Goal: Task Accomplishment & Management: Use online tool/utility

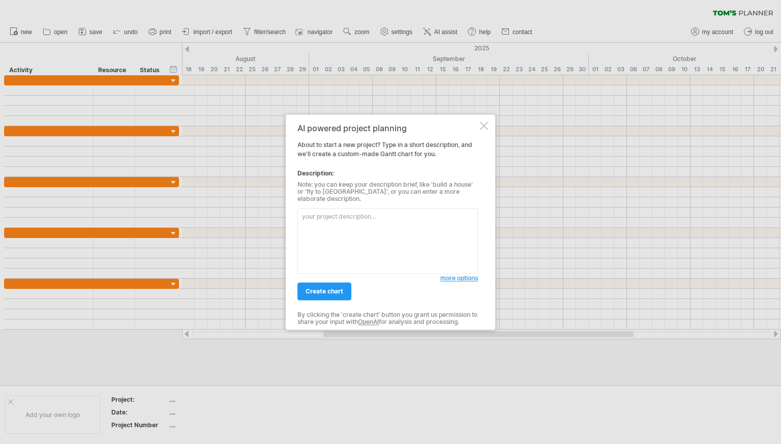
click at [395, 227] on textarea at bounding box center [388, 241] width 181 height 66
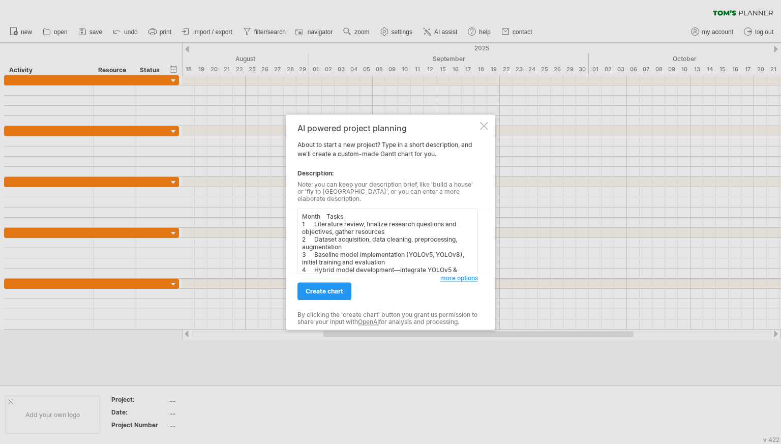
scroll to position [93, 0]
type textarea "Month Tasks 1 Literature review, finalize research questions and objectives, ga…"
click at [344, 282] on link "create chart" at bounding box center [325, 291] width 54 height 18
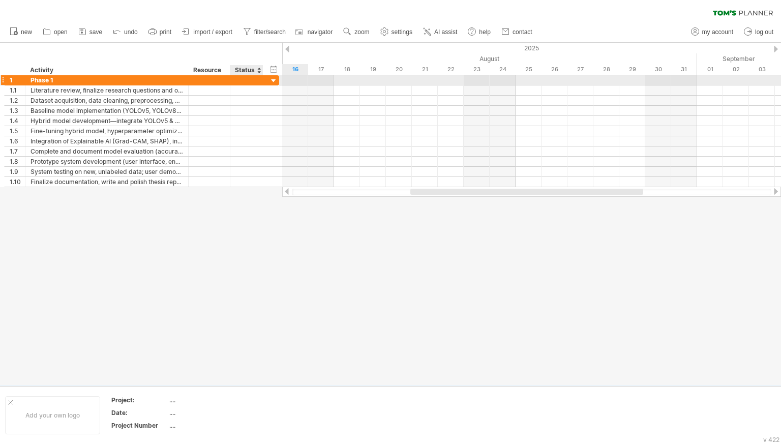
click at [271, 81] on div at bounding box center [274, 81] width 10 height 10
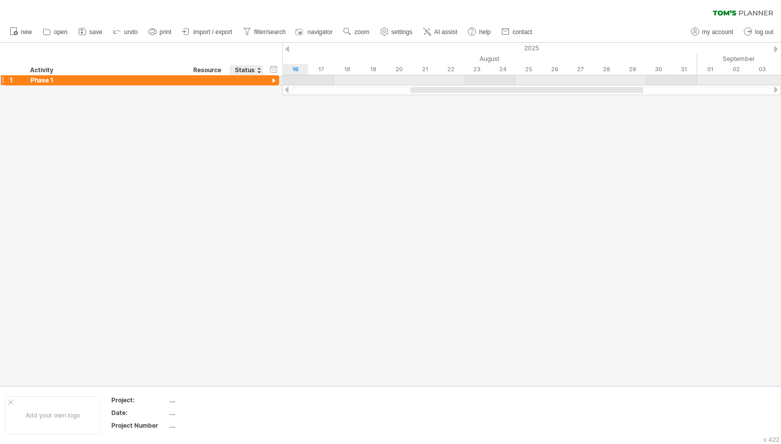
click at [271, 81] on div at bounding box center [274, 81] width 10 height 10
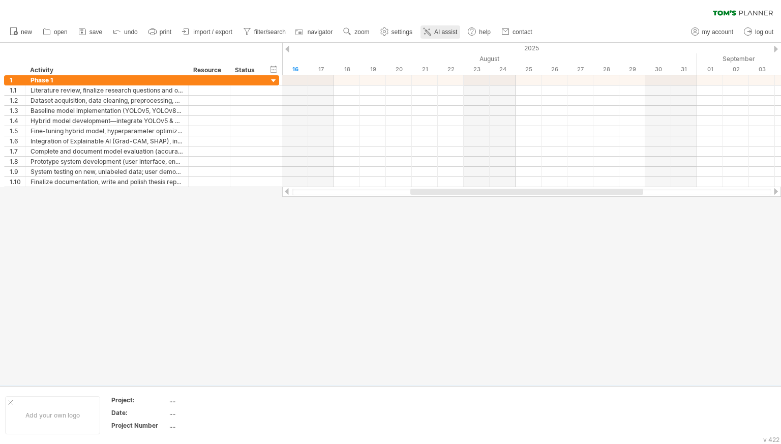
click at [432, 37] on div at bounding box center [427, 32] width 10 height 10
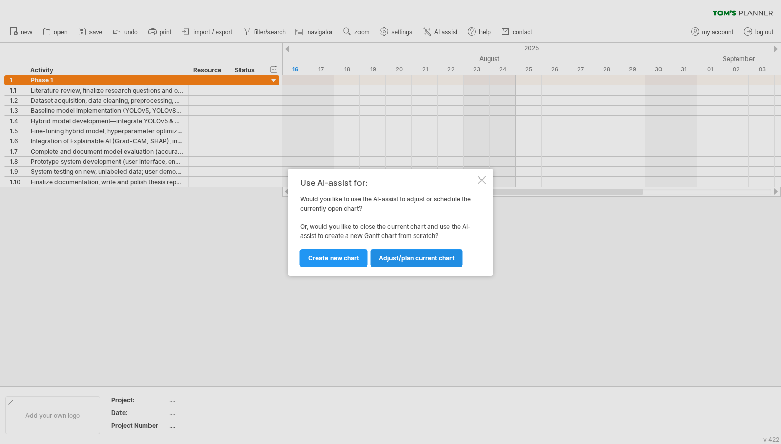
click at [397, 254] on span "Adjust/plan current chart" at bounding box center [417, 258] width 76 height 8
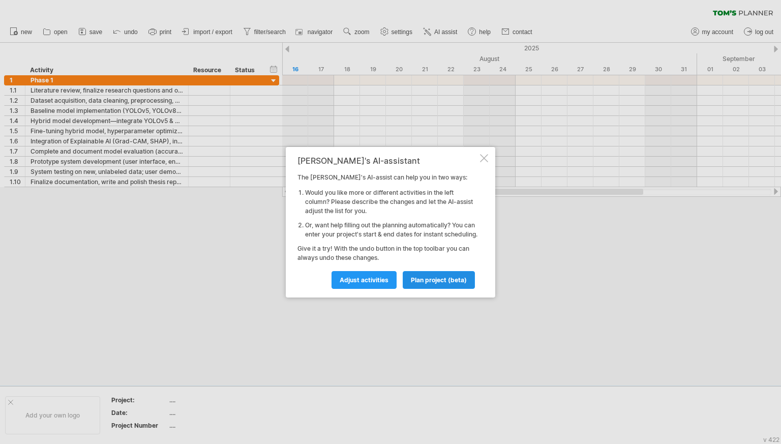
click at [431, 279] on link "plan project (beta)" at bounding box center [439, 280] width 72 height 18
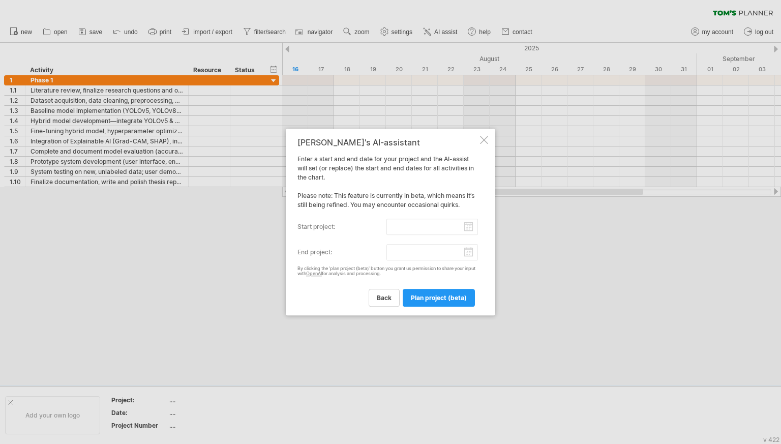
click at [470, 231] on input "start project:" at bounding box center [433, 227] width 92 height 16
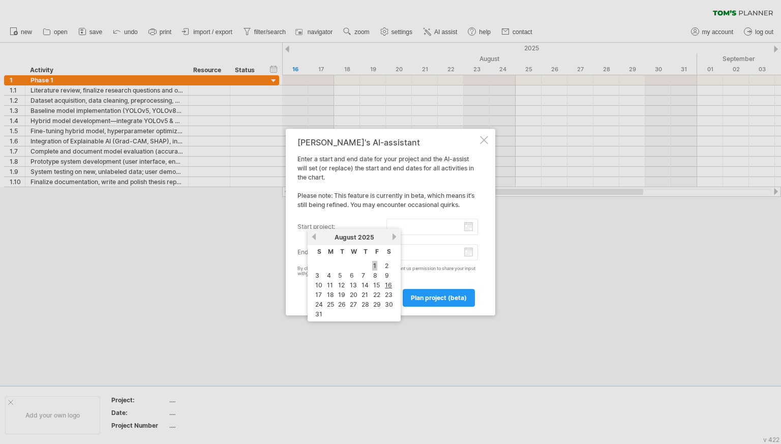
click at [374, 268] on link "1" at bounding box center [374, 266] width 5 height 10
type input "********"
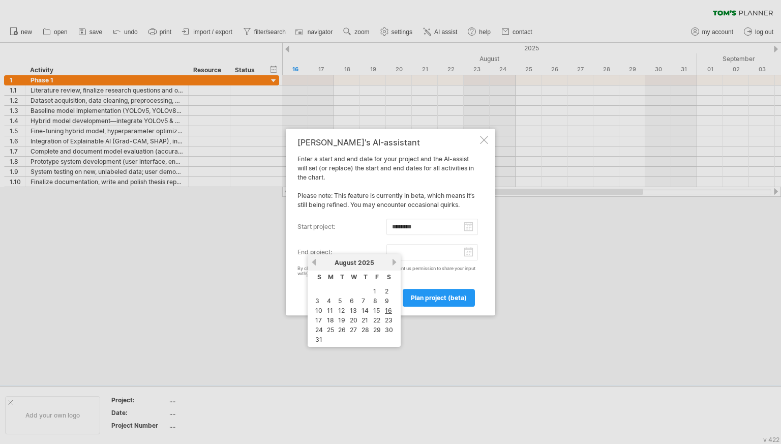
click at [468, 258] on input "end project:" at bounding box center [433, 252] width 92 height 16
click at [393, 259] on link "next" at bounding box center [395, 262] width 8 height 8
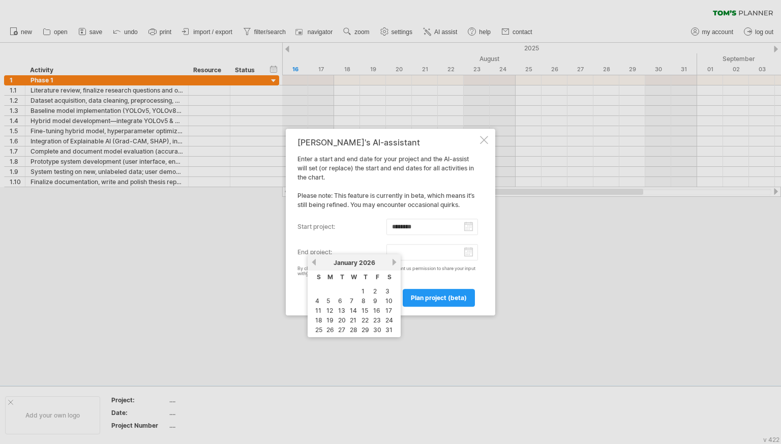
click at [393, 259] on link "next" at bounding box center [395, 262] width 8 height 8
click at [393, 259] on link "next" at bounding box center [394, 262] width 8 height 8
click at [393, 259] on link "next" at bounding box center [395, 262] width 8 height 8
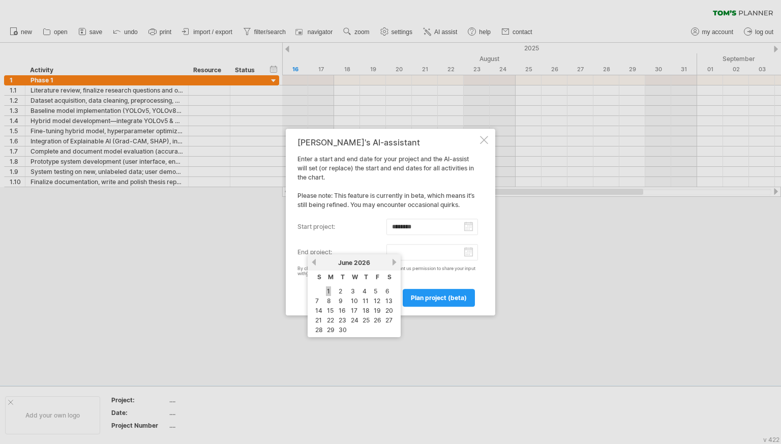
click at [330, 291] on link "1" at bounding box center [328, 291] width 5 height 10
type input "********"
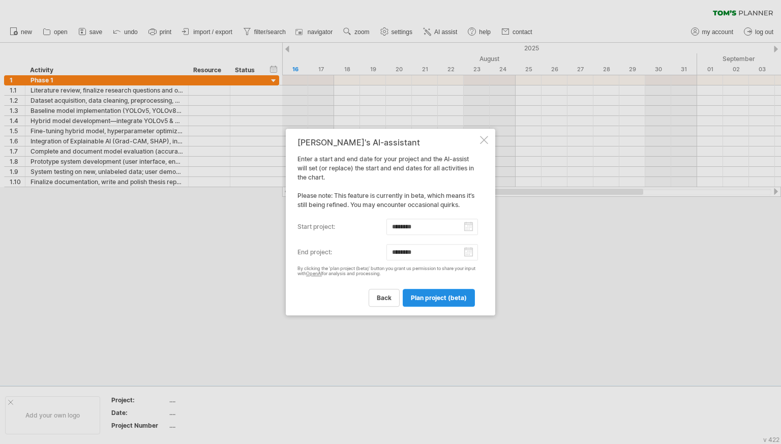
click at [420, 305] on link "plan project (beta)" at bounding box center [439, 298] width 72 height 18
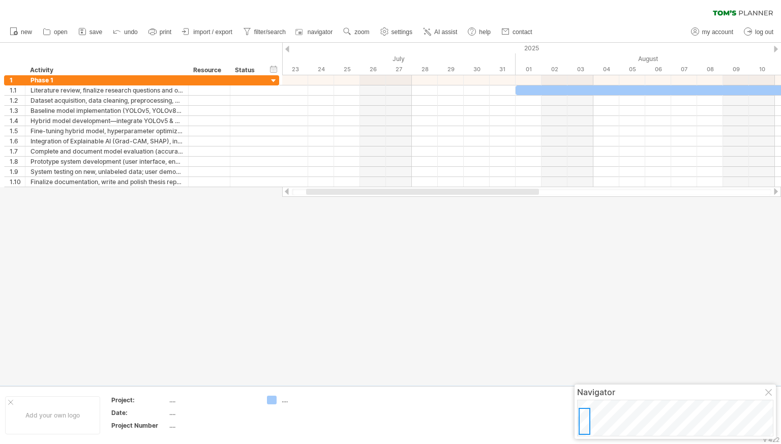
drag, startPoint x: 457, startPoint y: 195, endPoint x: 528, endPoint y: 194, distance: 71.2
click at [528, 194] on div at bounding box center [532, 192] width 480 height 7
drag, startPoint x: 543, startPoint y: 194, endPoint x: 557, endPoint y: 195, distance: 13.3
click at [557, 195] on div at bounding box center [531, 192] width 499 height 10
drag, startPoint x: 525, startPoint y: 196, endPoint x: 547, endPoint y: 196, distance: 21.9
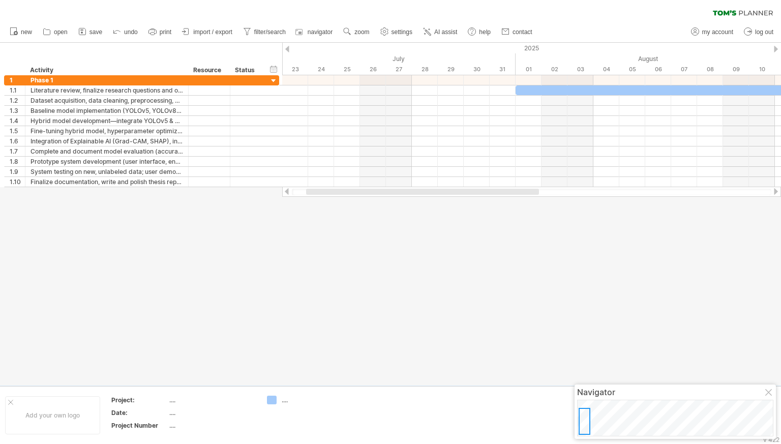
click at [547, 196] on div at bounding box center [531, 192] width 499 height 10
click at [562, 195] on div at bounding box center [532, 192] width 480 height 7
click at [590, 190] on div at bounding box center [532, 192] width 480 height 7
click at [774, 191] on div at bounding box center [776, 191] width 8 height 7
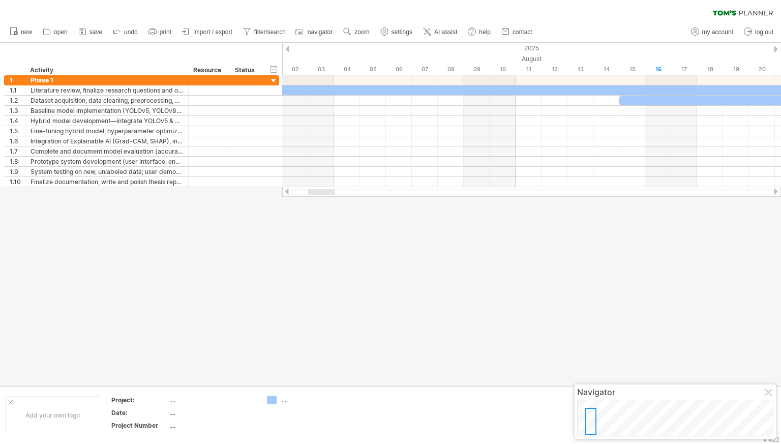
click at [774, 191] on div at bounding box center [776, 191] width 8 height 7
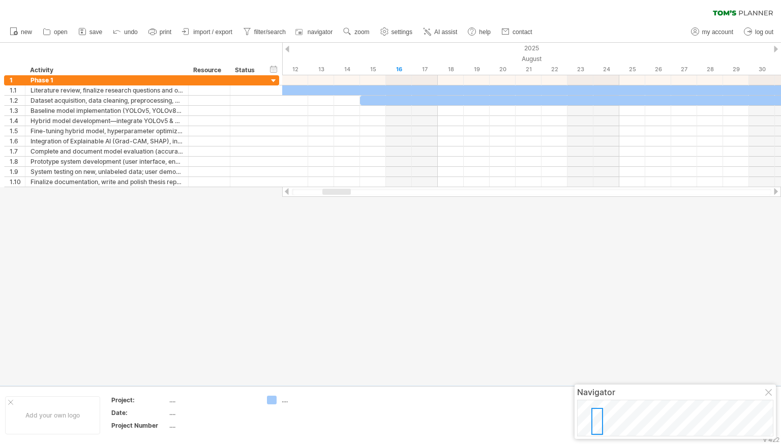
click at [774, 191] on div at bounding box center [776, 191] width 8 height 7
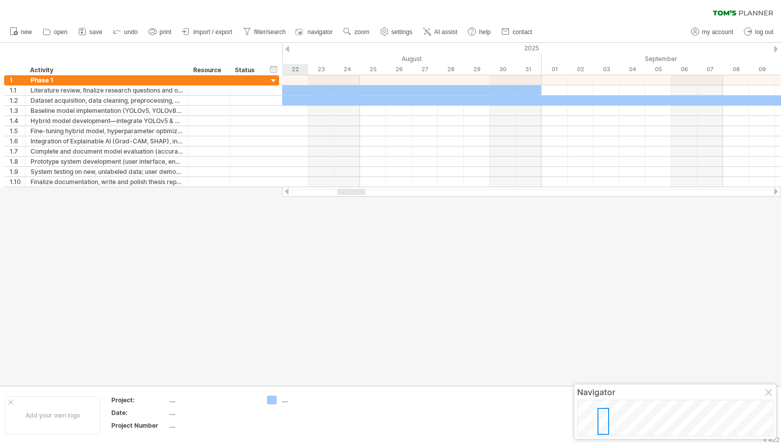
click at [774, 191] on div at bounding box center [776, 191] width 8 height 7
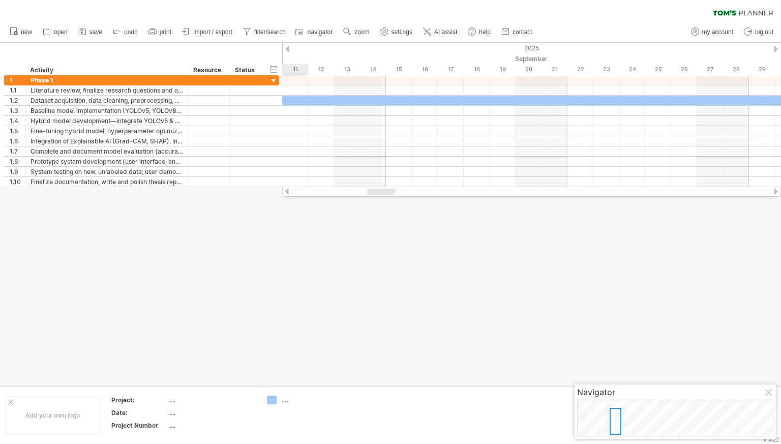
click at [774, 191] on div at bounding box center [776, 191] width 8 height 7
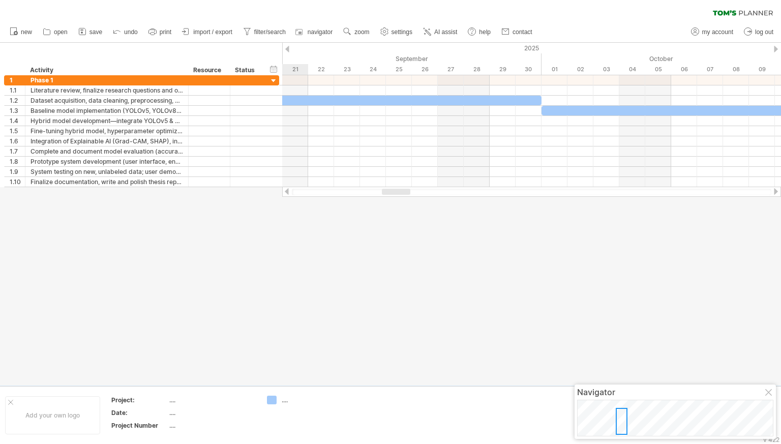
click at [774, 191] on div at bounding box center [776, 191] width 8 height 7
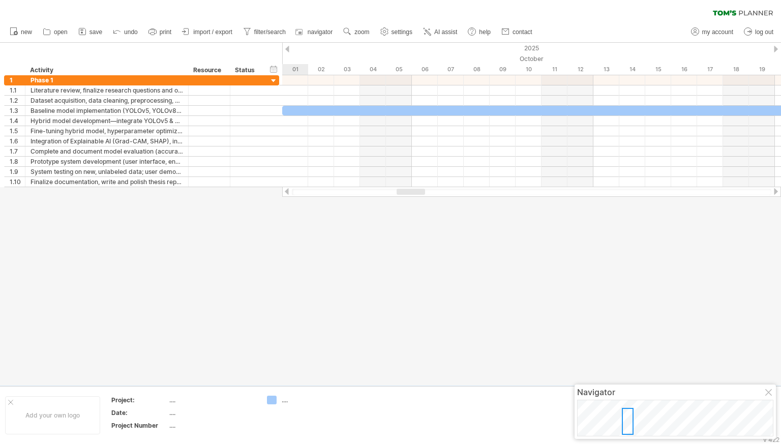
click at [774, 190] on div at bounding box center [776, 191] width 8 height 7
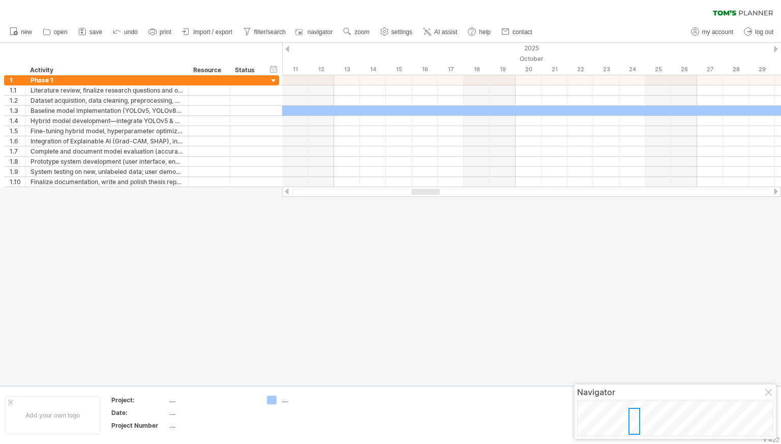
click at [289, 47] on div at bounding box center [287, 49] width 4 height 7
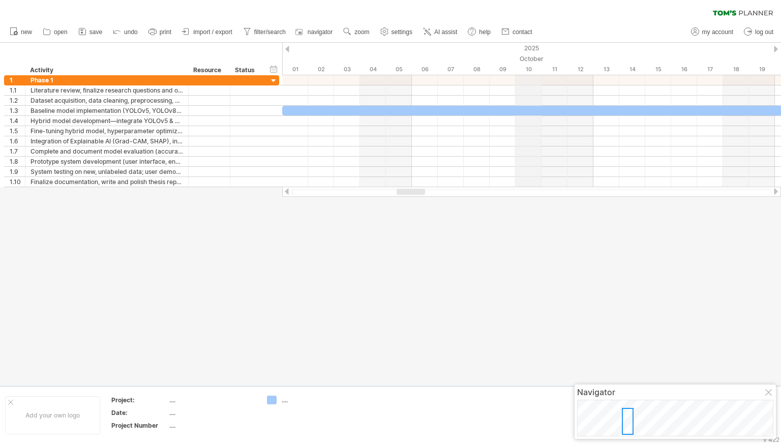
click at [525, 44] on div "2025" at bounding box center [438, 48] width 2439 height 11
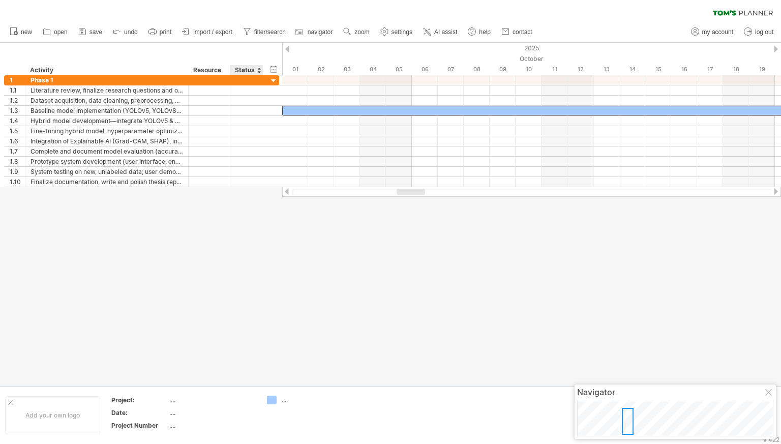
click at [259, 73] on div at bounding box center [259, 70] width 4 height 10
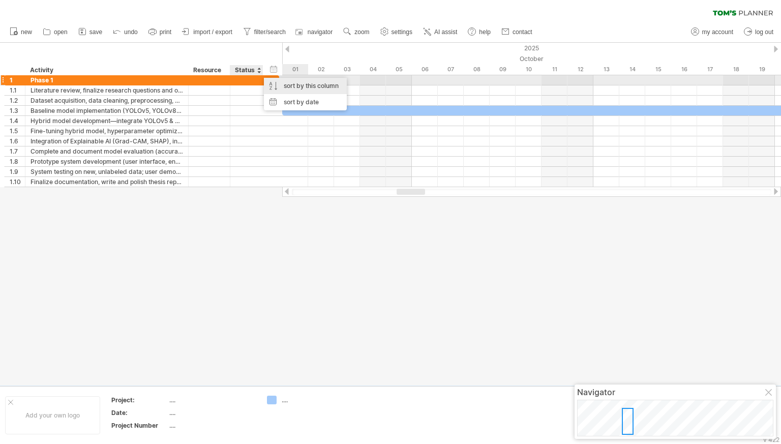
click at [303, 85] on div "sort by this column" at bounding box center [305, 86] width 83 height 16
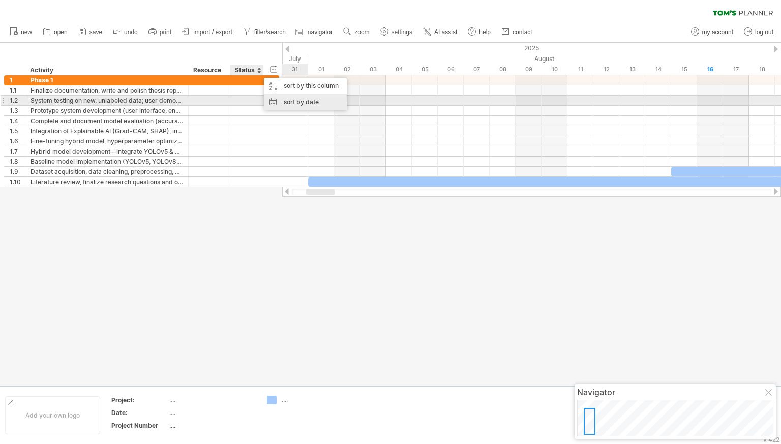
click at [287, 105] on div "sort by date" at bounding box center [305, 102] width 83 height 16
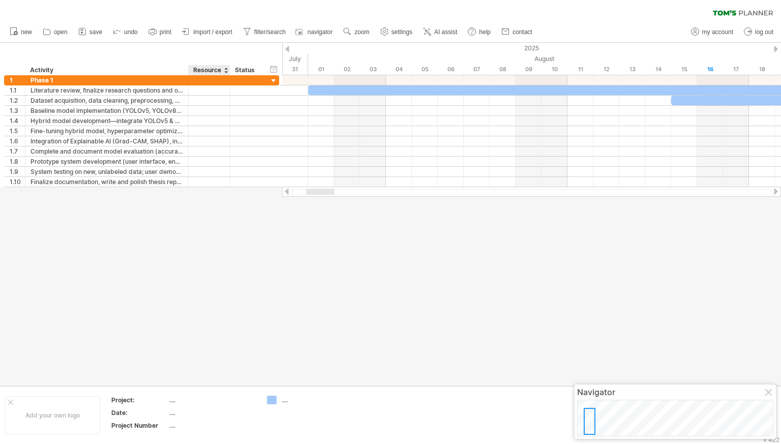
click at [212, 74] on div "Resource" at bounding box center [208, 70] width 31 height 10
click at [224, 70] on div at bounding box center [226, 70] width 4 height 10
click at [251, 72] on div "Status" at bounding box center [246, 70] width 22 height 10
click at [321, 70] on div "timeline settings" at bounding box center [334, 69] width 75 height 16
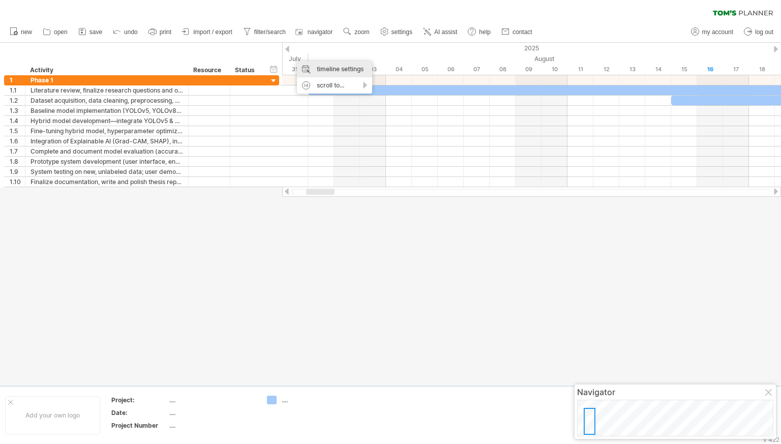
select select "*"
select select "**"
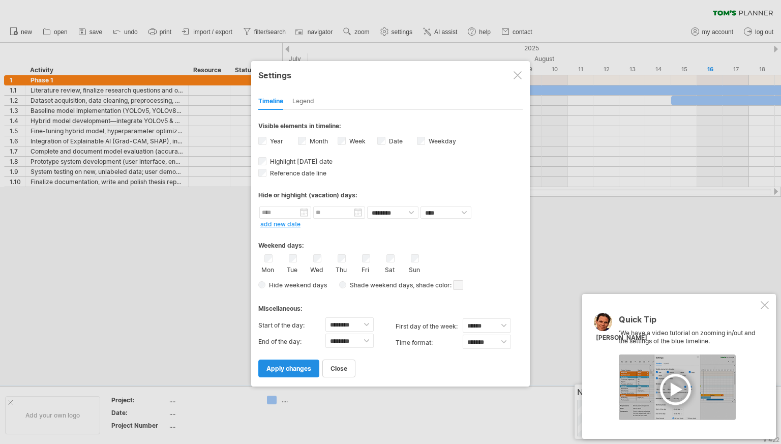
click at [283, 365] on span "apply changes" at bounding box center [289, 369] width 45 height 8
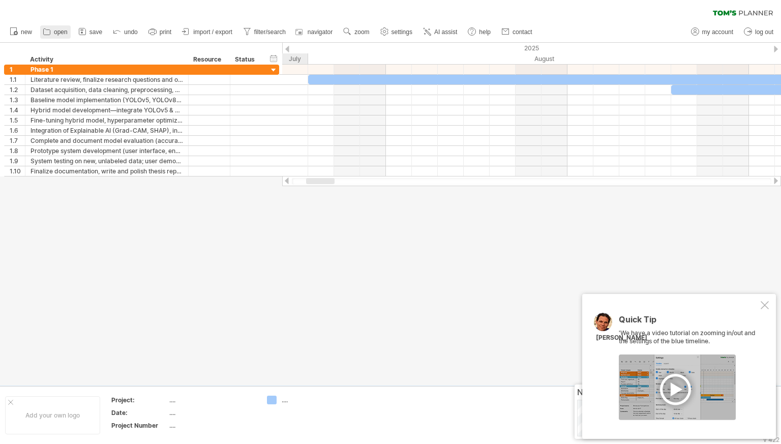
click at [46, 35] on icon at bounding box center [47, 32] width 7 height 6
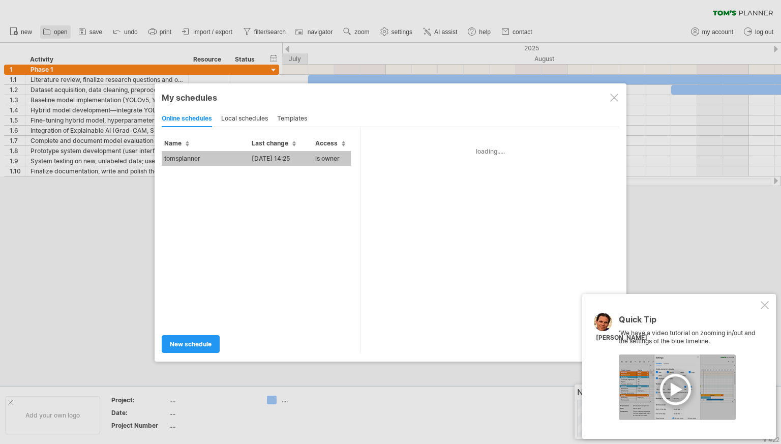
type input "**********"
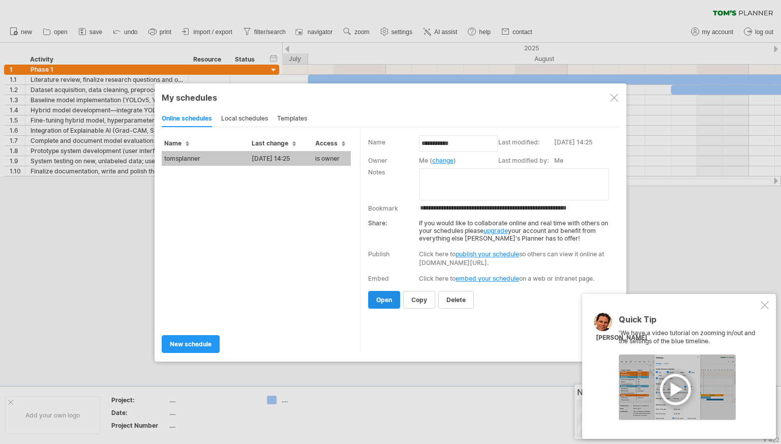
click at [388, 301] on link "open" at bounding box center [384, 300] width 32 height 18
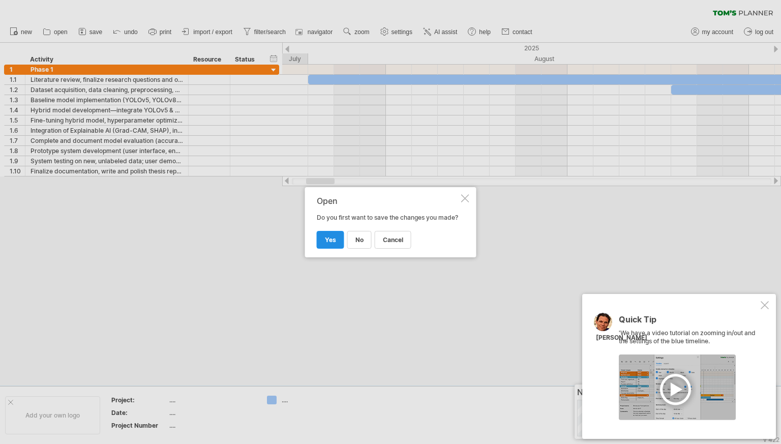
click at [327, 244] on span "yes" at bounding box center [330, 240] width 11 height 8
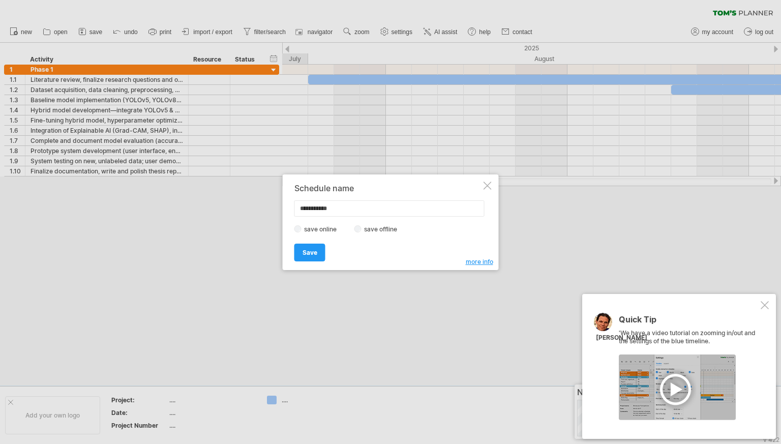
click at [486, 183] on div at bounding box center [488, 186] width 8 height 8
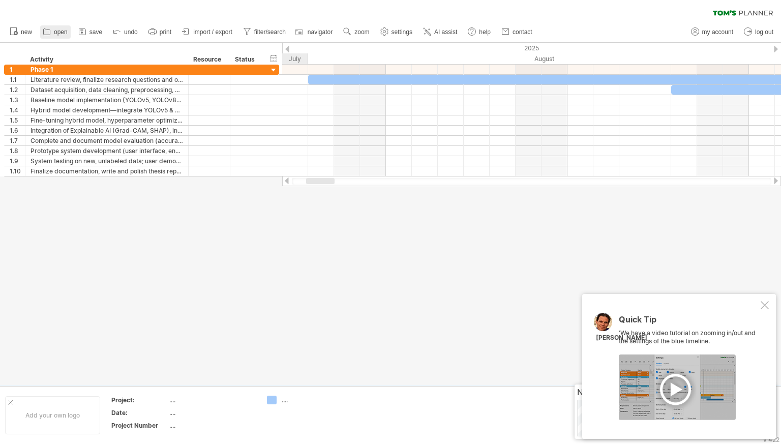
click at [54, 34] on link "open" at bounding box center [55, 31] width 31 height 13
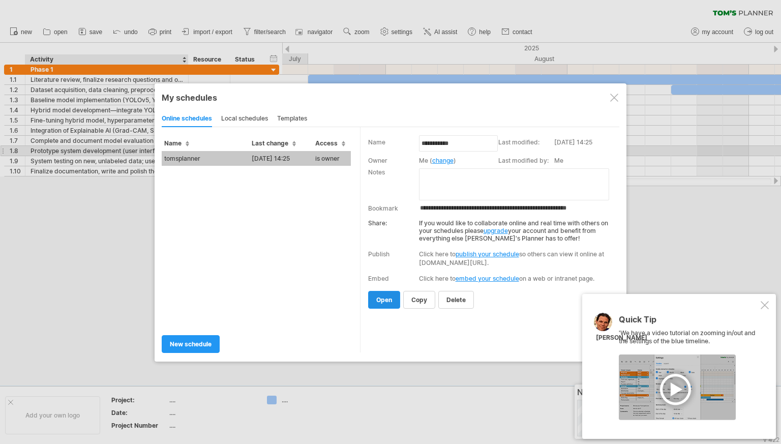
click at [388, 301] on span "open" at bounding box center [384, 300] width 16 height 8
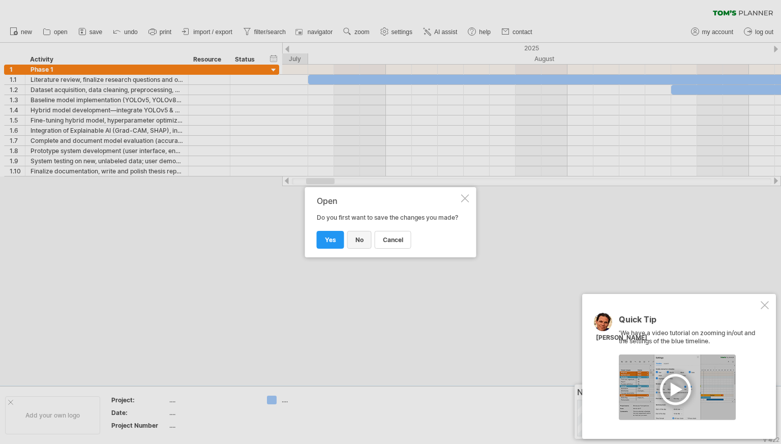
click at [354, 245] on link "no" at bounding box center [359, 240] width 24 height 18
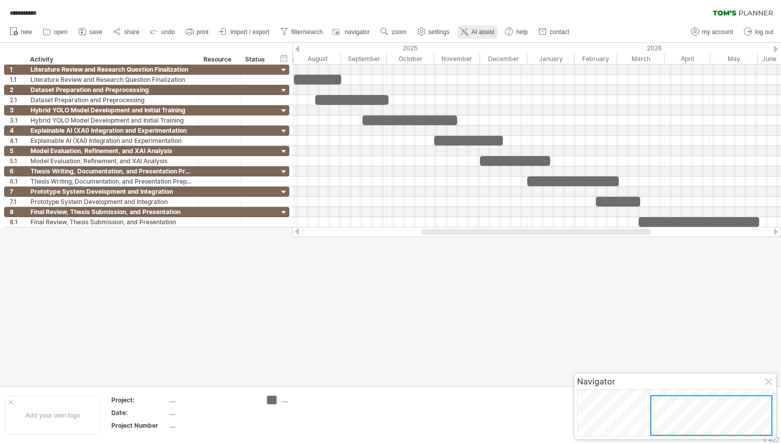
click at [498, 35] on link "AI assist" at bounding box center [478, 31] width 40 height 13
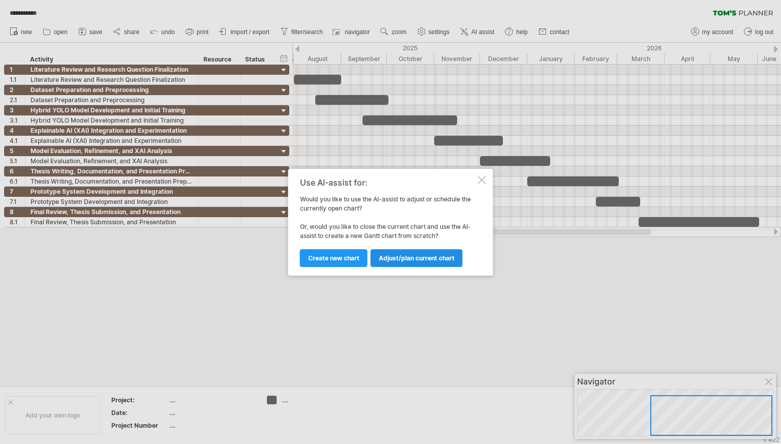
click at [398, 254] on link "Adjust/plan current chart" at bounding box center [417, 258] width 92 height 18
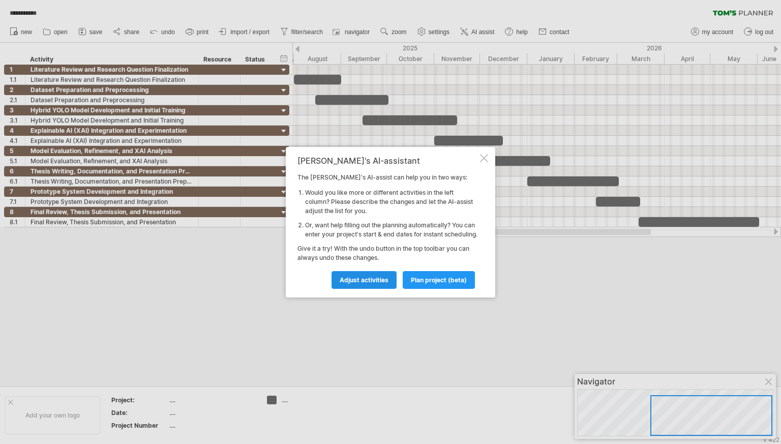
click at [363, 283] on span "Adjust activities" at bounding box center [364, 280] width 49 height 8
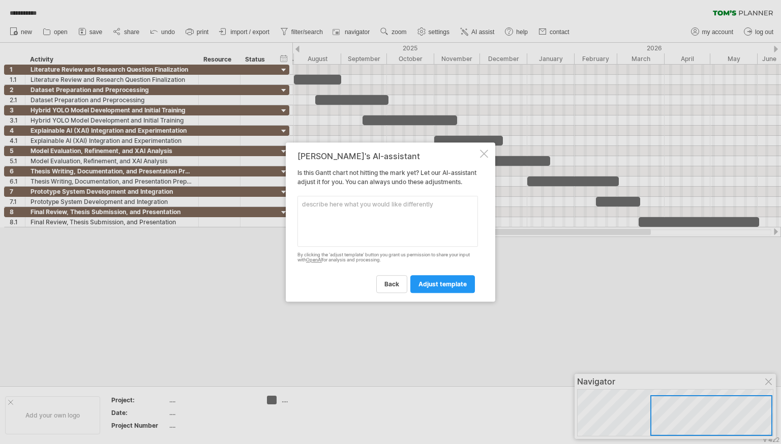
click at [366, 212] on textarea at bounding box center [388, 221] width 181 height 51
paste textarea "Month Tasks 1 Literature review, finalize research questions and objectives, ga…"
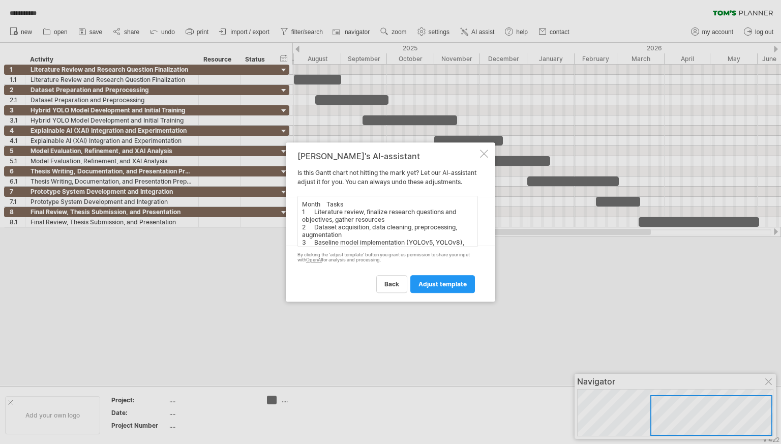
scroll to position [108, 0]
type textarea "Month Tasks 1 Literature review, finalize research questions and objectives, ga…"
click at [435, 288] on span "adjust template" at bounding box center [443, 284] width 48 height 8
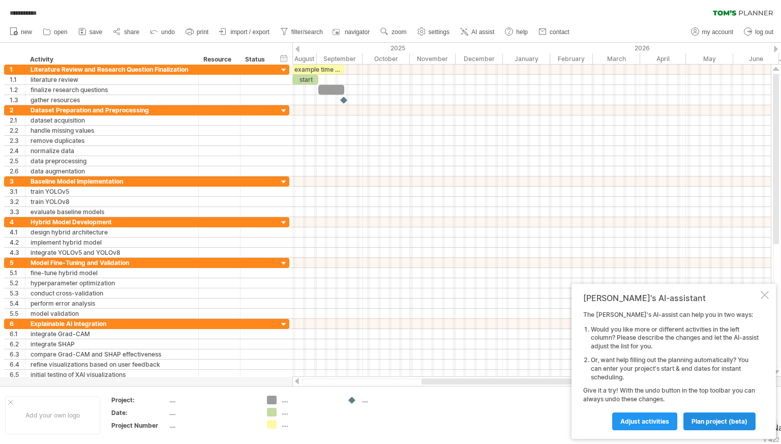
click at [726, 423] on span "plan project (beta)" at bounding box center [720, 422] width 56 height 8
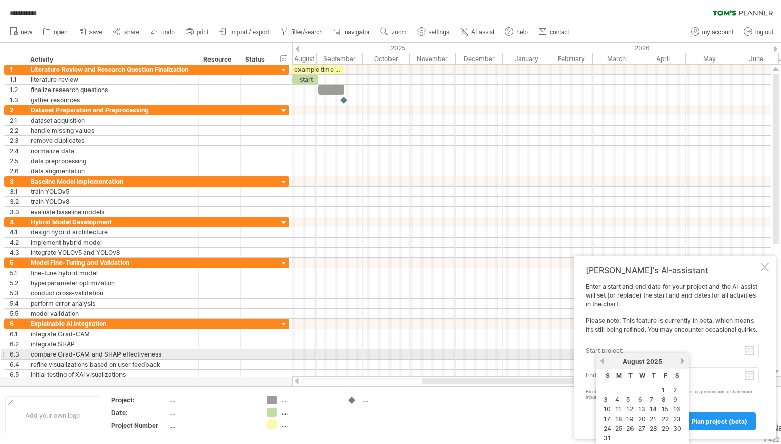
click at [749, 351] on input "start project:" at bounding box center [715, 351] width 88 height 16
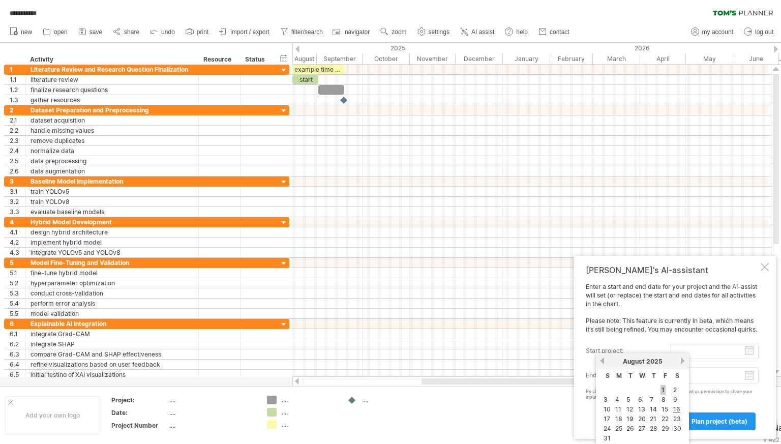
click at [665, 387] on link "1" at bounding box center [663, 390] width 5 height 10
type input "********"
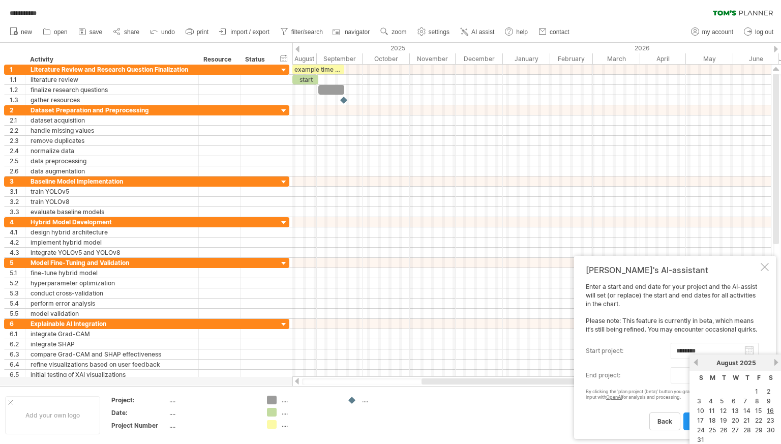
click at [749, 381] on body "**********" at bounding box center [390, 223] width 781 height 446
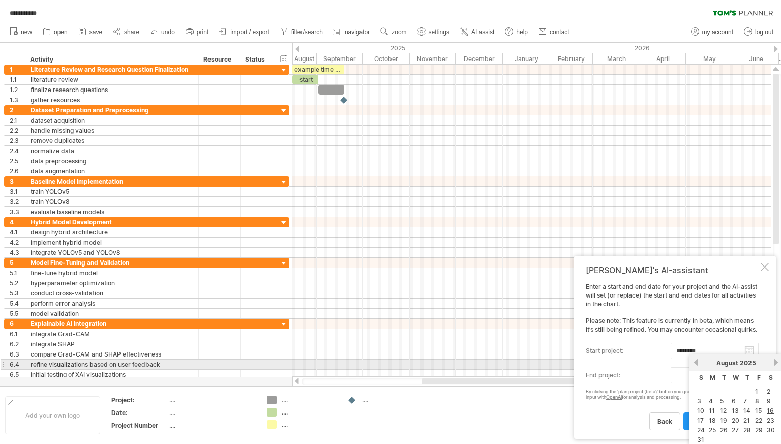
click at [778, 360] on link "next" at bounding box center [777, 363] width 8 height 8
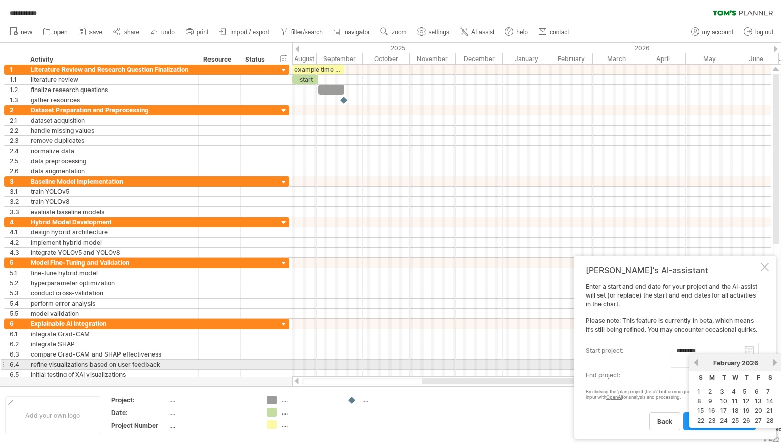
click at [778, 360] on link "next" at bounding box center [776, 363] width 8 height 8
click at [778, 360] on link "next" at bounding box center [777, 363] width 8 height 8
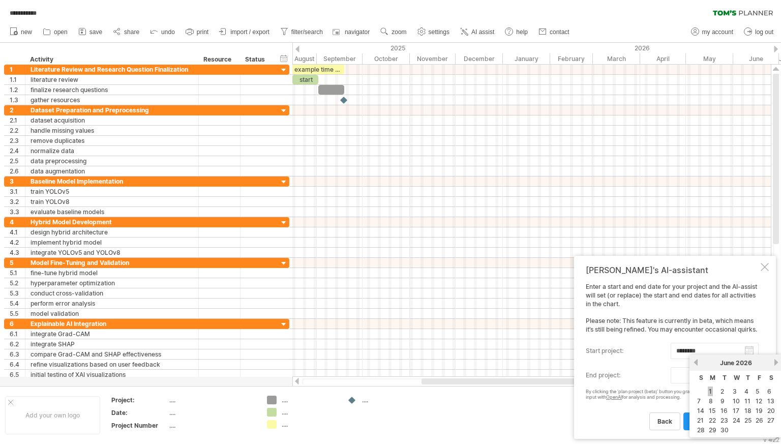
click at [712, 390] on link "1" at bounding box center [710, 392] width 5 height 10
type input "********"
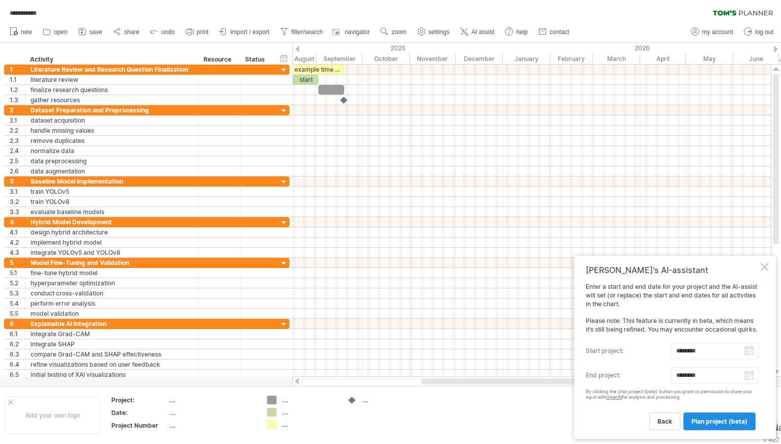
click at [705, 418] on span "plan project (beta)" at bounding box center [720, 422] width 56 height 8
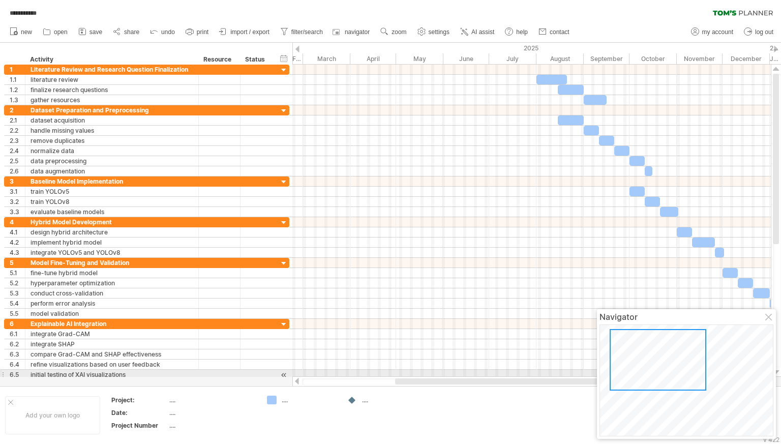
drag, startPoint x: 458, startPoint y: 380, endPoint x: 526, endPoint y: 390, distance: 68.4
click at [526, 390] on div "**********" at bounding box center [390, 222] width 781 height 444
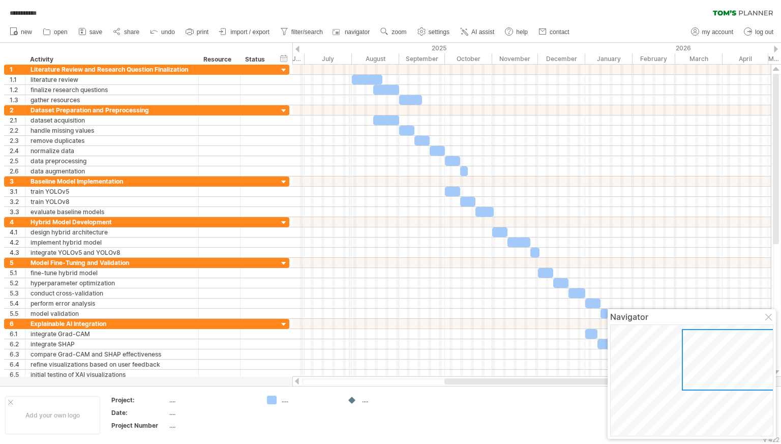
click at [350, 54] on div "July" at bounding box center [328, 58] width 47 height 11
drag, startPoint x: 297, startPoint y: 49, endPoint x: 348, endPoint y: 47, distance: 50.9
click at [348, 47] on div "**********" at bounding box center [390, 222] width 781 height 444
click at [297, 51] on div at bounding box center [298, 49] width 4 height 7
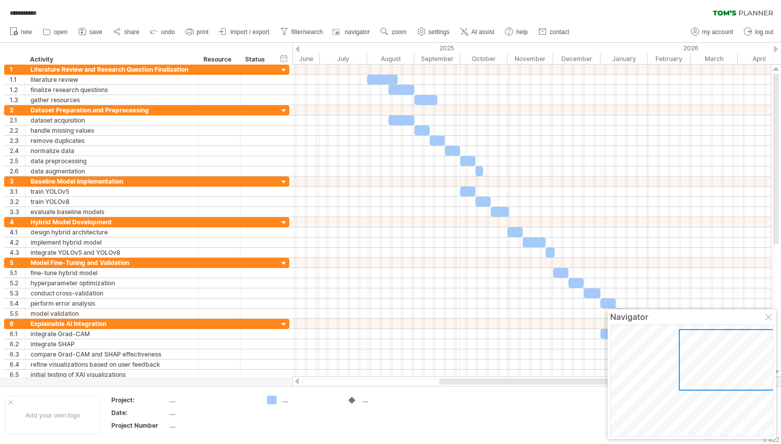
click at [297, 51] on div at bounding box center [298, 49] width 4 height 7
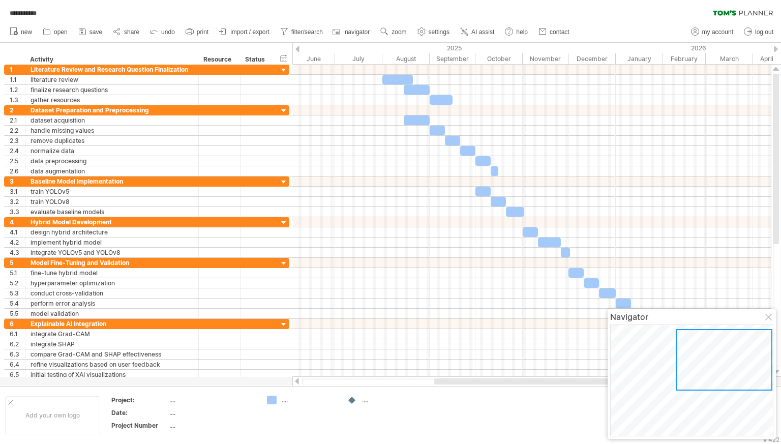
click at [777, 47] on div at bounding box center [776, 49] width 4 height 7
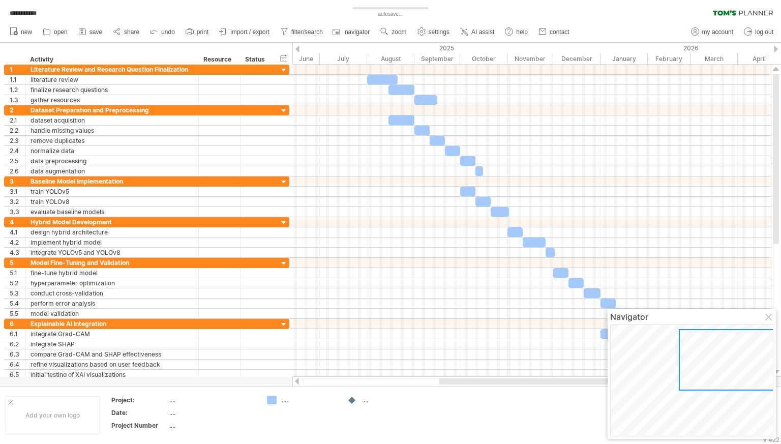
click at [777, 47] on div at bounding box center [776, 49] width 4 height 7
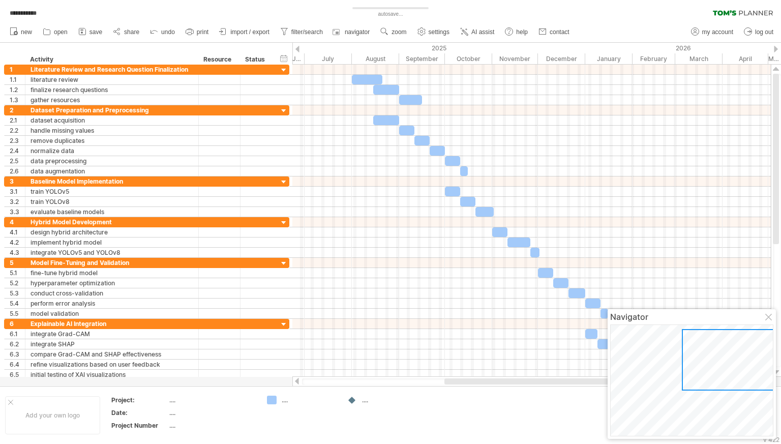
click at [777, 47] on div at bounding box center [776, 49] width 4 height 7
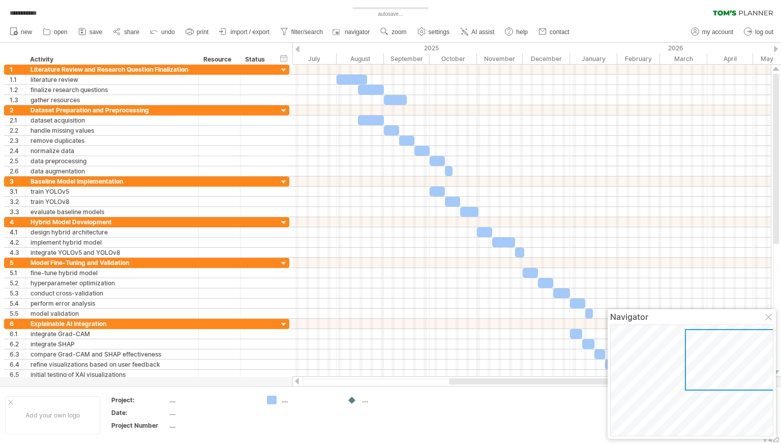
click at [777, 47] on div at bounding box center [776, 49] width 4 height 7
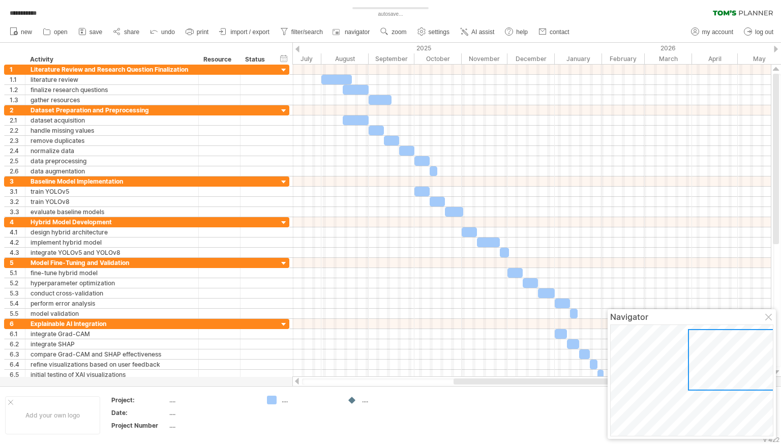
click at [777, 47] on div at bounding box center [776, 49] width 4 height 7
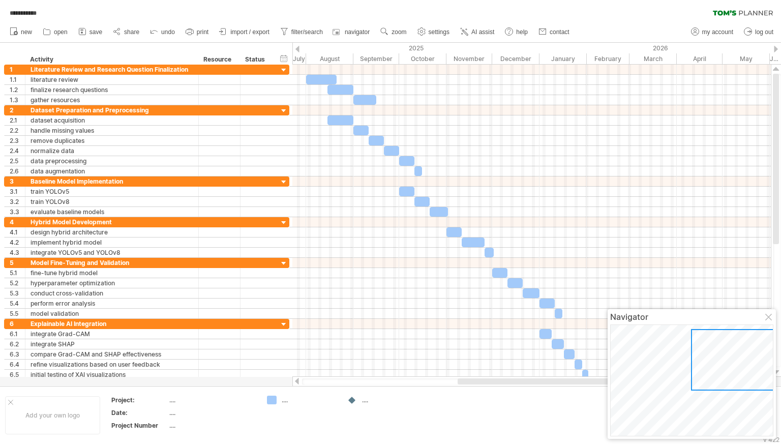
click at [777, 47] on div at bounding box center [776, 49] width 4 height 7
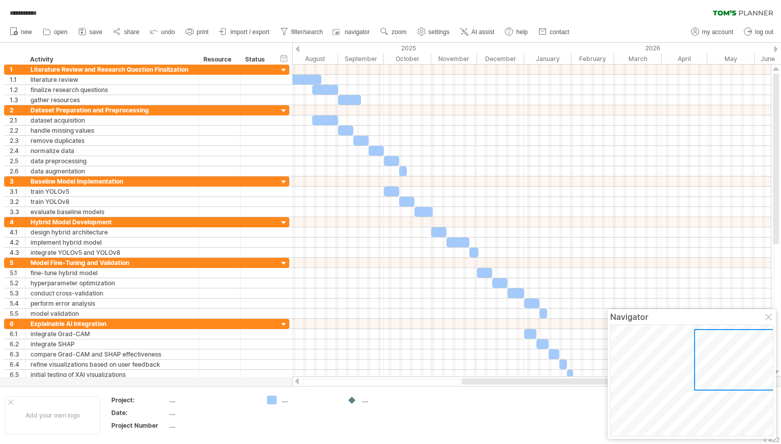
click at [297, 49] on div at bounding box center [298, 49] width 4 height 7
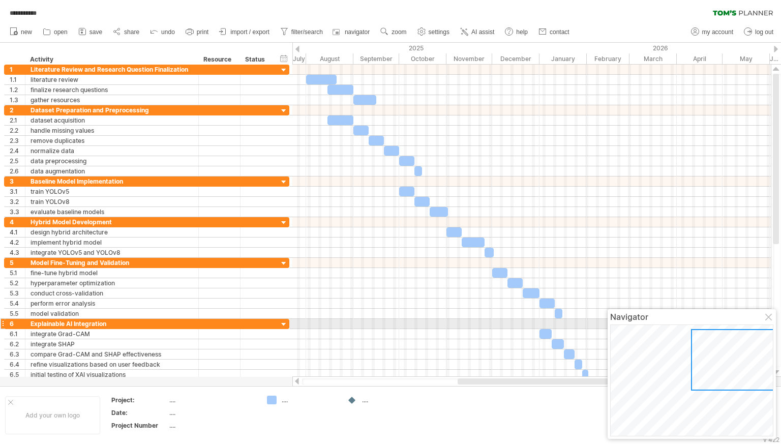
click at [769, 321] on div at bounding box center [770, 318] width 8 height 8
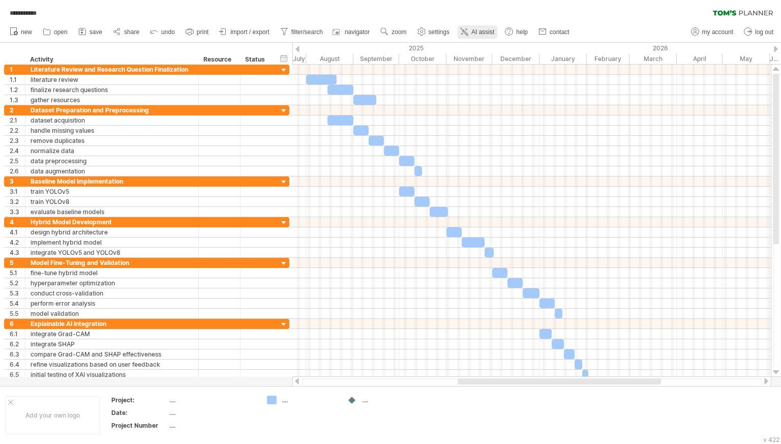
click at [498, 38] on link "AI assist" at bounding box center [478, 31] width 40 height 13
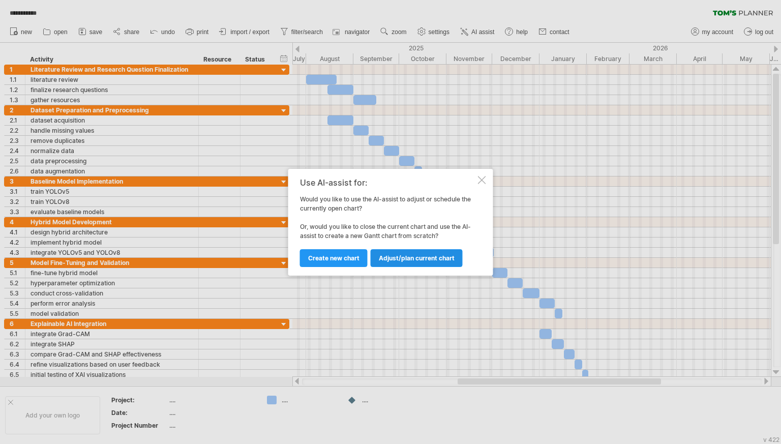
click at [415, 265] on link "Adjust/plan current chart" at bounding box center [417, 258] width 92 height 18
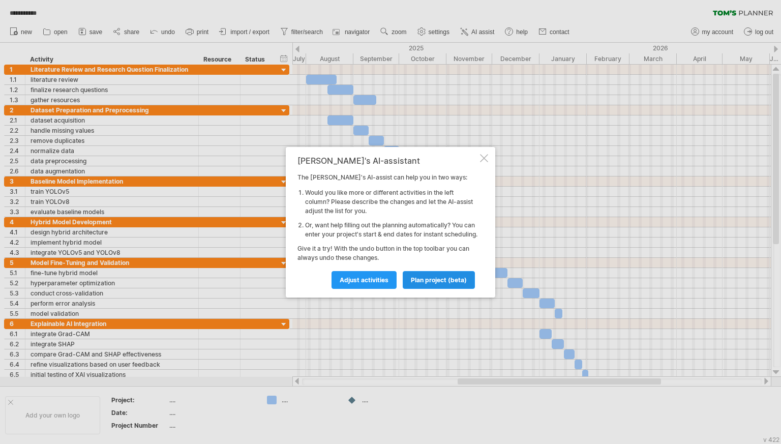
click at [417, 284] on span "plan project (beta)" at bounding box center [439, 280] width 56 height 8
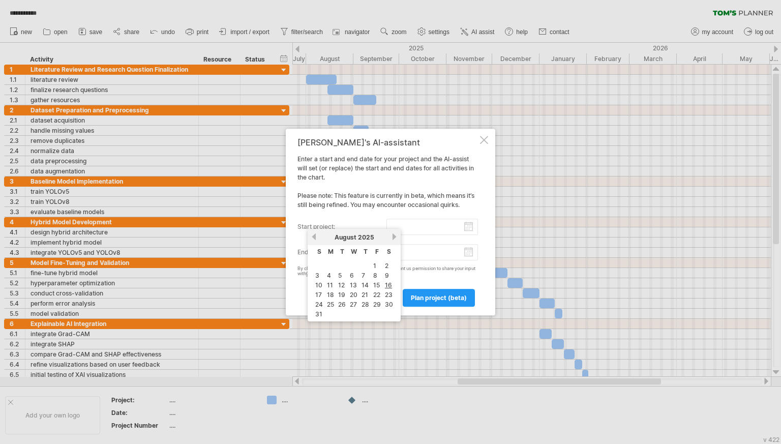
click at [451, 229] on input "start project:" at bounding box center [433, 227] width 92 height 16
click at [378, 265] on td "1" at bounding box center [377, 266] width 11 height 9
type input "********"
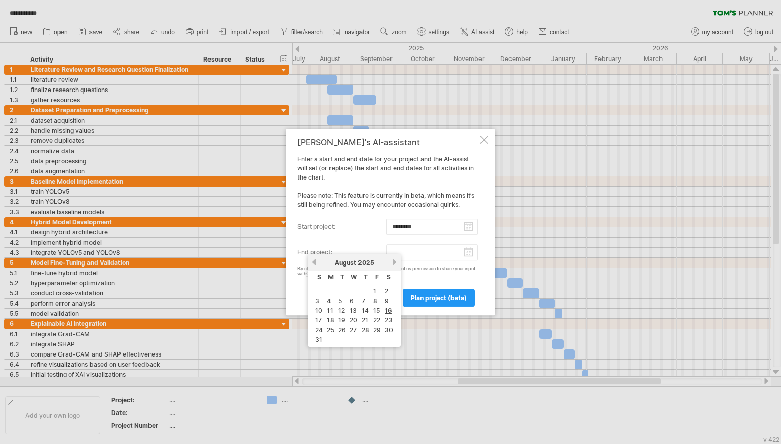
click at [455, 257] on input "end project:" at bounding box center [433, 252] width 92 height 16
click at [394, 264] on link "next" at bounding box center [395, 262] width 8 height 8
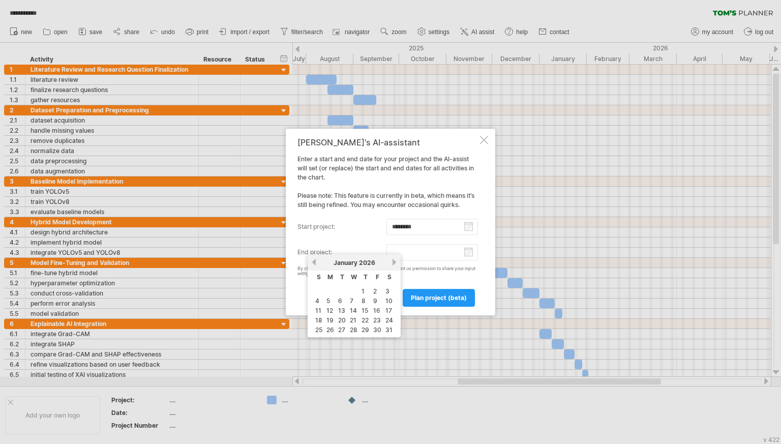
click at [394, 264] on link "next" at bounding box center [395, 262] width 8 height 8
click at [394, 264] on link "next" at bounding box center [394, 262] width 8 height 8
click at [394, 264] on link "next" at bounding box center [395, 262] width 8 height 8
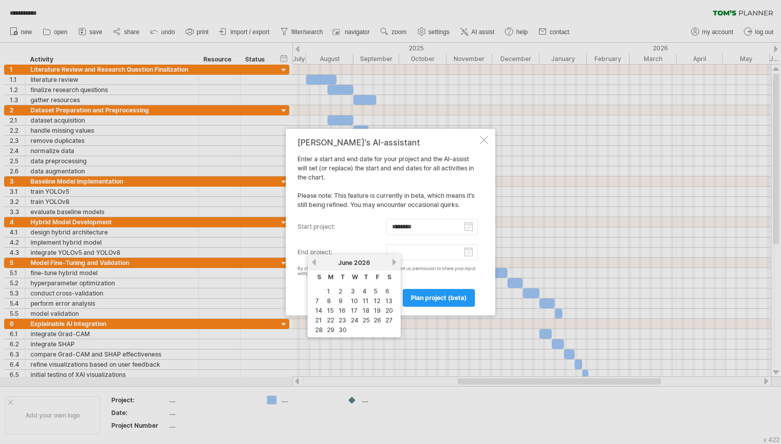
click at [331, 292] on td "1" at bounding box center [331, 291] width 11 height 9
type input "********"
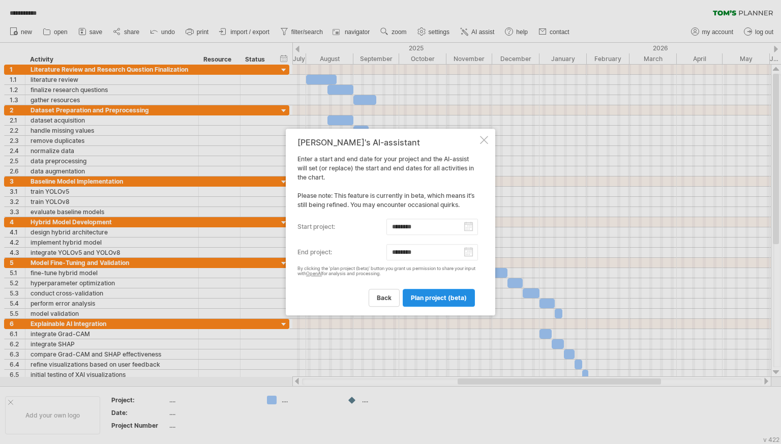
click at [424, 299] on span "plan project (beta)" at bounding box center [439, 298] width 56 height 8
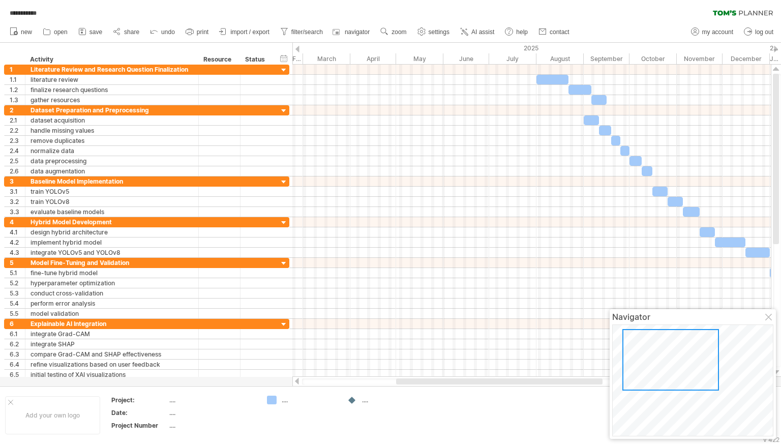
click at [602, 382] on div at bounding box center [499, 382] width 207 height 6
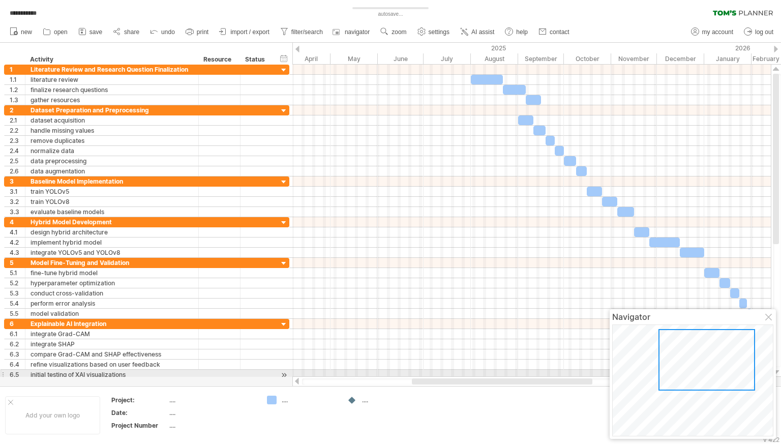
click at [742, 371] on div at bounding box center [707, 360] width 97 height 62
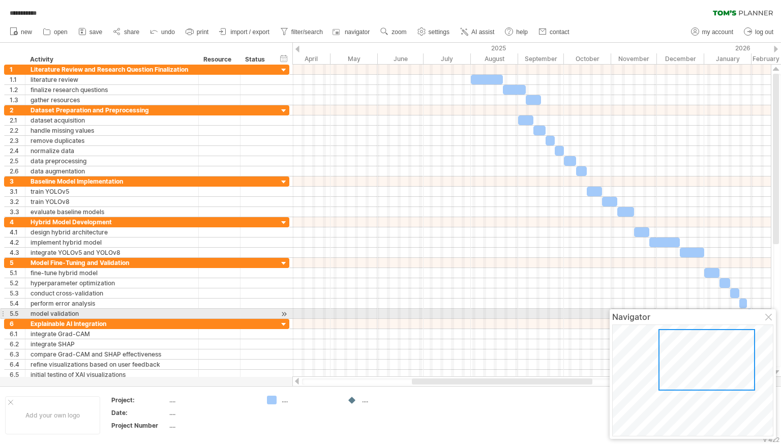
click at [767, 318] on div at bounding box center [770, 318] width 8 height 8
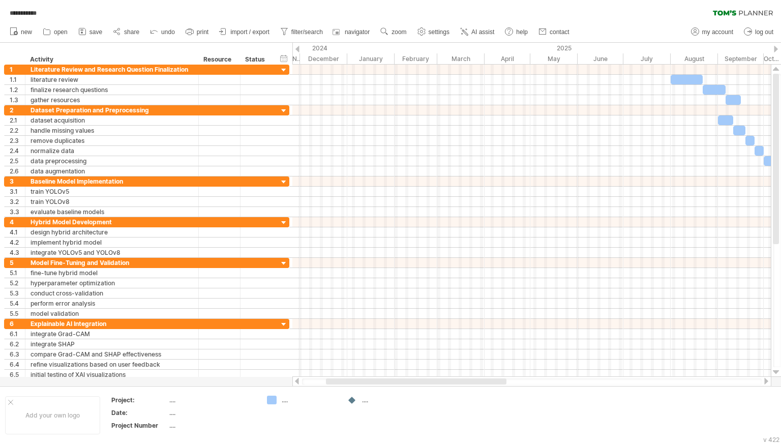
drag, startPoint x: 560, startPoint y: 380, endPoint x: 474, endPoint y: 381, distance: 86.0
click at [474, 381] on div at bounding box center [416, 382] width 181 height 6
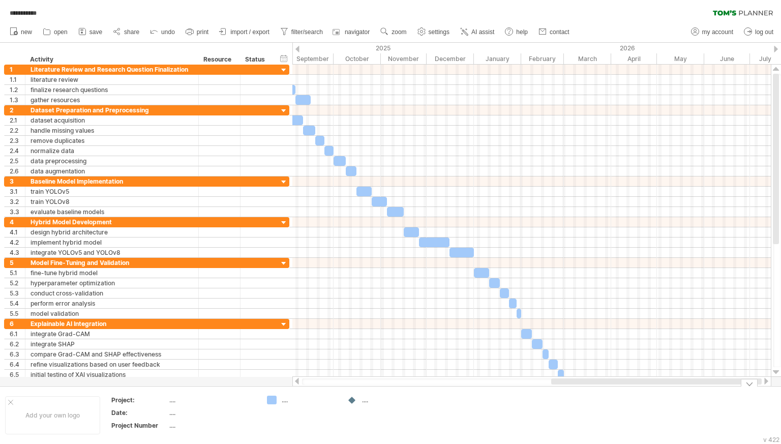
drag, startPoint x: 557, startPoint y: 383, endPoint x: 723, endPoint y: 387, distance: 165.9
click at [723, 387] on div "**********" at bounding box center [390, 222] width 781 height 444
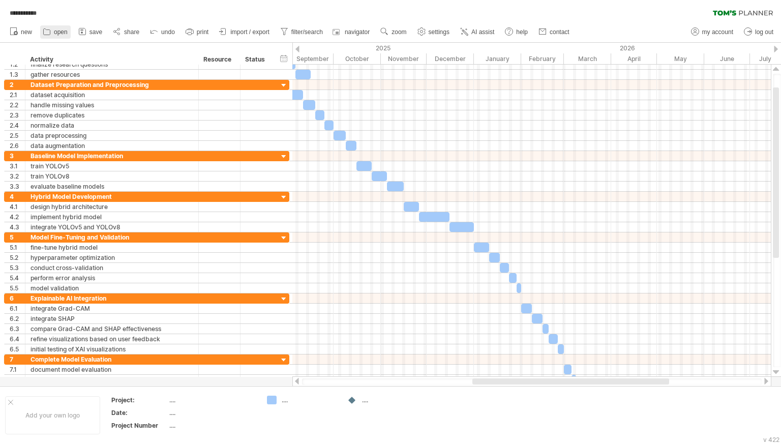
click at [47, 34] on icon at bounding box center [47, 31] width 10 height 10
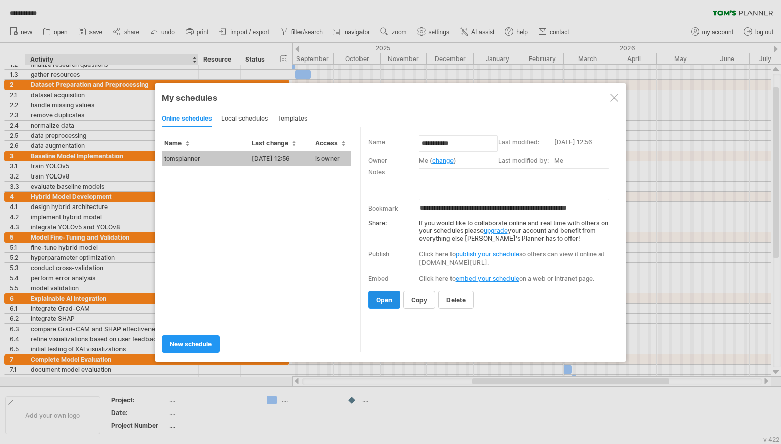
click at [375, 296] on link "open" at bounding box center [384, 300] width 32 height 18
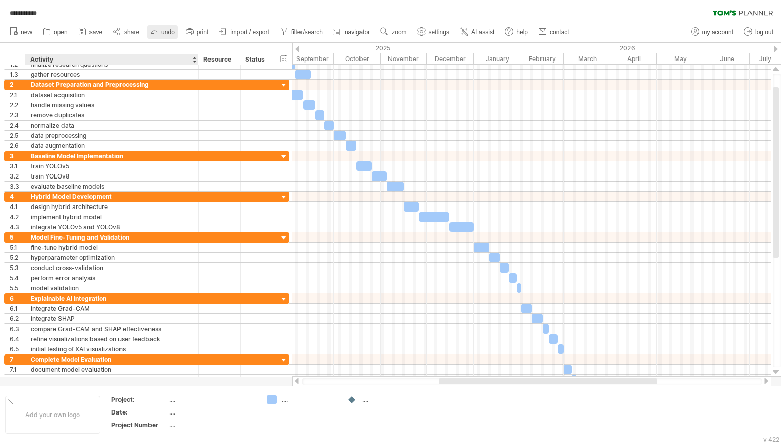
click at [156, 36] on div at bounding box center [154, 32] width 10 height 10
click at [167, 32] on span "undo" at bounding box center [168, 31] width 14 height 7
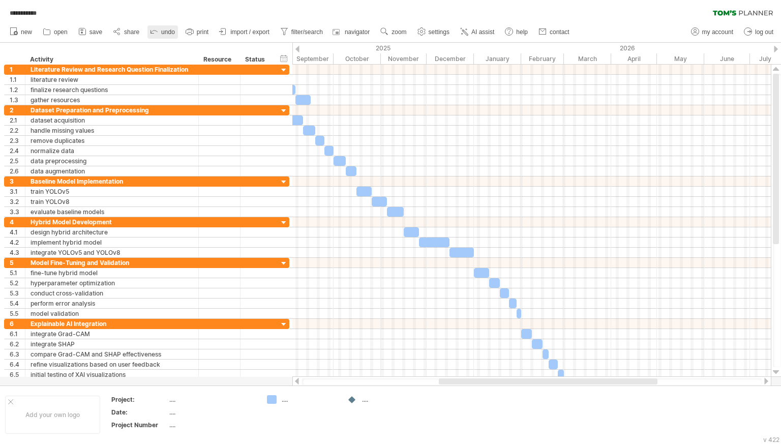
click at [175, 31] on span "undo" at bounding box center [168, 31] width 14 height 7
click at [67, 34] on span "open" at bounding box center [61, 31] width 14 height 7
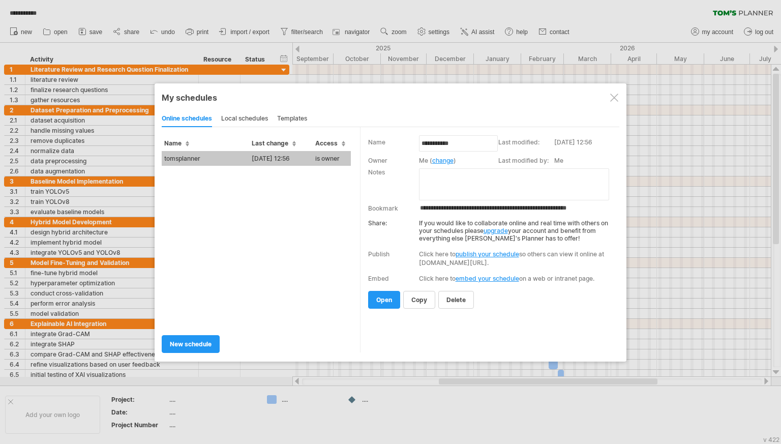
click at [301, 121] on div "templates" at bounding box center [292, 119] width 30 height 16
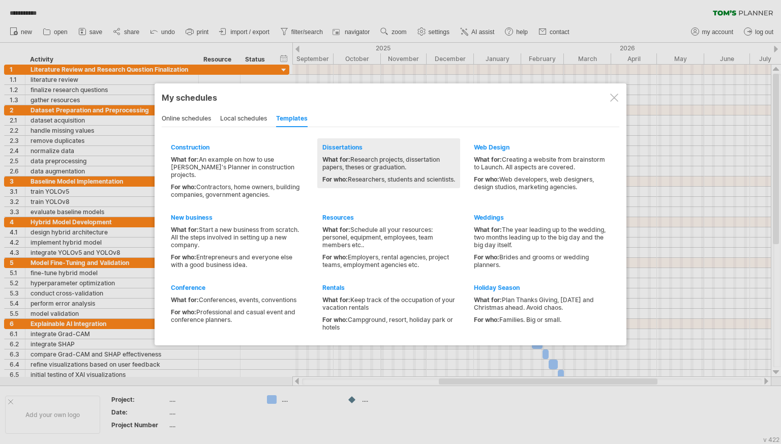
click at [335, 166] on div "What for: Research projects, dissertation papers, theses or graduation." at bounding box center [389, 163] width 133 height 15
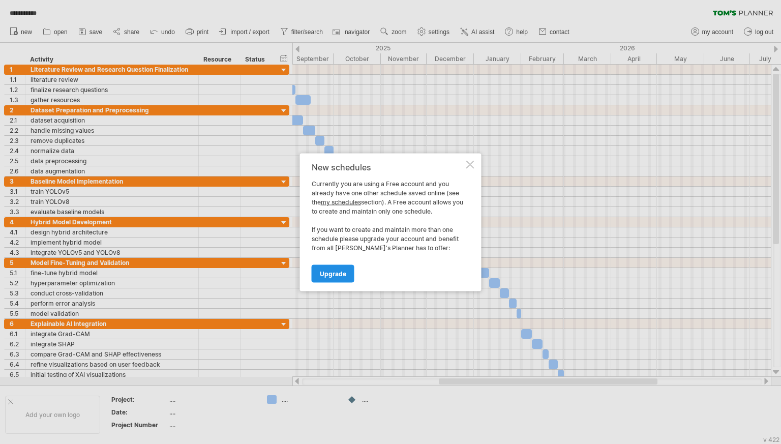
click at [332, 269] on link "Upgrade" at bounding box center [333, 274] width 43 height 18
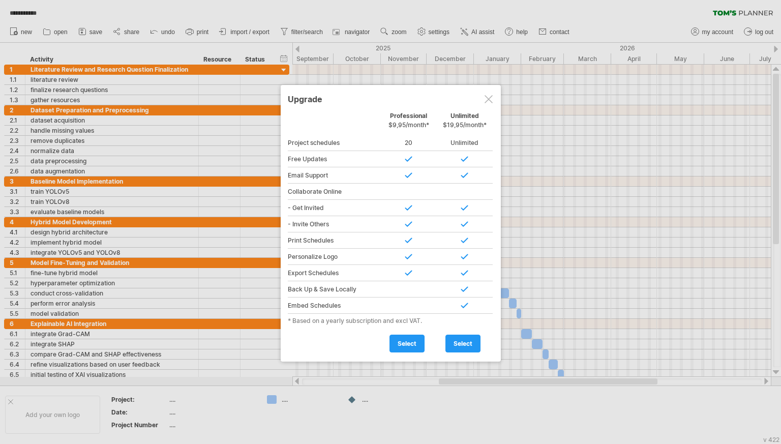
click at [490, 102] on div at bounding box center [489, 99] width 8 height 8
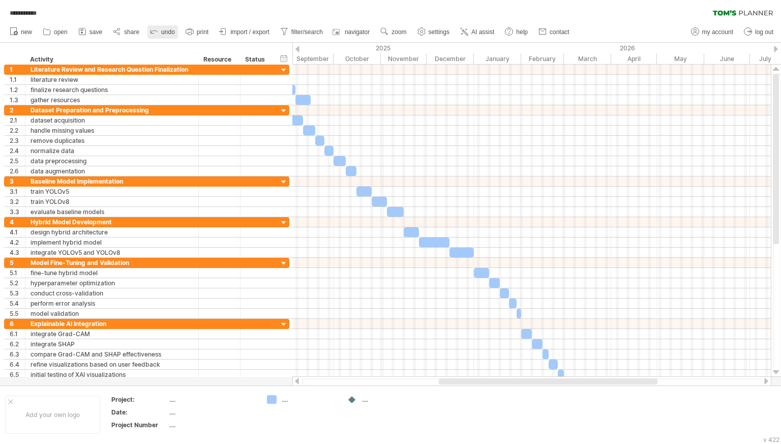
click at [159, 33] on icon at bounding box center [154, 31] width 10 height 10
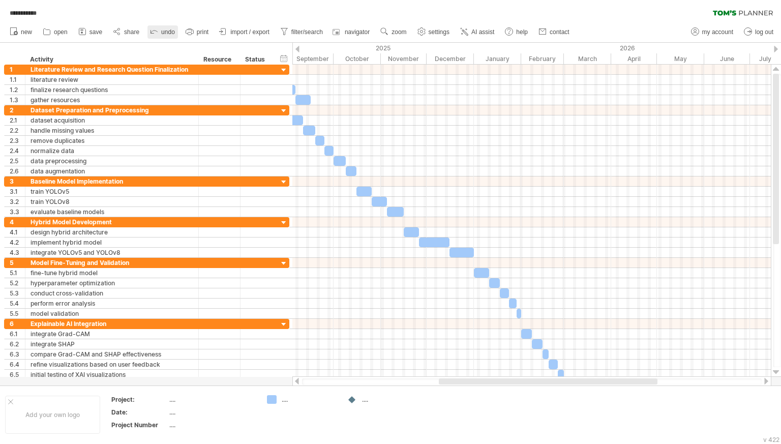
click at [159, 33] on icon at bounding box center [154, 31] width 10 height 10
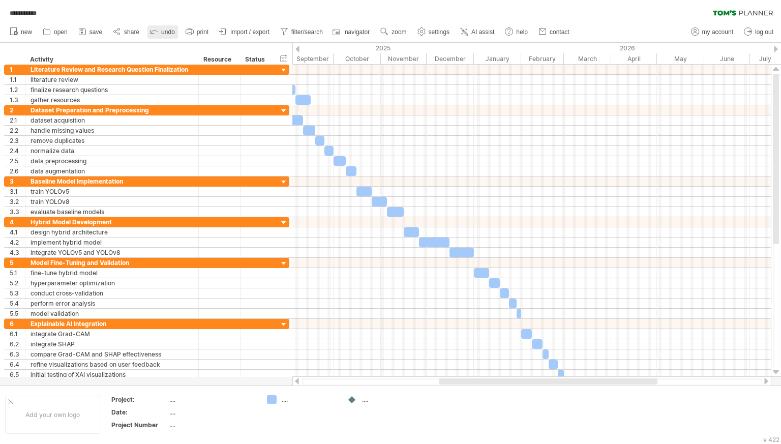
click at [159, 33] on icon at bounding box center [154, 31] width 10 height 10
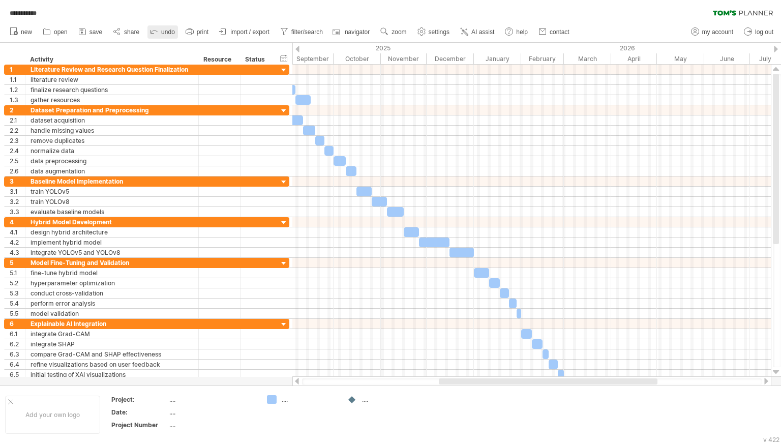
click at [159, 34] on icon at bounding box center [154, 31] width 10 height 10
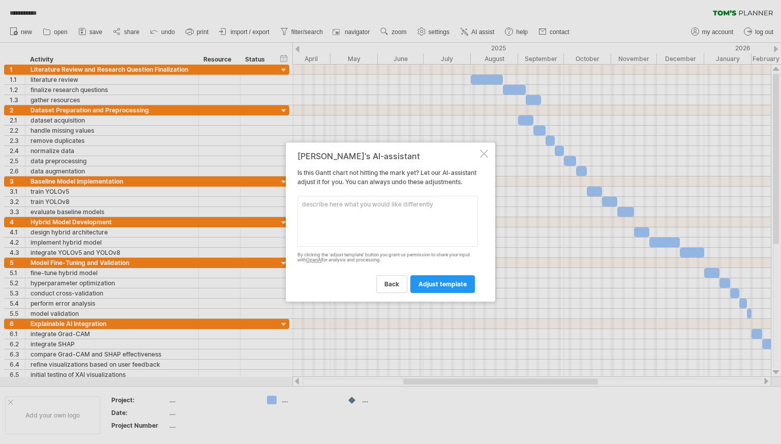
click at [335, 216] on textarea at bounding box center [388, 221] width 181 height 51
paste textarea "MonthTask1Literature Review and Research Question Finalization2Dataset Preparat…"
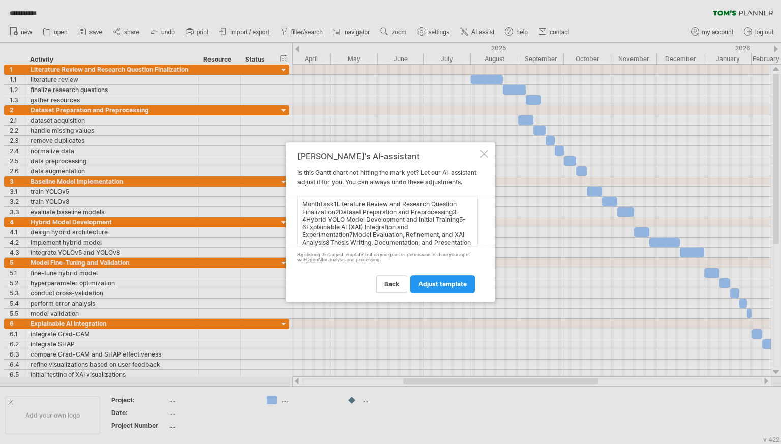
scroll to position [20, 0]
type textarea "MonthTask1Literature Review and Research Question Finalization2Dataset Preparat…"
click at [448, 288] on span "adjust template" at bounding box center [443, 284] width 48 height 8
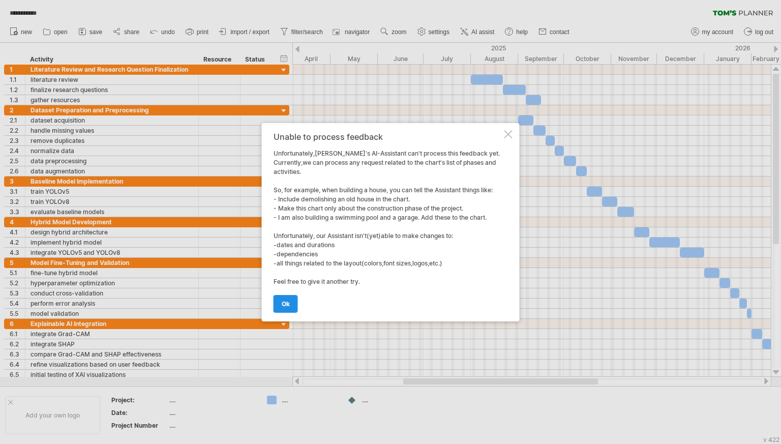
click at [296, 300] on link "ok" at bounding box center [286, 304] width 24 height 18
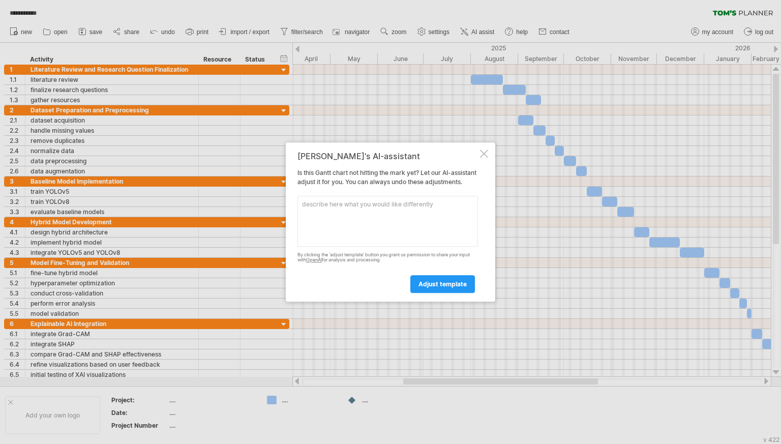
click at [340, 230] on textarea at bounding box center [388, 221] width 181 height 51
paste textarea "MonthTask1Literature Review and Research Question Finalization2Dataset Preparat…"
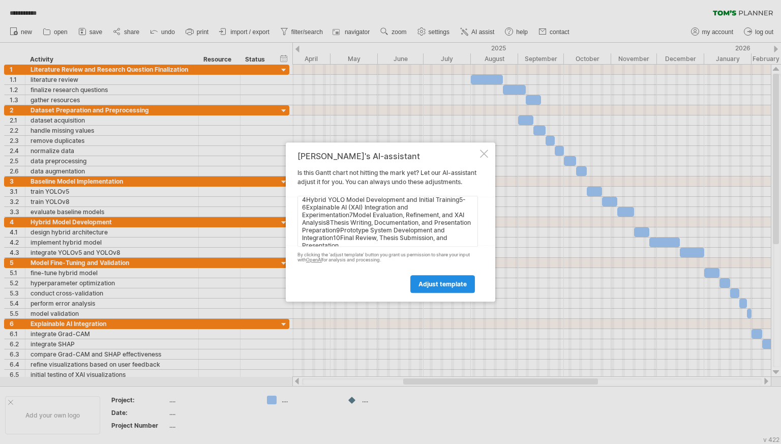
type textarea "MonthTask1Literature Review and Research Question Finalization2Dataset Preparat…"
click at [442, 288] on span "adjust template" at bounding box center [443, 284] width 48 height 8
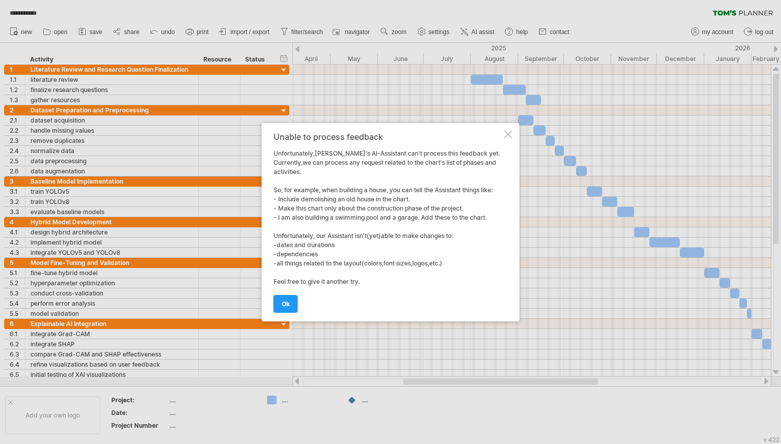
click at [514, 133] on div "Unable to process feedback Unfortunately,Tom's AI-Assistant can't process this …" at bounding box center [391, 222] width 258 height 198
click at [502, 134] on div "Unable to process feedback Unfortunately,Tom's AI-Assistant can't process this …" at bounding box center [391, 222] width 258 height 198
click at [509, 134] on div at bounding box center [509, 134] width 8 height 8
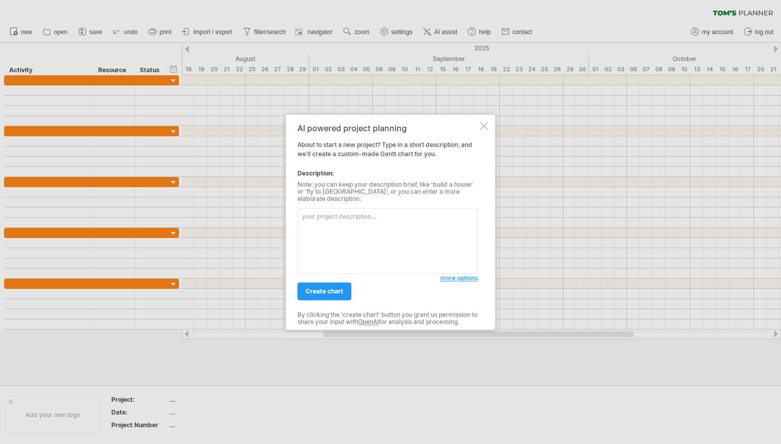
click at [406, 215] on textarea at bounding box center [388, 241] width 181 height 66
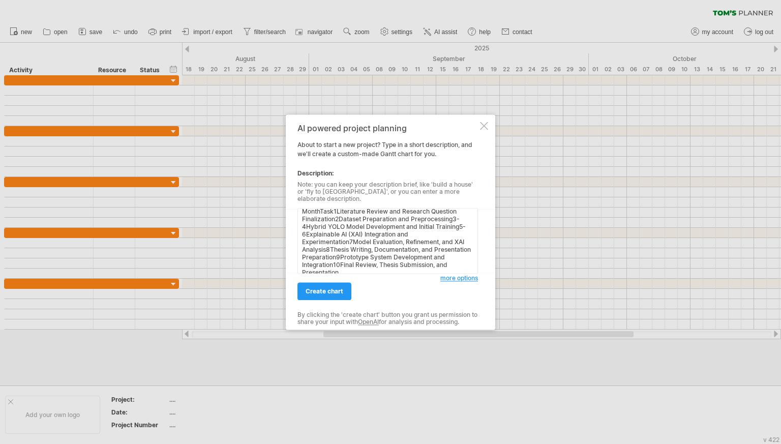
scroll to position [12, 0]
type textarea "MonthTask1Literature Review and Research Question Finalization2Dataset Preparat…"
click at [323, 282] on link "create chart" at bounding box center [325, 291] width 54 height 18
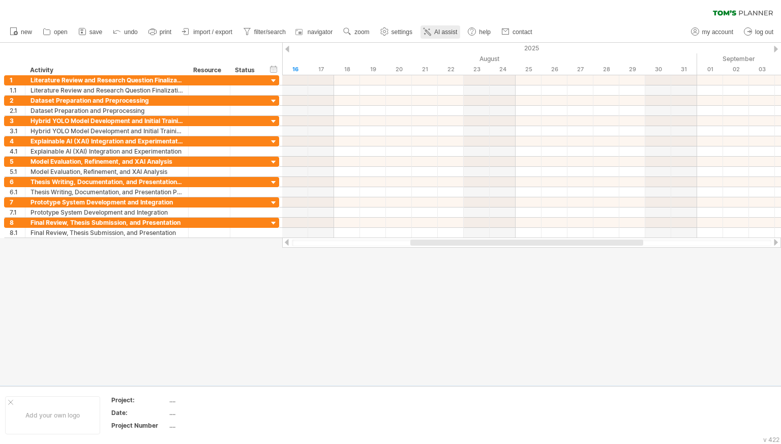
click at [457, 28] on span "AI assist" at bounding box center [446, 31] width 23 height 7
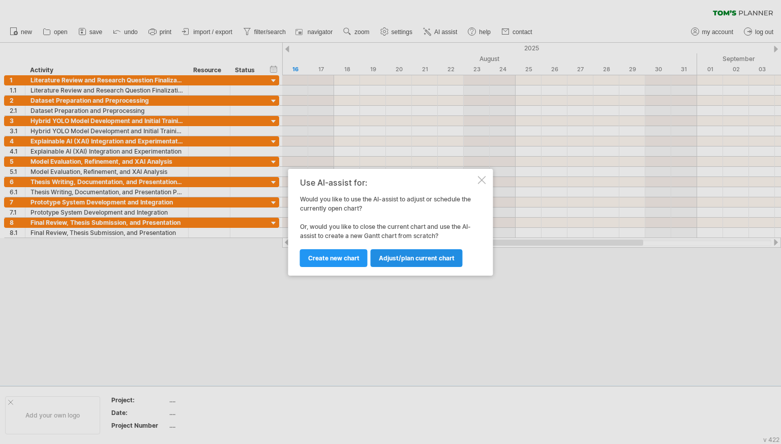
click at [385, 263] on link "Adjust/plan current chart" at bounding box center [417, 258] width 92 height 18
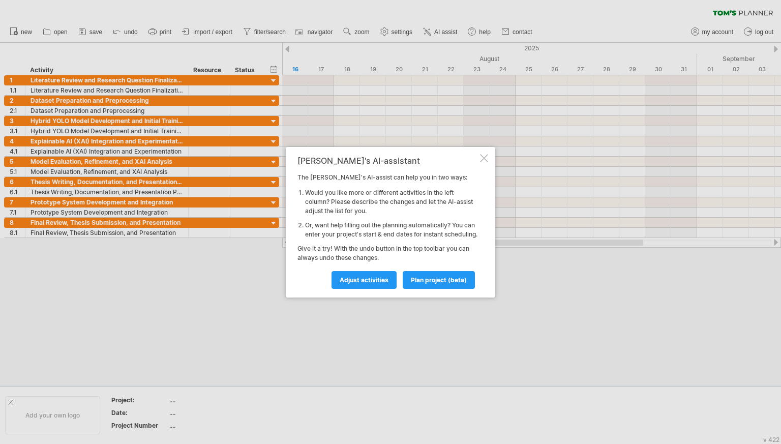
click at [422, 293] on div "Tom's AI-assistant The Tom's AI-assist can help you in two ways: Would you like…" at bounding box center [391, 222] width 210 height 151
click at [422, 284] on span "plan project (beta)" at bounding box center [439, 280] width 56 height 8
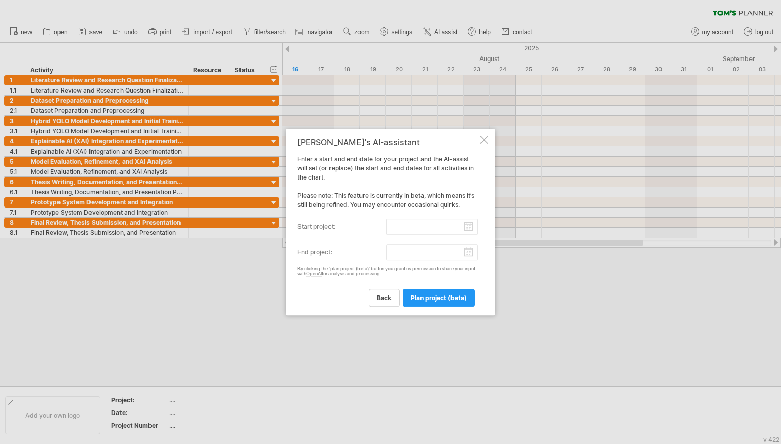
click at [419, 225] on input "start project:" at bounding box center [433, 227] width 92 height 16
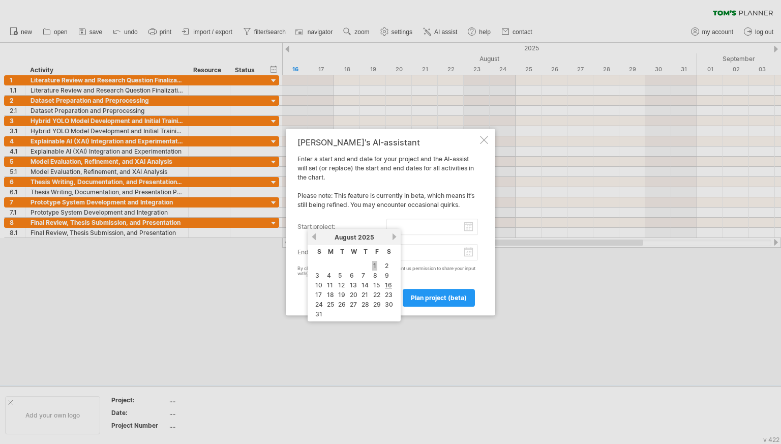
click at [374, 264] on link "1" at bounding box center [374, 266] width 5 height 10
type input "********"
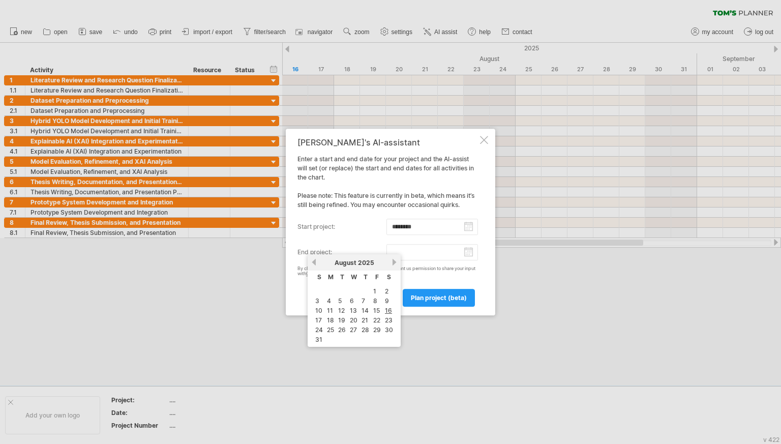
click at [402, 251] on input "end project:" at bounding box center [433, 252] width 92 height 16
click at [398, 265] on link "next" at bounding box center [395, 262] width 8 height 8
click at [396, 264] on link "next" at bounding box center [395, 262] width 8 height 8
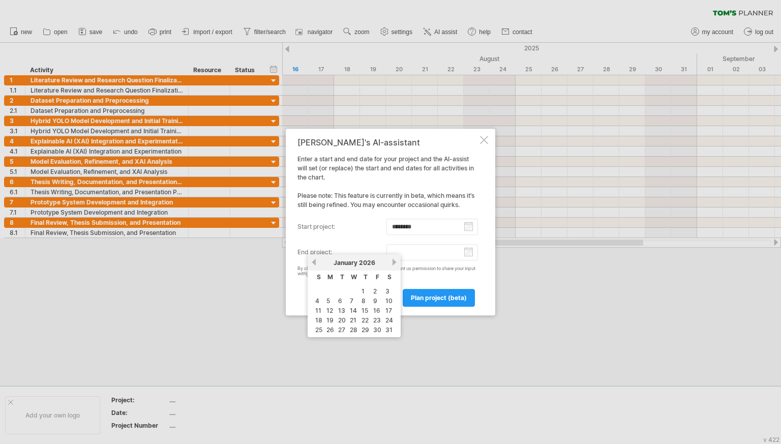
click at [396, 264] on link "next" at bounding box center [395, 262] width 8 height 8
click at [397, 265] on link "next" at bounding box center [395, 262] width 8 height 8
click at [329, 289] on link "1" at bounding box center [328, 291] width 5 height 10
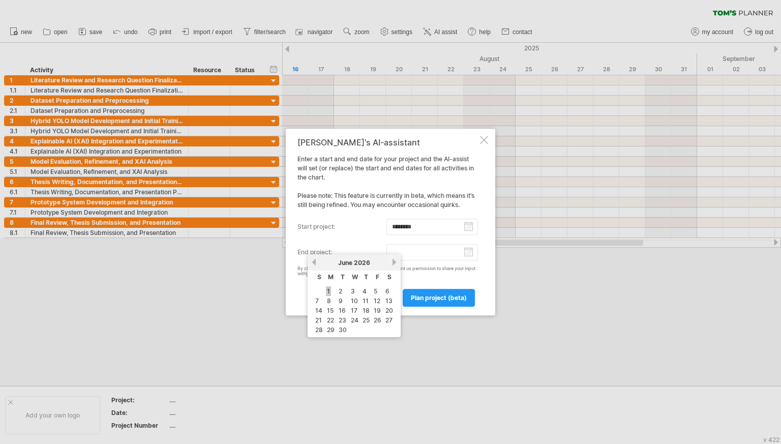
type input "********"
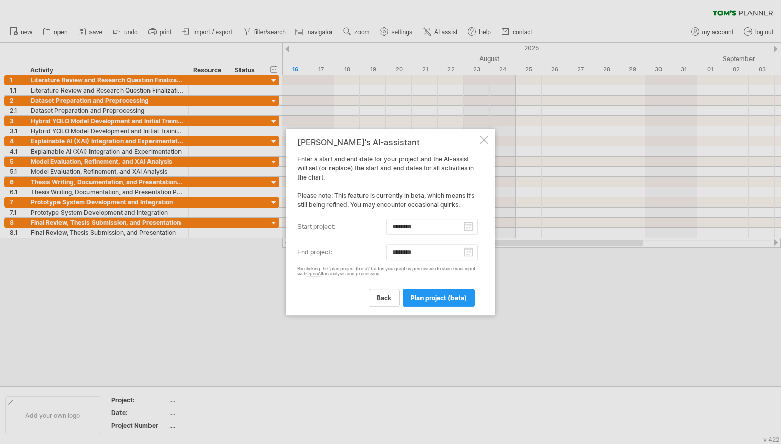
click at [412, 293] on link "plan project (beta)" at bounding box center [439, 298] width 72 height 18
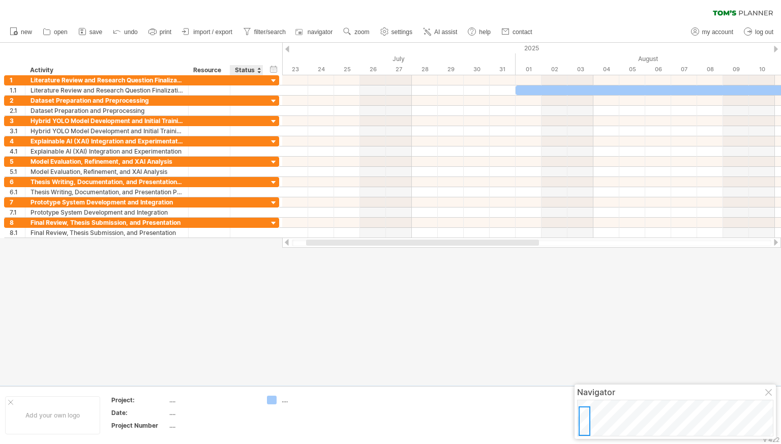
click at [254, 67] on div "Status" at bounding box center [246, 70] width 22 height 10
click at [258, 69] on div at bounding box center [259, 70] width 4 height 10
click at [215, 71] on div "Resource" at bounding box center [208, 70] width 31 height 10
click at [215, 71] on input "********" at bounding box center [208, 70] width 31 height 10
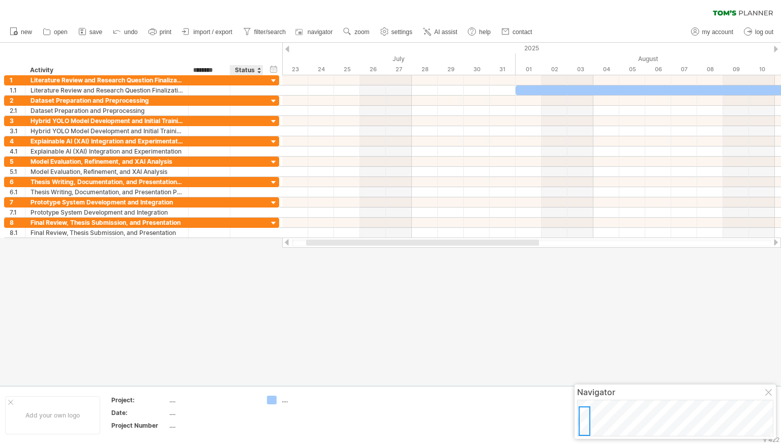
click at [216, 70] on input "********" at bounding box center [208, 70] width 31 height 10
click at [276, 67] on div "hide start/end/duration show start/end/duration" at bounding box center [274, 69] width 10 height 11
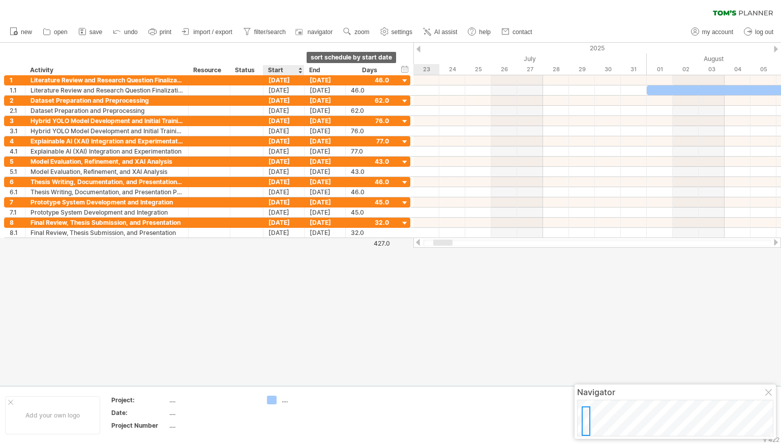
click at [300, 67] on div at bounding box center [300, 70] width 4 height 10
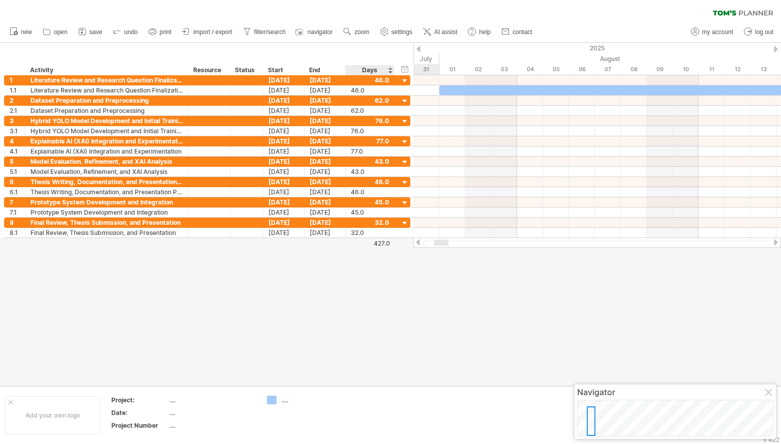
click at [386, 67] on div "Days" at bounding box center [369, 70] width 48 height 10
click at [390, 69] on div "Days" at bounding box center [369, 70] width 48 height 10
click at [388, 70] on div "Days" at bounding box center [369, 70] width 48 height 10
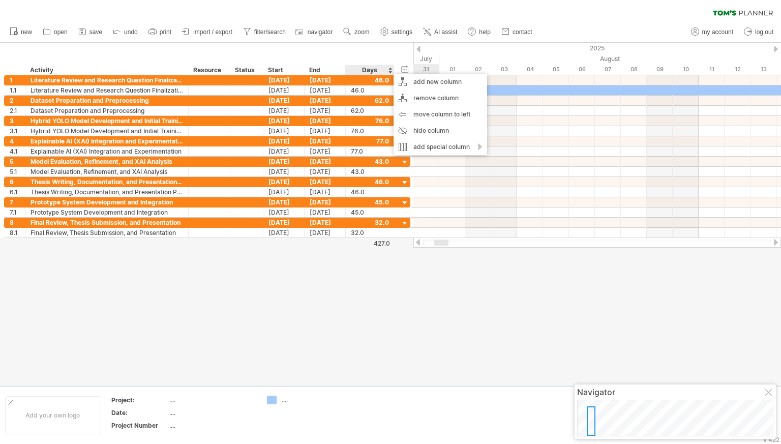
click at [384, 68] on div "Days" at bounding box center [369, 70] width 48 height 10
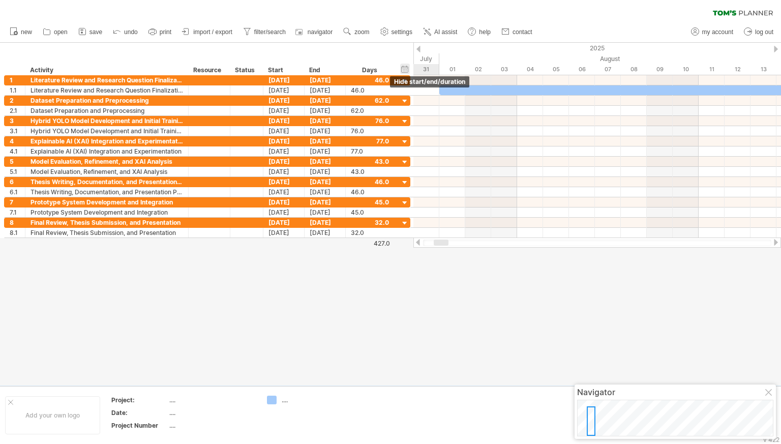
click at [406, 70] on div "hide start/end/duration show start/end/duration" at bounding box center [405, 69] width 10 height 11
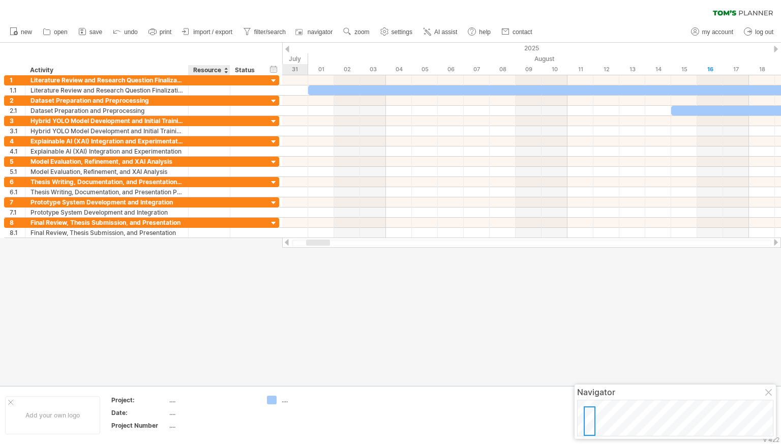
click at [218, 69] on div "Resource" at bounding box center [208, 70] width 31 height 10
click at [229, 68] on div at bounding box center [230, 70] width 4 height 10
click at [413, 33] on span "settings" at bounding box center [402, 31] width 21 height 7
select select "*"
select select "**"
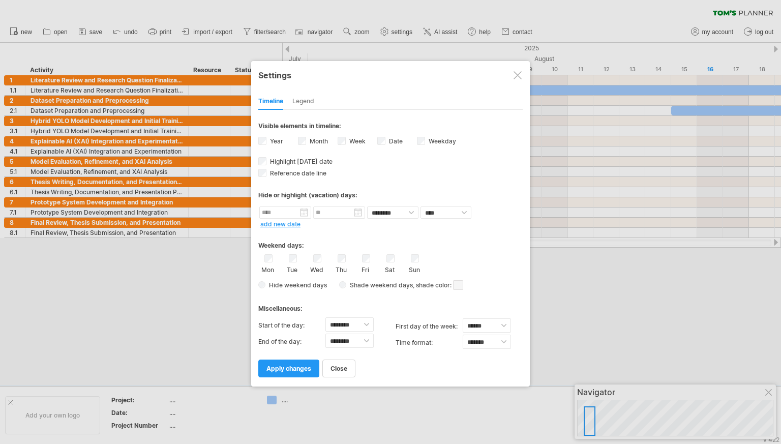
click at [384, 145] on div "Date visibility of date Currently there is not enough space horizontally to dis…" at bounding box center [398, 142] width 40 height 14
click at [301, 361] on link "apply changes" at bounding box center [288, 369] width 61 height 18
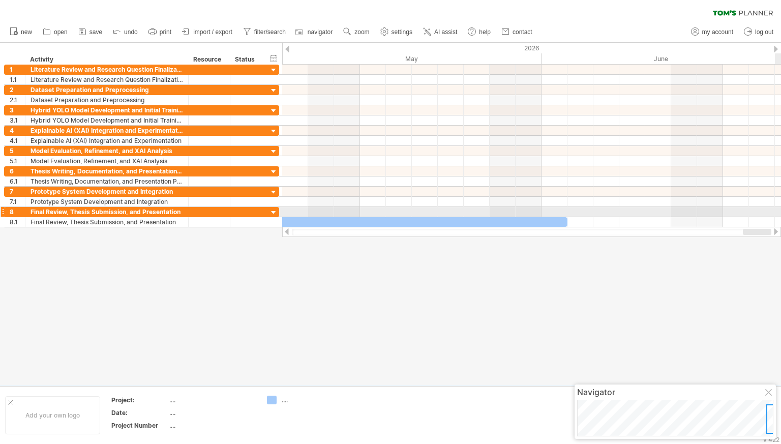
drag, startPoint x: 329, startPoint y: 234, endPoint x: 781, endPoint y: 217, distance: 452.1
click at [781, 217] on div "Trying to reach plan.tomsplanner.com Connected again... 0% clear filter new 1" at bounding box center [390, 222] width 781 height 444
drag, startPoint x: 754, startPoint y: 235, endPoint x: 769, endPoint y: 235, distance: 15.3
click at [769, 235] on div at bounding box center [532, 232] width 480 height 7
drag, startPoint x: 743, startPoint y: 237, endPoint x: 641, endPoint y: 247, distance: 102.3
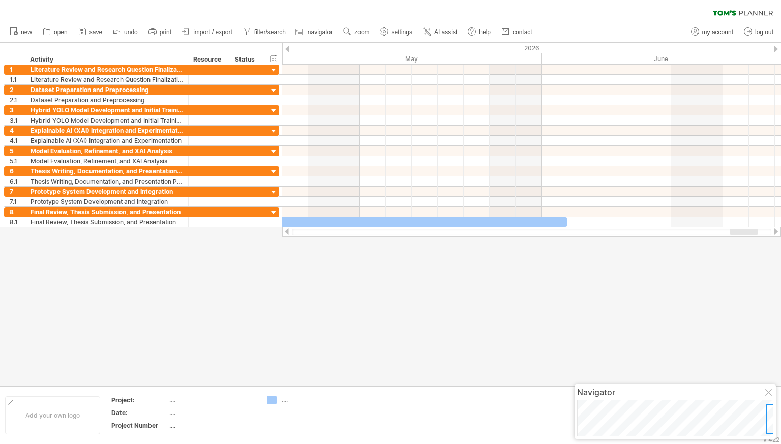
click at [641, 247] on div "Trying to reach plan.tomsplanner.com Connected again... 0% clear filter new 1" at bounding box center [390, 222] width 781 height 444
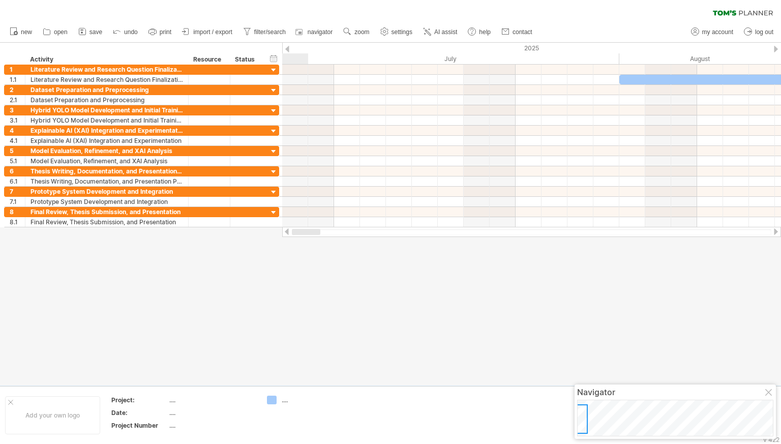
drag, startPoint x: 739, startPoint y: 231, endPoint x: 278, endPoint y: 242, distance: 461.6
click at [278, 242] on div "Trying to reach plan.tomsplanner.com Connected again... 0% clear filter new 1" at bounding box center [390, 222] width 781 height 444
click at [416, 38] on link "settings" at bounding box center [397, 31] width 38 height 13
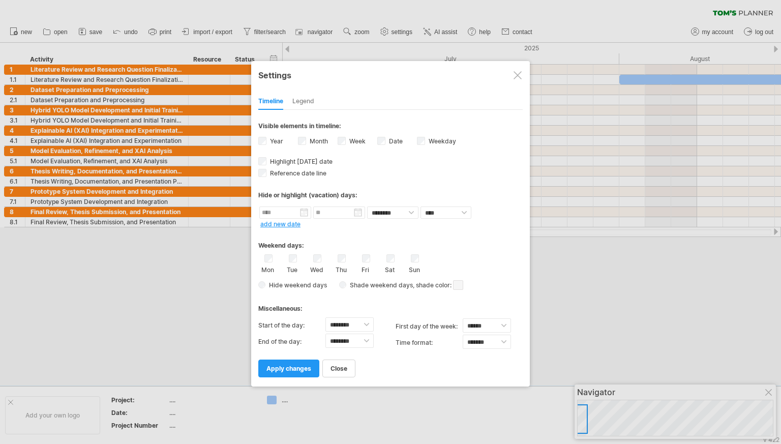
click at [294, 97] on div "Legend" at bounding box center [304, 102] width 22 height 16
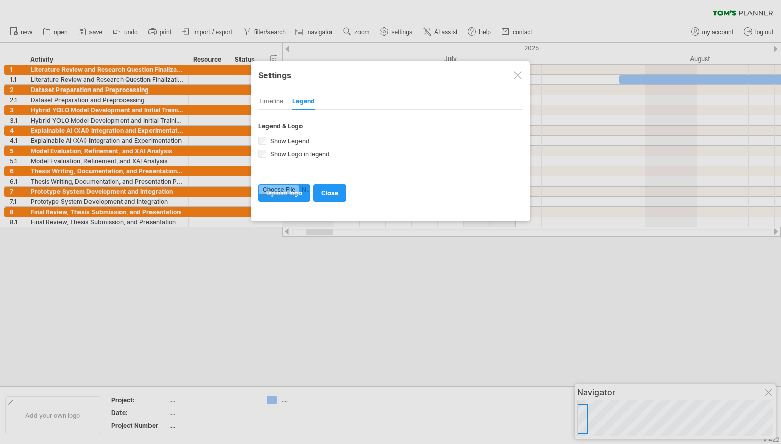
click at [274, 101] on div "Timeline" at bounding box center [270, 102] width 25 height 16
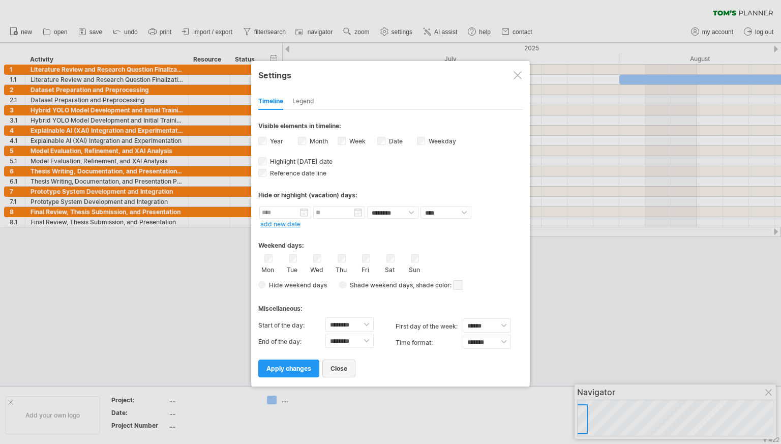
click at [350, 364] on link "close" at bounding box center [339, 369] width 33 height 18
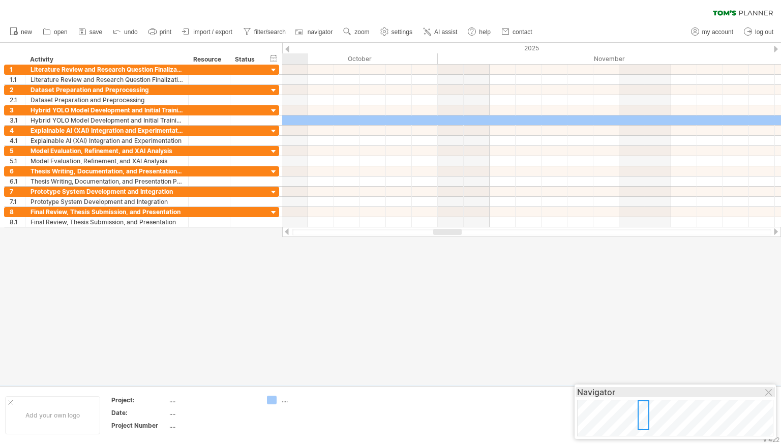
click at [767, 387] on div "Navigator" at bounding box center [675, 392] width 196 height 10
click at [771, 389] on div at bounding box center [770, 393] width 8 height 8
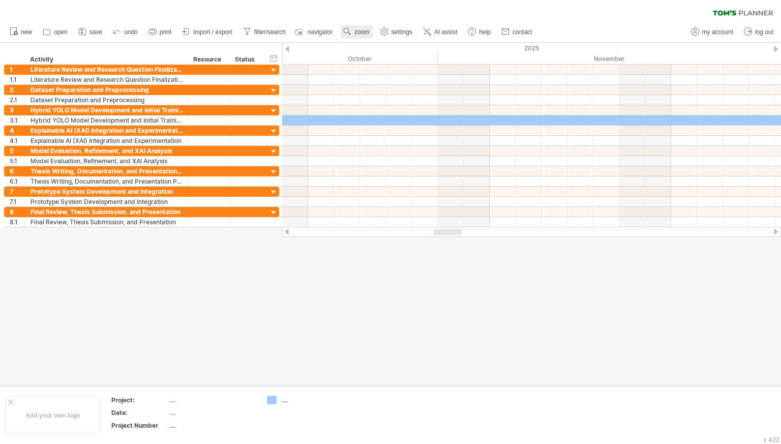
click at [369, 33] on span "zoom" at bounding box center [362, 31] width 15 height 7
click at [403, 48] on div "Month" at bounding box center [413, 46] width 56 height 16
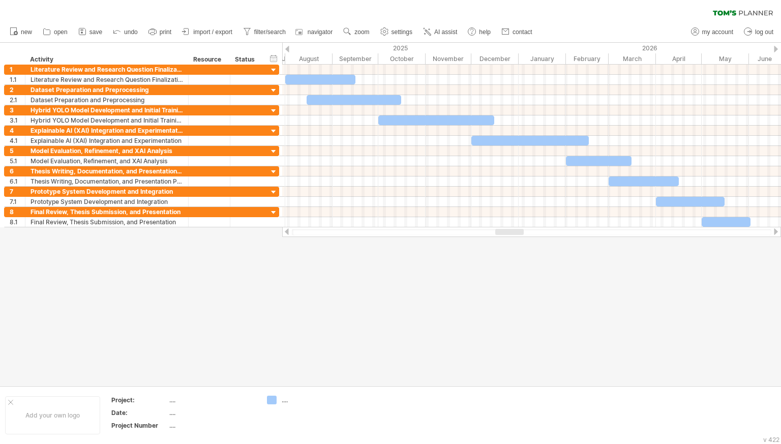
drag, startPoint x: 523, startPoint y: 230, endPoint x: 515, endPoint y: 233, distance: 8.2
click at [515, 233] on div at bounding box center [510, 232] width 28 height 6
click at [285, 64] on div "August" at bounding box center [308, 58] width 47 height 11
click at [281, 61] on div "Trying to reach plan.tomsplanner.com Connected again... 0% clear filter new 1" at bounding box center [390, 222] width 781 height 444
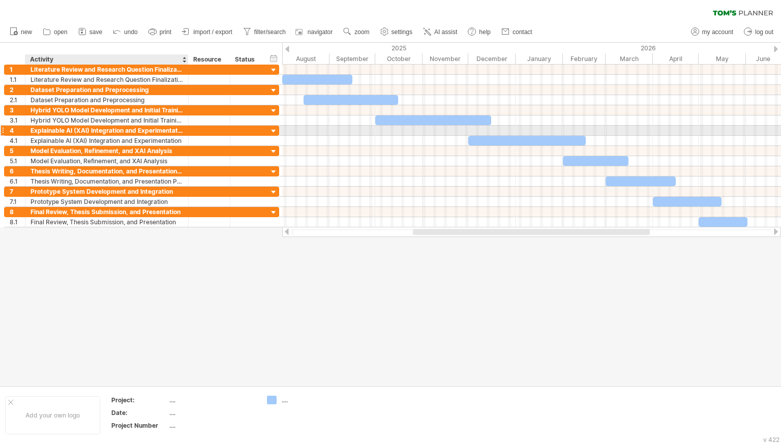
drag, startPoint x: 193, startPoint y: 243, endPoint x: 178, endPoint y: 127, distance: 117.0
click at [178, 127] on div "Trying to reach plan.tomsplanner.com Connected again... 0% clear filter new 1" at bounding box center [390, 222] width 781 height 444
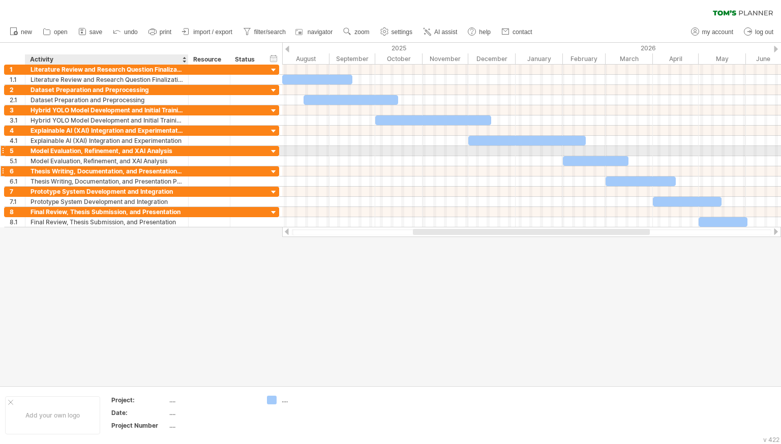
drag, startPoint x: 81, startPoint y: 252, endPoint x: 146, endPoint y: 170, distance: 103.9
click at [146, 169] on div "Trying to reach plan.tomsplanner.com Connected again... 0% clear filter new 1" at bounding box center [390, 222] width 781 height 444
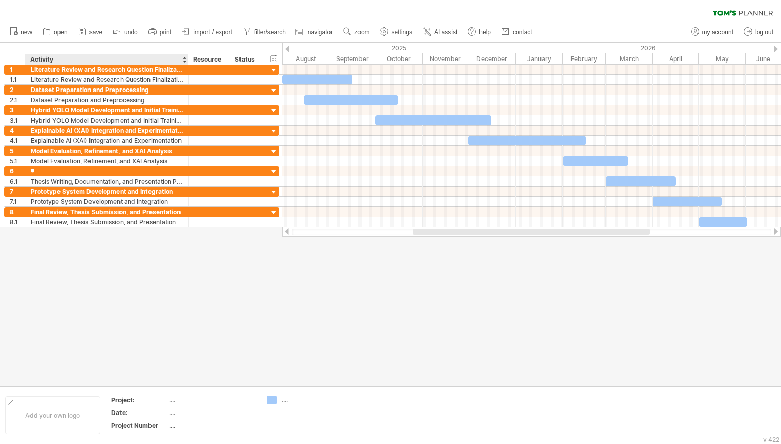
type input "**********"
click at [91, 249] on div at bounding box center [390, 214] width 781 height 343
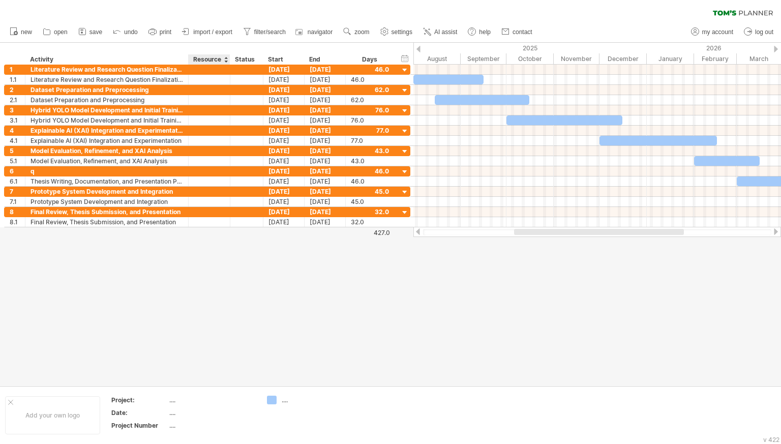
click at [160, 256] on div at bounding box center [390, 214] width 781 height 343
click at [124, 169] on div "q" at bounding box center [107, 171] width 153 height 10
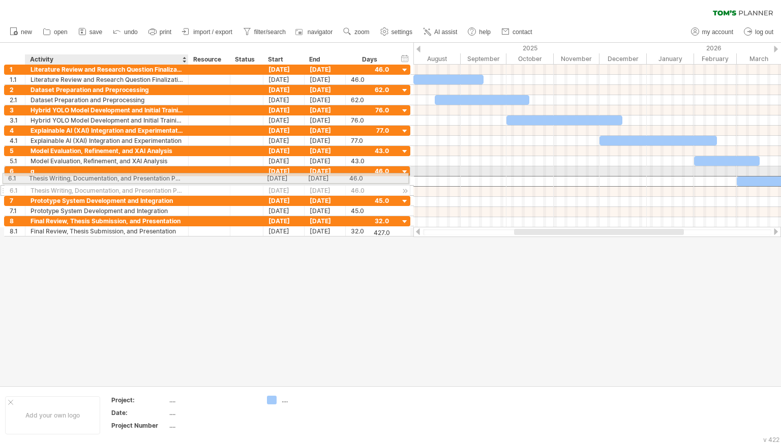
drag, startPoint x: 177, startPoint y: 181, endPoint x: 150, endPoint y: 177, distance: 26.8
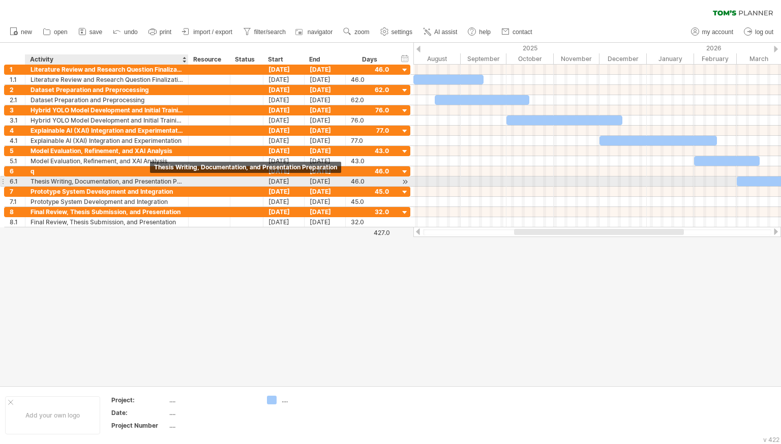
click at [160, 179] on div "Thesis Writing, Documentation, and Presentation Preparation" at bounding box center [107, 182] width 153 height 10
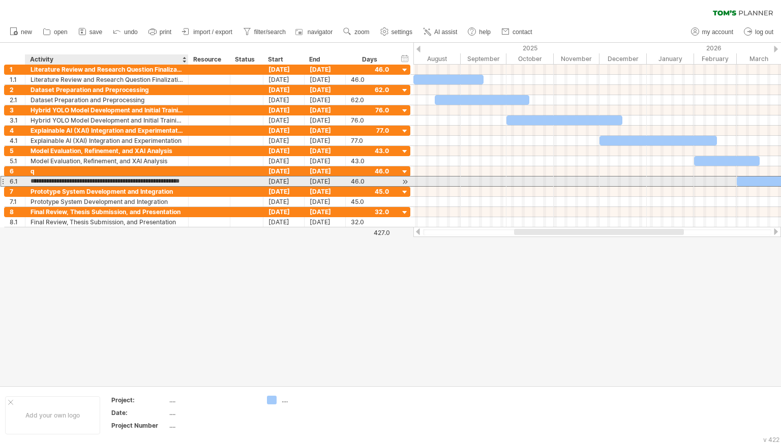
click at [160, 179] on input "**********" at bounding box center [107, 182] width 153 height 10
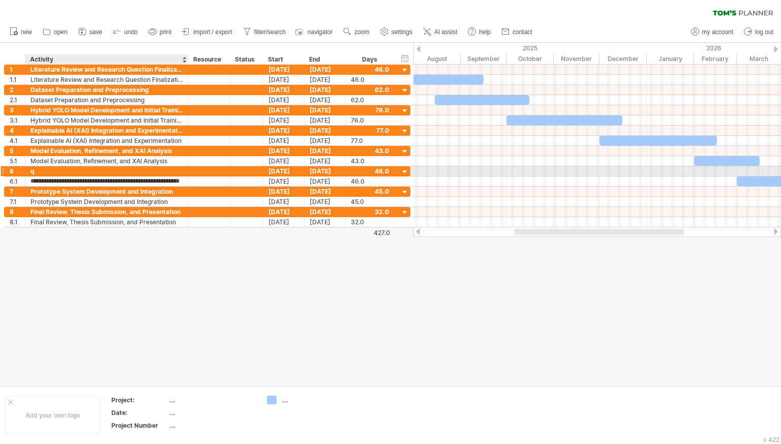
click at [139, 170] on div "q" at bounding box center [107, 171] width 153 height 10
click at [139, 170] on input "*" at bounding box center [107, 171] width 153 height 10
paste input "**********"
type input "**********"
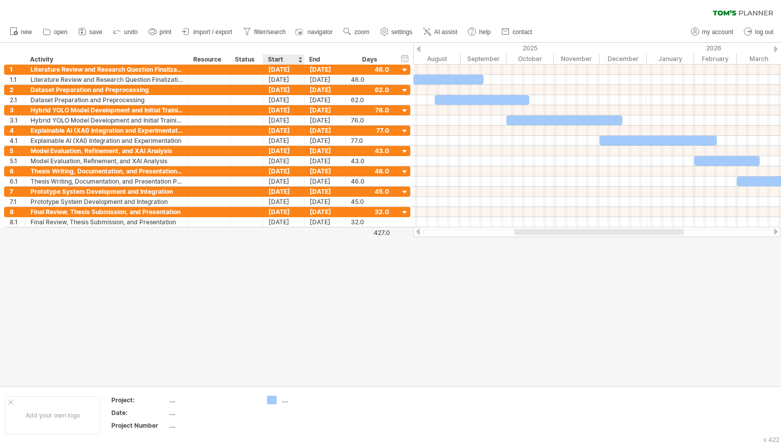
click at [289, 60] on div "Start" at bounding box center [283, 59] width 31 height 10
click at [292, 61] on div "Start" at bounding box center [283, 59] width 31 height 10
click at [388, 62] on div "Days" at bounding box center [369, 59] width 48 height 10
click at [406, 60] on div "hide start/end/duration show start/end/duration" at bounding box center [405, 58] width 10 height 11
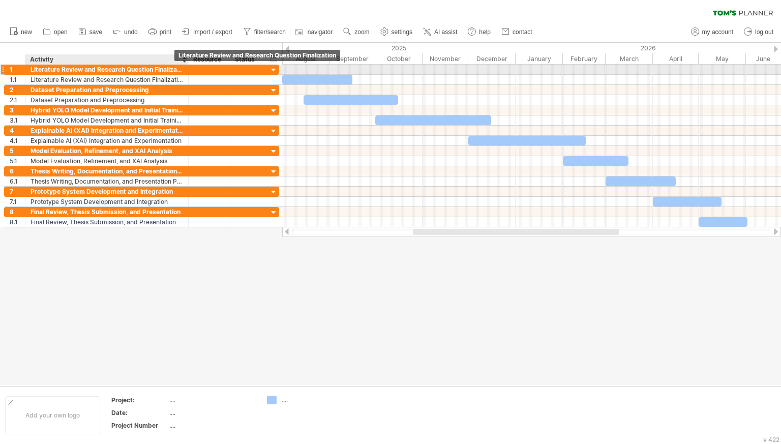
click at [176, 69] on div "Literature Review and Research Question Finalization" at bounding box center [107, 70] width 153 height 10
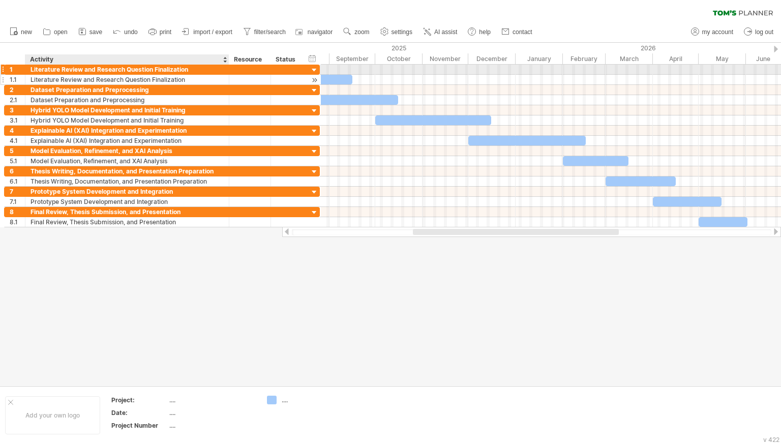
drag, startPoint x: 187, startPoint y: 66, endPoint x: 227, endPoint y: 82, distance: 44.0
click at [227, 82] on div "**********" at bounding box center [162, 75] width 316 height 20
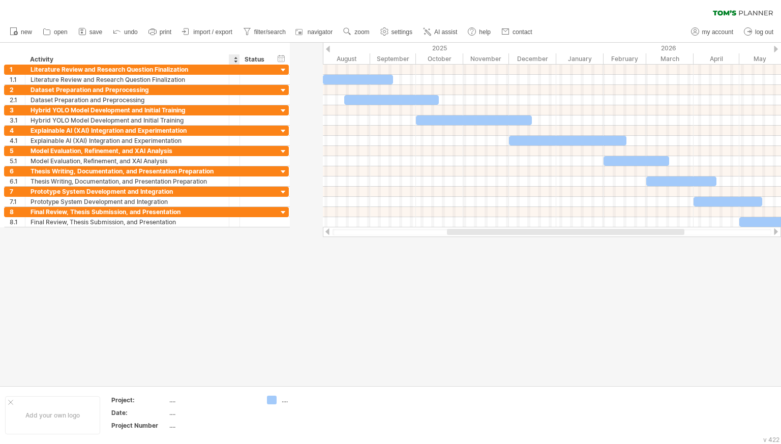
drag, startPoint x: 270, startPoint y: 57, endPoint x: 232, endPoint y: 55, distance: 37.7
click at [232, 55] on div "******** Resource" at bounding box center [234, 59] width 11 height 10
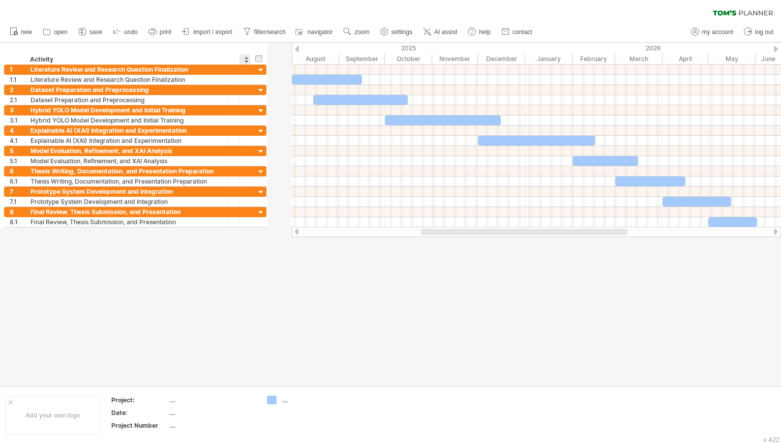
drag, startPoint x: 272, startPoint y: 60, endPoint x: 237, endPoint y: 60, distance: 34.6
click at [237, 60] on div "******** Activity ******** Resource ****** Status" at bounding box center [127, 59] width 246 height 10
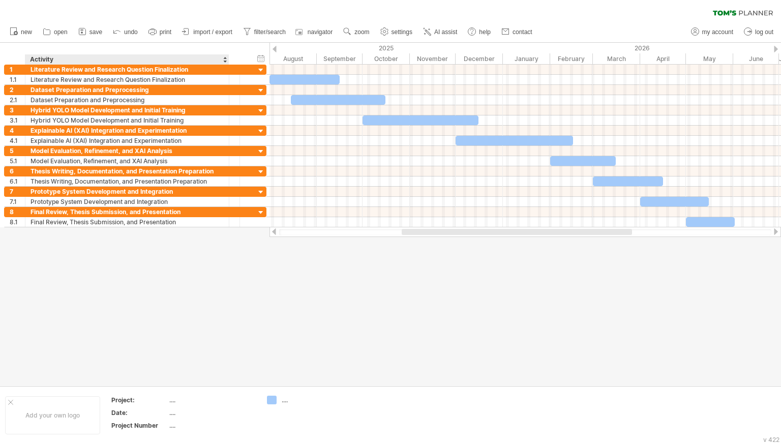
drag, startPoint x: 124, startPoint y: 307, endPoint x: 141, endPoint y: 293, distance: 22.5
click at [141, 293] on div at bounding box center [390, 214] width 781 height 343
click at [217, 61] on div "Activity" at bounding box center [126, 59] width 193 height 10
click at [224, 61] on div at bounding box center [225, 59] width 4 height 10
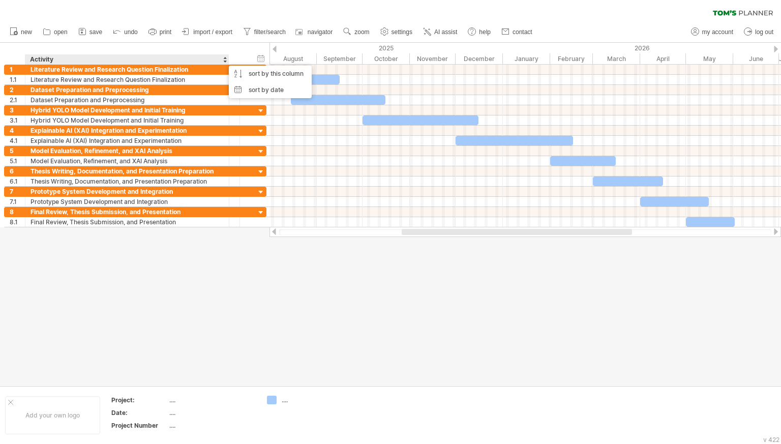
click at [171, 304] on div at bounding box center [390, 214] width 781 height 343
click at [110, 298] on div at bounding box center [390, 214] width 781 height 343
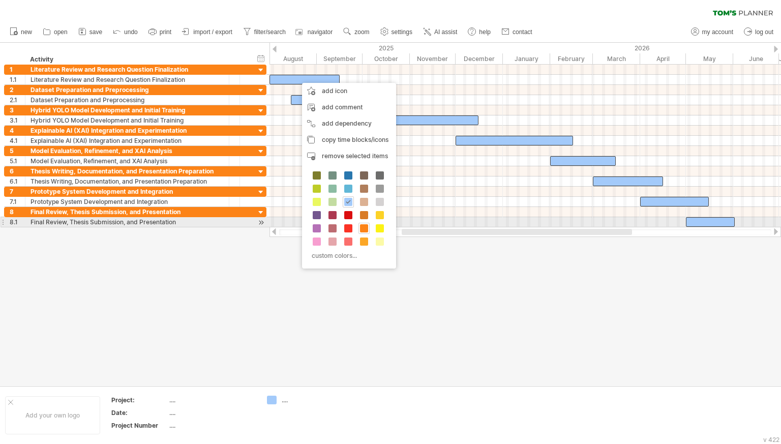
click at [361, 223] on div at bounding box center [364, 228] width 11 height 11
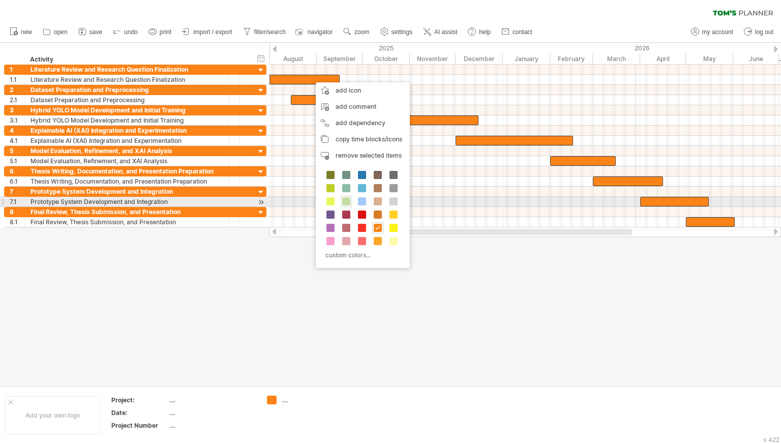
click at [342, 201] on span at bounding box center [346, 201] width 8 height 8
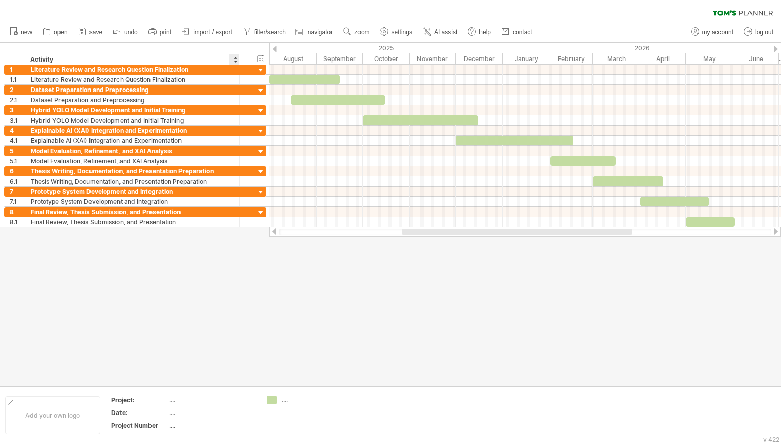
click at [240, 296] on div at bounding box center [390, 214] width 781 height 343
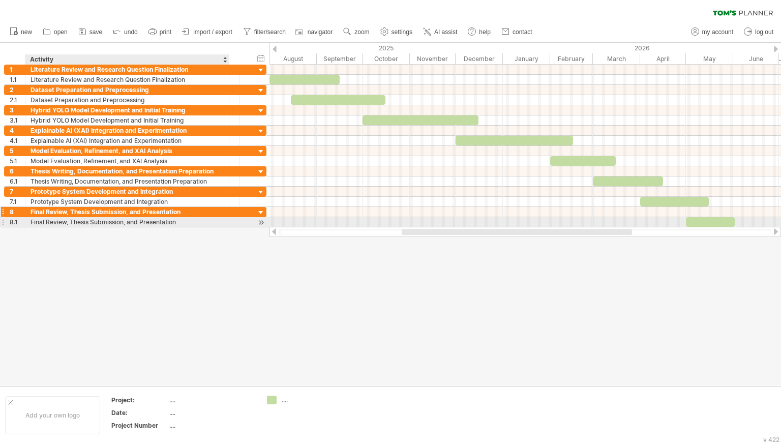
drag, startPoint x: 74, startPoint y: 299, endPoint x: 93, endPoint y: 214, distance: 87.1
click at [93, 214] on div "Trying to reach plan.tomsplanner.com Connected again... 0% clear filter new 1" at bounding box center [390, 222] width 781 height 444
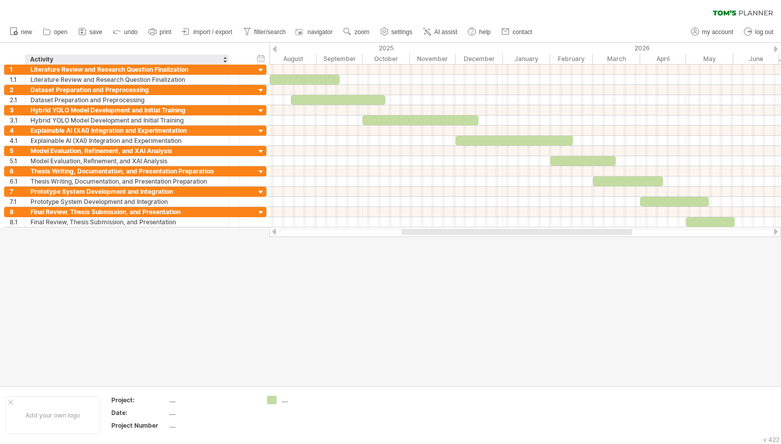
click at [100, 239] on div at bounding box center [390, 214] width 781 height 343
click at [196, 212] on div "Final Review, Thesis Submission, and Presentation" at bounding box center [127, 212] width 193 height 10
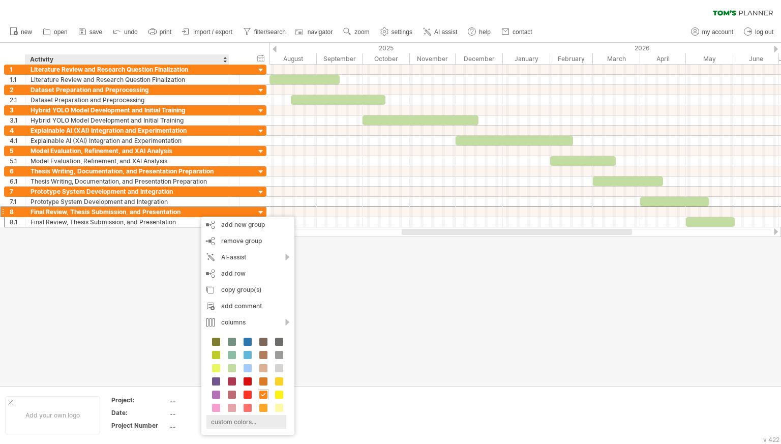
click at [245, 420] on div "custom colors..." at bounding box center [247, 422] width 80 height 14
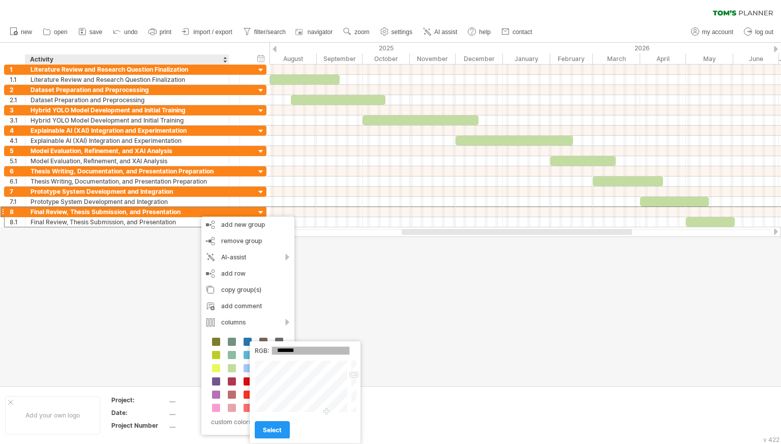
drag, startPoint x: 310, startPoint y: 384, endPoint x: 327, endPoint y: 438, distance: 56.5
click at [327, 438] on div "RGB: ******* Close select" at bounding box center [305, 392] width 111 height 102
drag, startPoint x: 324, startPoint y: 411, endPoint x: 332, endPoint y: 427, distance: 17.7
click at [332, 427] on div "RGB: ******* Close select" at bounding box center [305, 392] width 111 height 102
type input "*******"
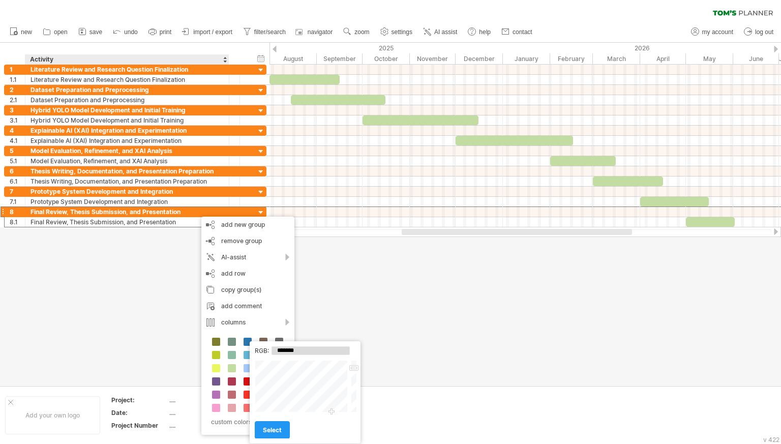
drag, startPoint x: 355, startPoint y: 374, endPoint x: 355, endPoint y: 368, distance: 5.6
click at [355, 368] on div at bounding box center [354, 386] width 8 height 52
click at [273, 433] on span "select" at bounding box center [272, 430] width 19 height 8
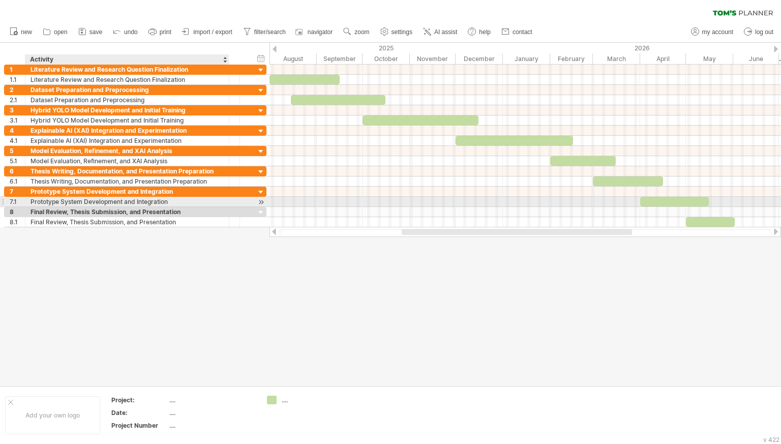
click at [205, 199] on div "Prototype System Development and Integration" at bounding box center [127, 202] width 193 height 10
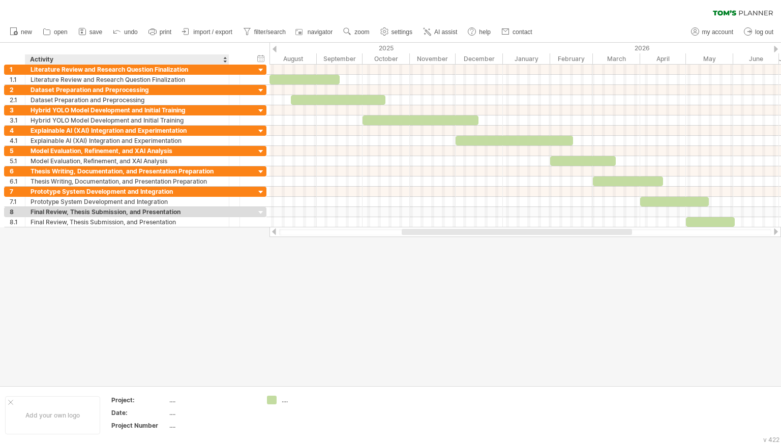
click at [204, 241] on div at bounding box center [390, 214] width 781 height 343
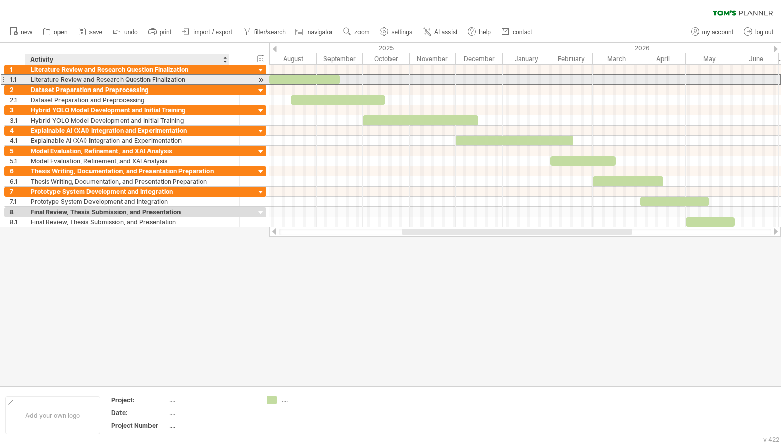
click at [196, 76] on div "Literature Review and Research Question Finalization" at bounding box center [127, 80] width 193 height 10
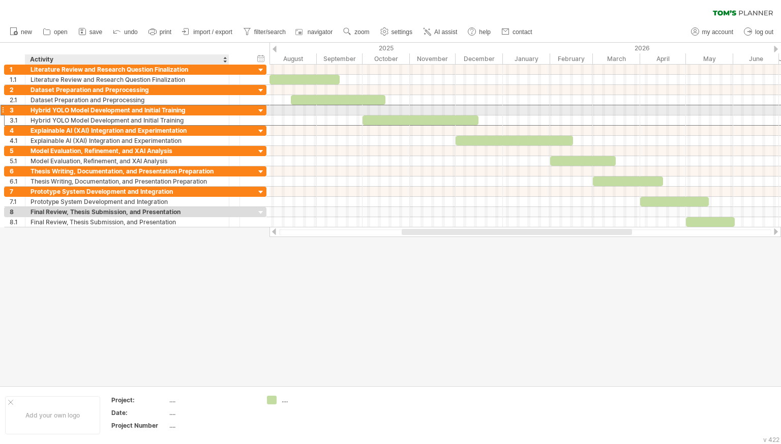
click at [233, 109] on div at bounding box center [234, 110] width 11 height 10
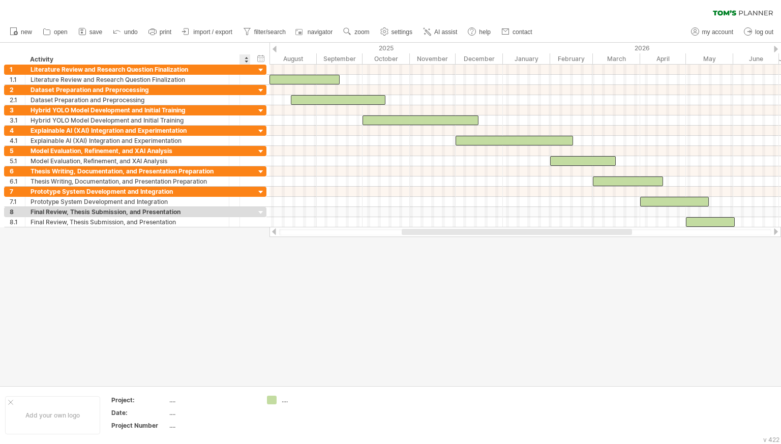
click at [247, 257] on div at bounding box center [390, 214] width 781 height 343
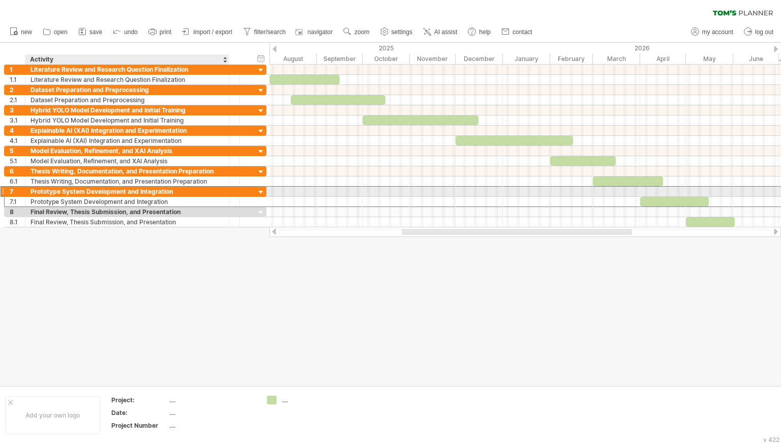
click at [202, 190] on div "Prototype System Development and Integration" at bounding box center [127, 192] width 193 height 10
click at [202, 190] on input "**********" at bounding box center [127, 192] width 193 height 10
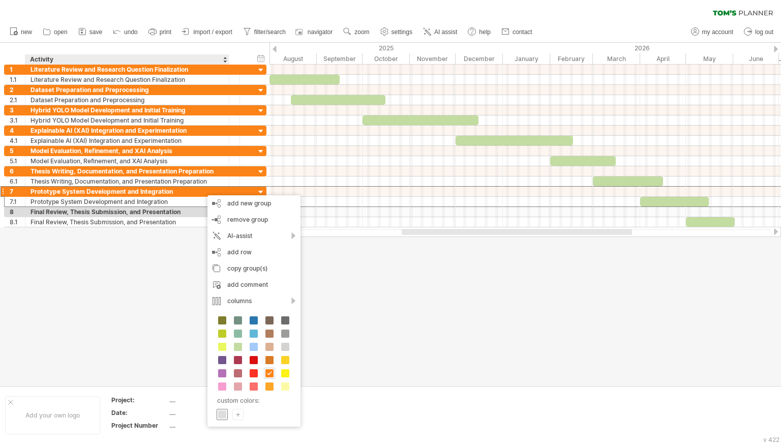
click at [221, 411] on span at bounding box center [222, 415] width 8 height 8
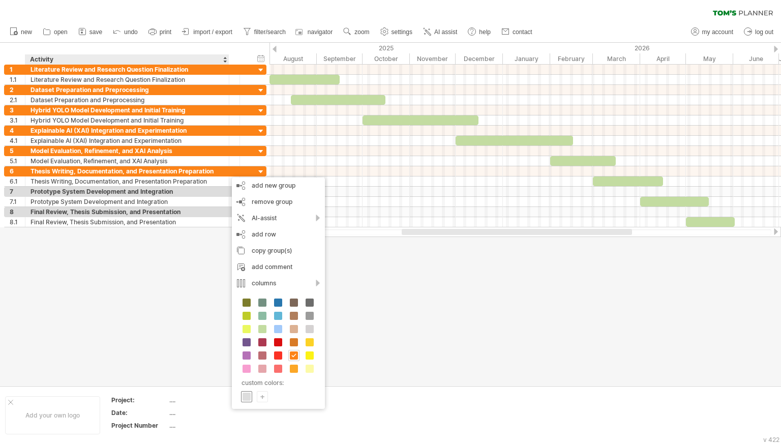
click at [246, 393] on span at bounding box center [247, 397] width 8 height 8
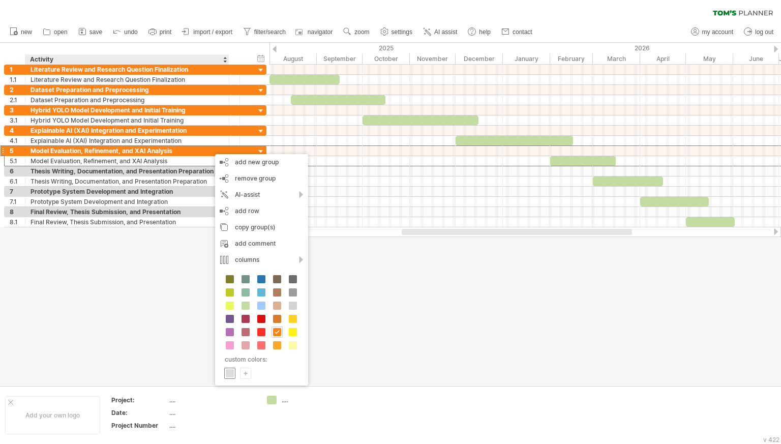
click at [226, 369] on span at bounding box center [230, 373] width 8 height 8
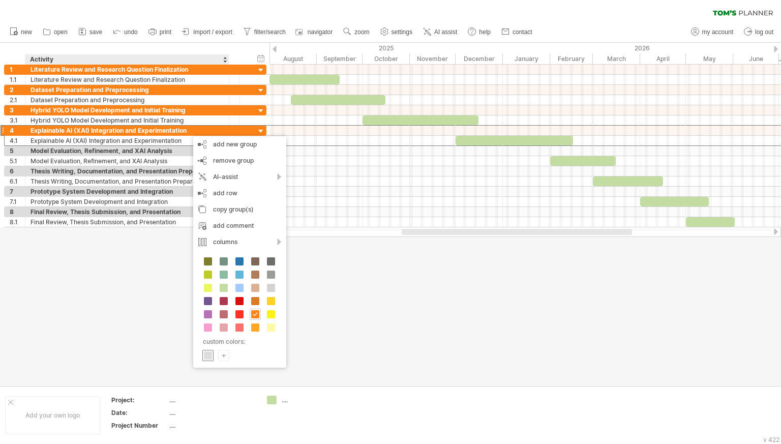
click at [204, 352] on span at bounding box center [208, 356] width 8 height 8
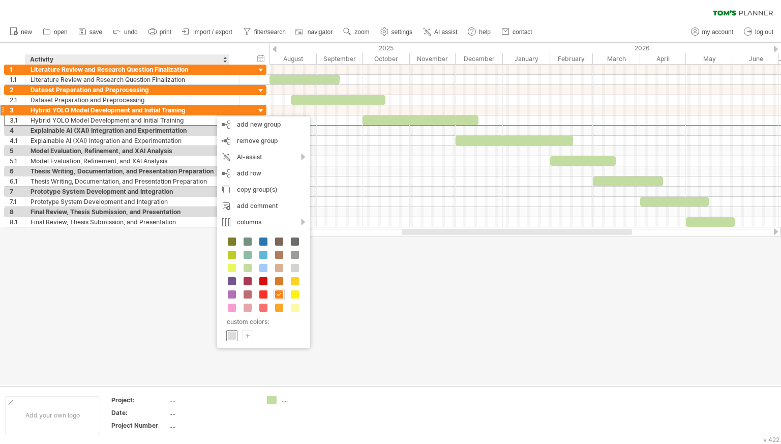
click at [234, 335] on span at bounding box center [232, 336] width 8 height 8
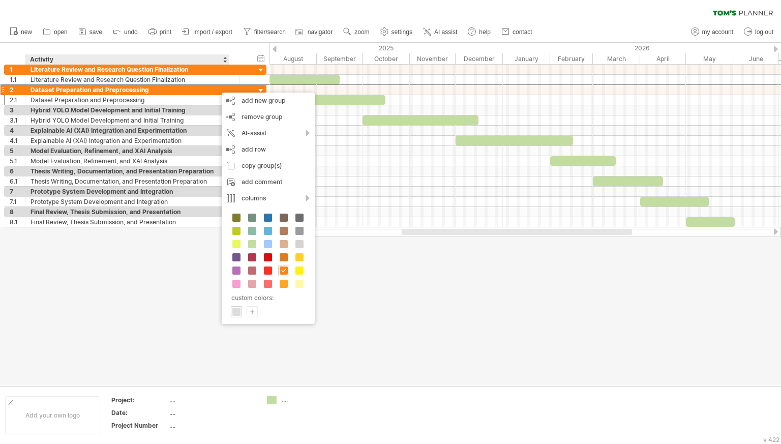
click at [243, 313] on div "custom colors: +" at bounding box center [268, 266] width 93 height 118
click at [235, 309] on span at bounding box center [237, 312] width 8 height 8
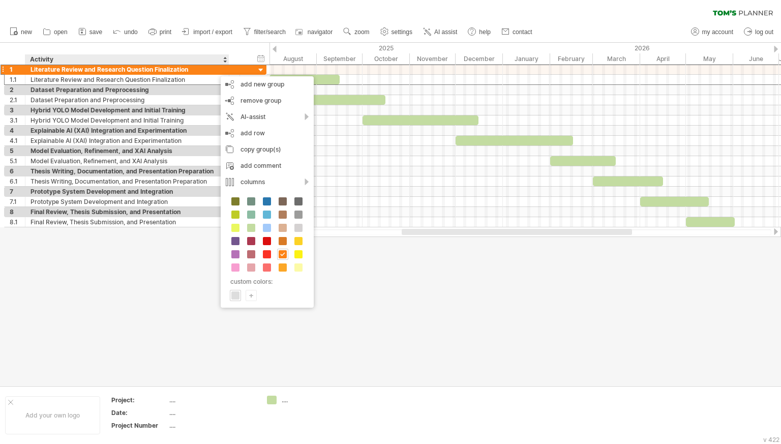
click at [232, 302] on div "custom colors: +" at bounding box center [267, 249] width 93 height 118
click at [233, 296] on span at bounding box center [235, 296] width 8 height 8
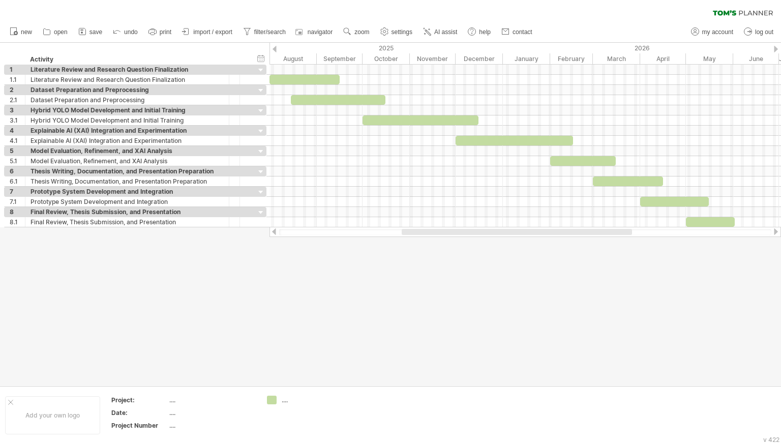
click at [386, 287] on div at bounding box center [390, 214] width 781 height 343
click at [387, 207] on div at bounding box center [526, 212] width 512 height 10
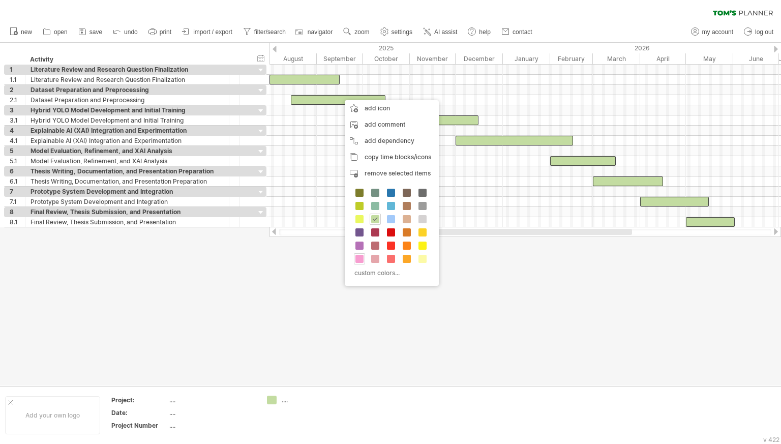
click at [361, 260] on span at bounding box center [360, 259] width 8 height 8
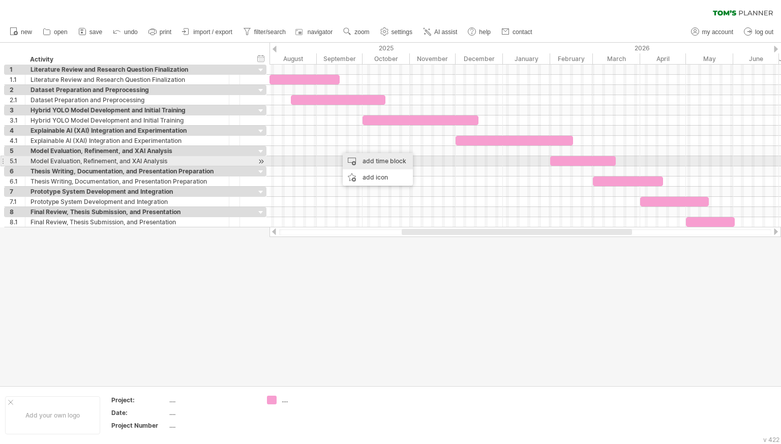
click at [364, 162] on div "add time block" at bounding box center [378, 161] width 70 height 16
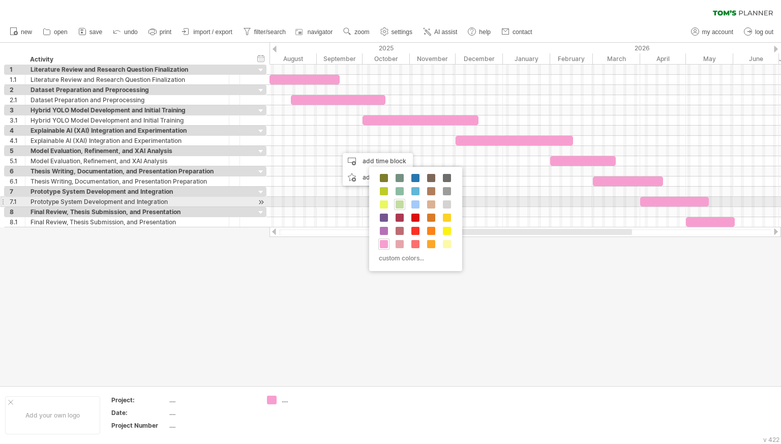
click at [402, 206] on span at bounding box center [400, 204] width 8 height 8
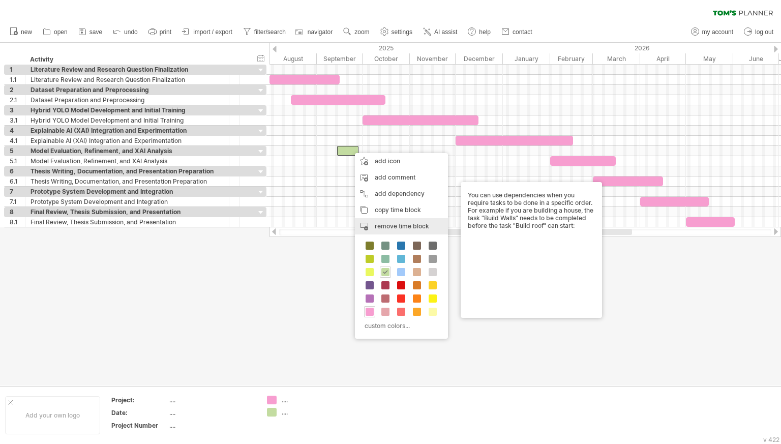
click at [370, 230] on div "remove time block remove selected items" at bounding box center [401, 226] width 93 height 16
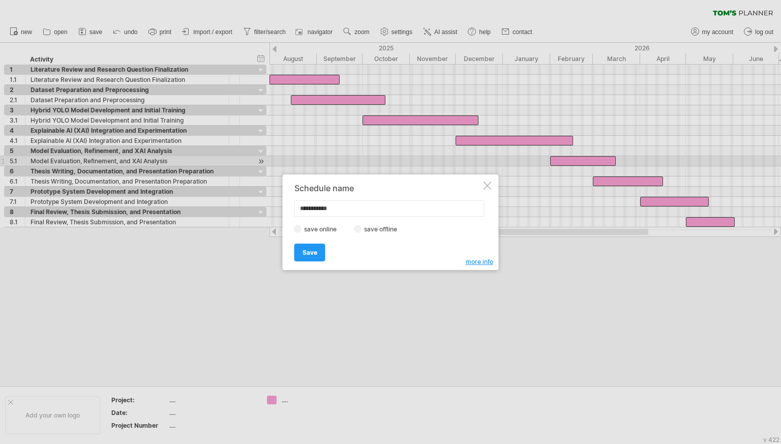
click at [490, 185] on div at bounding box center [488, 186] width 8 height 8
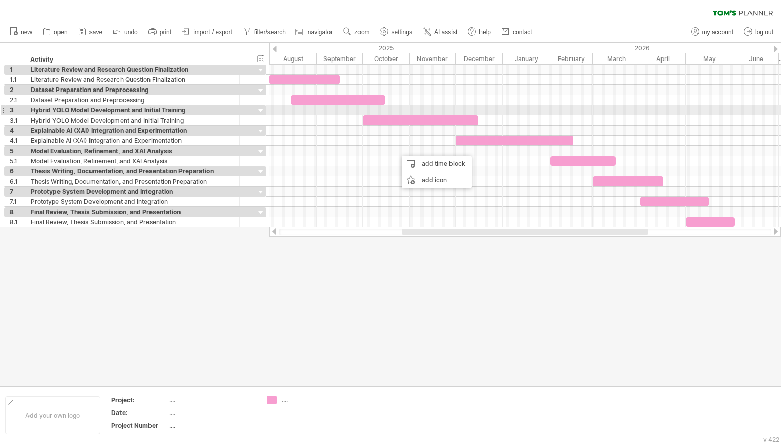
click at [380, 115] on div at bounding box center [421, 120] width 116 height 10
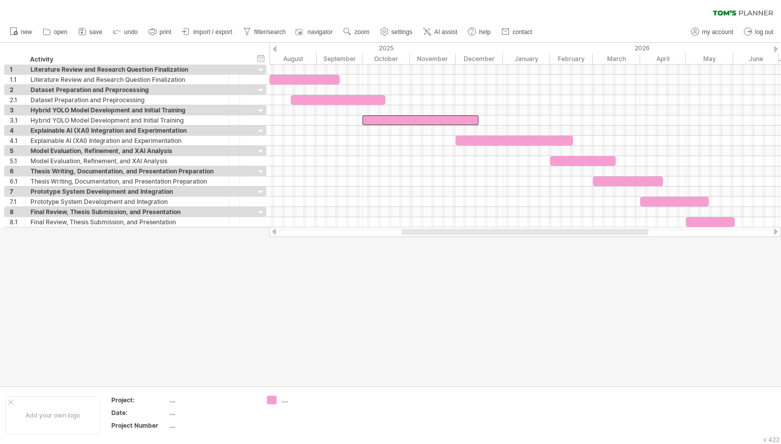
click at [398, 362] on div at bounding box center [390, 214] width 781 height 343
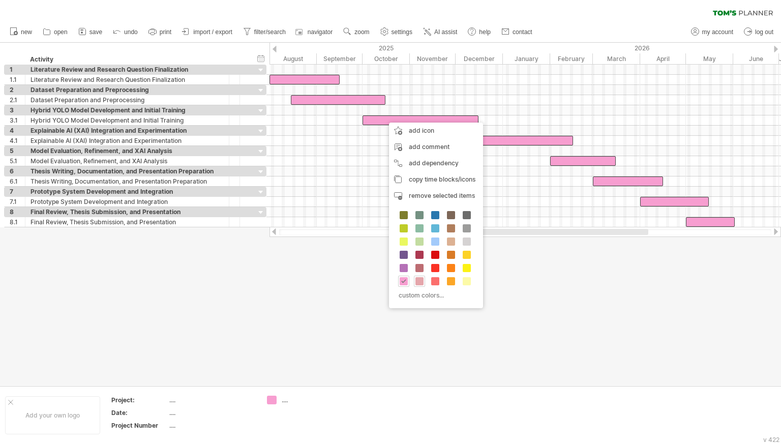
click at [421, 277] on span at bounding box center [420, 281] width 8 height 8
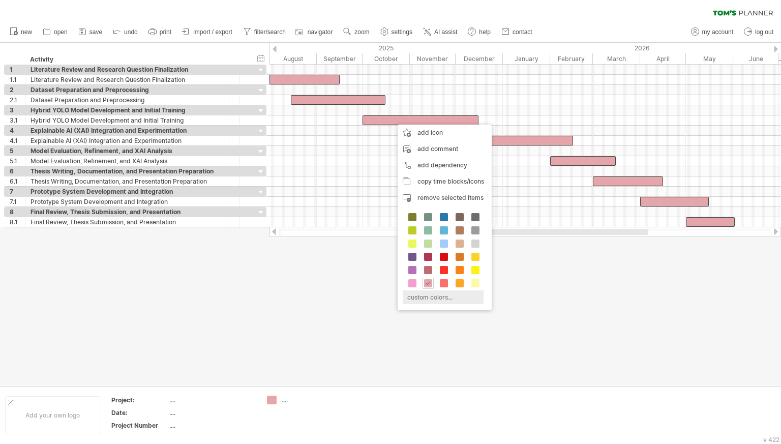
click at [438, 299] on div "custom colors..." at bounding box center [443, 298] width 81 height 14
type input "*******"
drag, startPoint x: 504, startPoint y: 347, endPoint x: 509, endPoint y: 346, distance: 5.1
click at [509, 346] on div at bounding box center [495, 349] width 95 height 52
click at [465, 395] on span "select" at bounding box center [465, 393] width 19 height 8
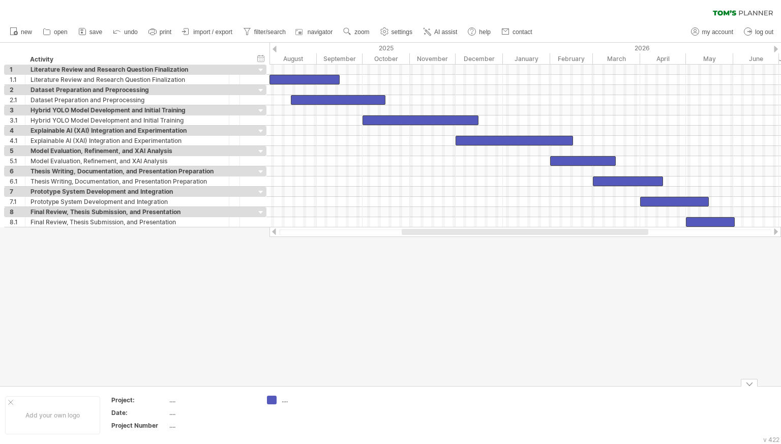
click at [415, 337] on div at bounding box center [390, 214] width 781 height 343
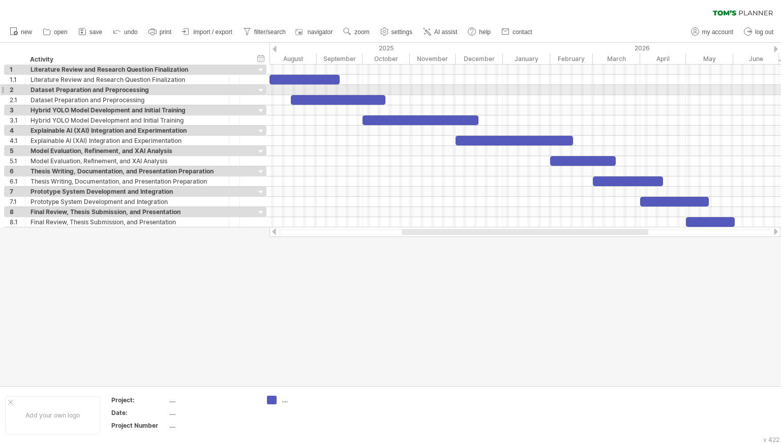
click at [298, 94] on div at bounding box center [526, 90] width 512 height 10
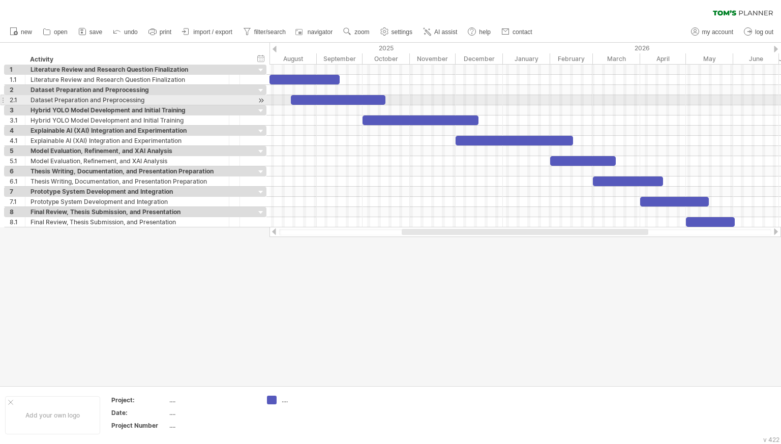
click at [303, 96] on div at bounding box center [338, 100] width 95 height 10
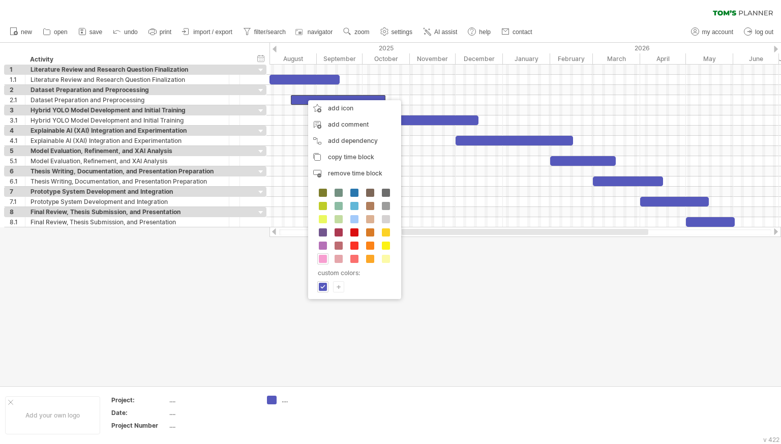
click at [327, 259] on div at bounding box center [322, 258] width 11 height 11
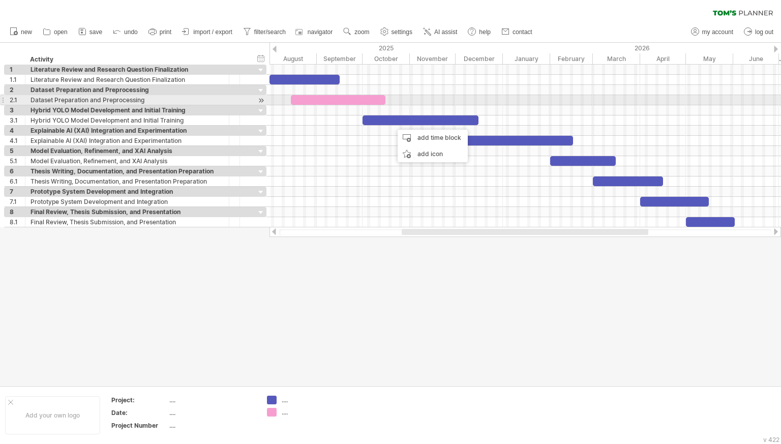
click at [364, 100] on div at bounding box center [338, 100] width 95 height 10
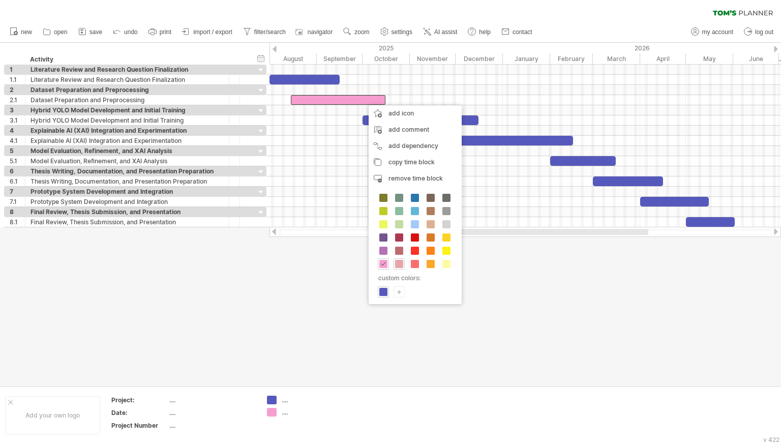
click at [401, 264] on span at bounding box center [399, 264] width 8 height 8
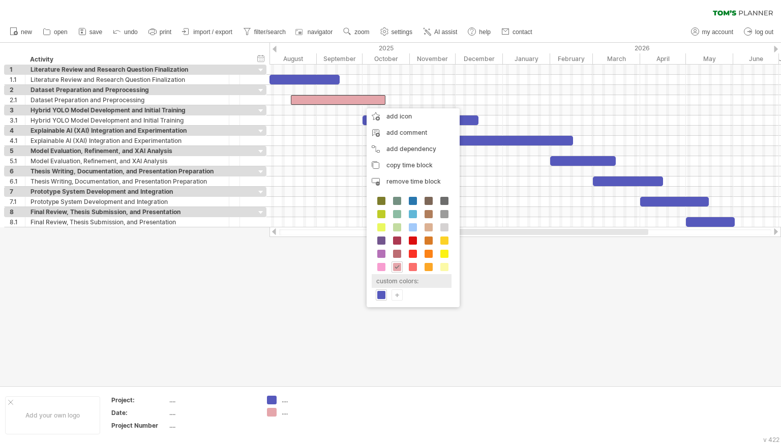
click at [403, 280] on div "custom colors:" at bounding box center [412, 281] width 80 height 14
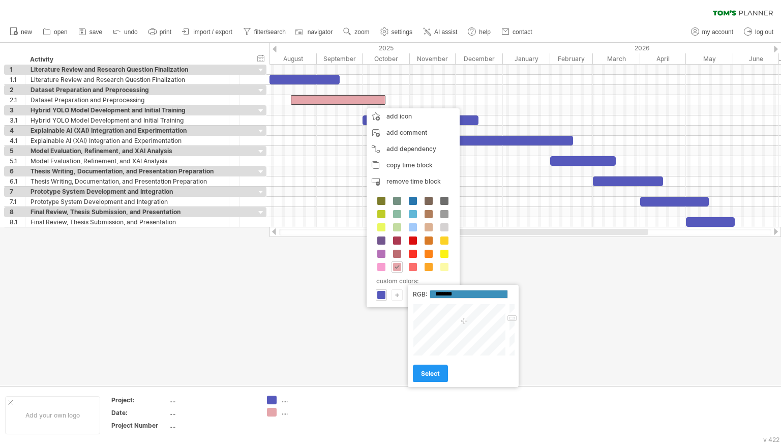
type input "*******"
click at [465, 325] on div at bounding box center [460, 330] width 95 height 52
click at [438, 378] on link "select" at bounding box center [430, 374] width 35 height 18
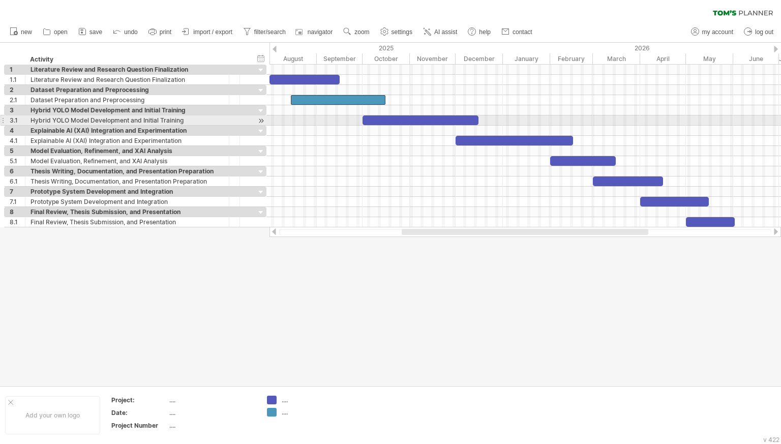
click at [403, 123] on div at bounding box center [421, 120] width 116 height 10
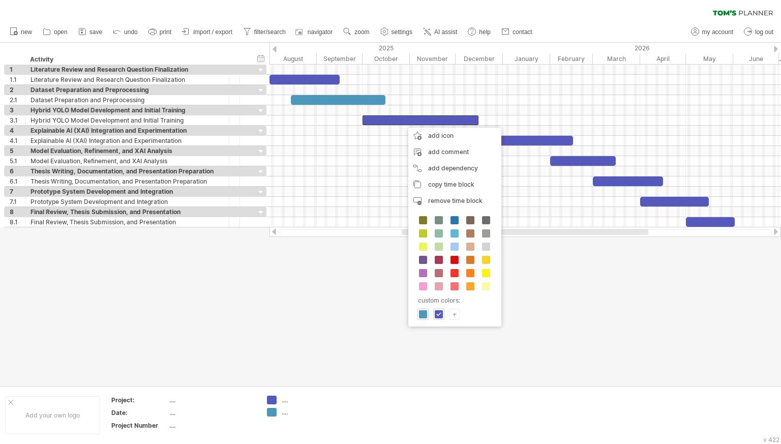
click at [451, 309] on div "+" at bounding box center [455, 314] width 10 height 10
drag, startPoint x: 515, startPoint y: 360, endPoint x: 485, endPoint y: 350, distance: 31.2
click at [485, 350] on div at bounding box center [508, 359] width 95 height 52
drag, startPoint x: 562, startPoint y: 348, endPoint x: 345, endPoint y: 343, distance: 216.8
click at [557, 347] on div at bounding box center [560, 359] width 8 height 52
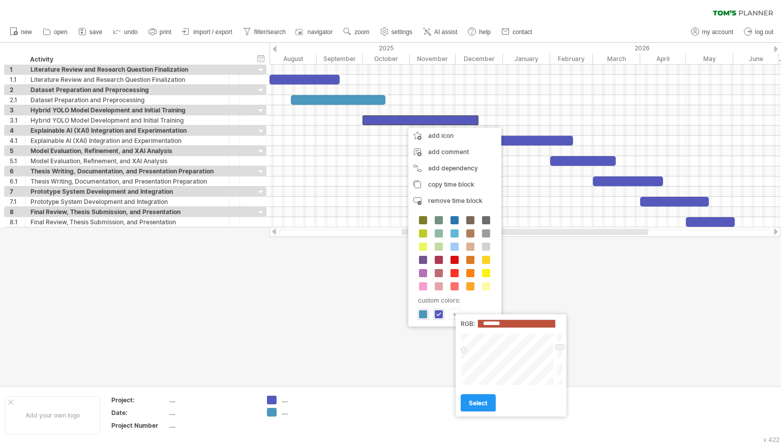
type input "*******"
drag, startPoint x: 482, startPoint y: 347, endPoint x: 461, endPoint y: 354, distance: 22.4
click at [461, 354] on div at bounding box center [508, 359] width 95 height 52
click at [470, 271] on span at bounding box center [471, 273] width 8 height 8
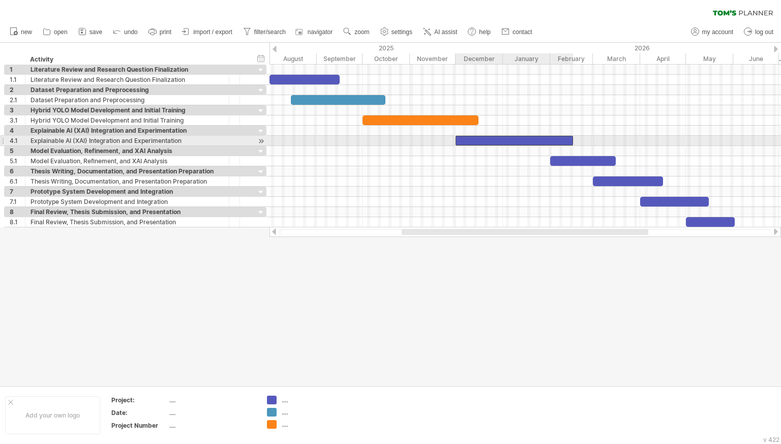
click at [496, 143] on div at bounding box center [515, 141] width 118 height 10
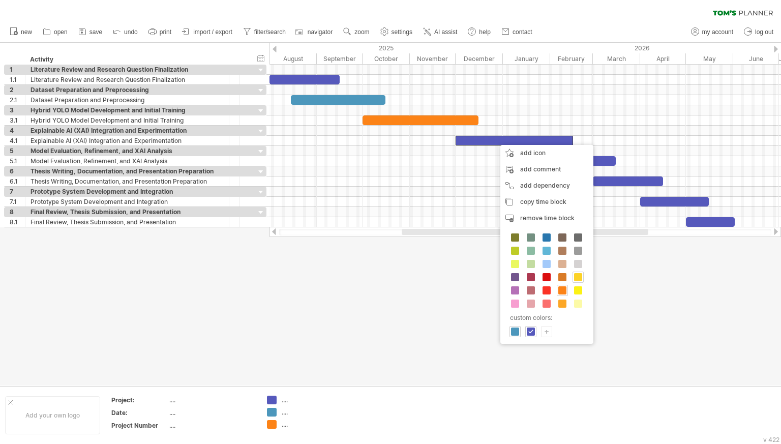
click at [573, 277] on div at bounding box center [578, 277] width 11 height 11
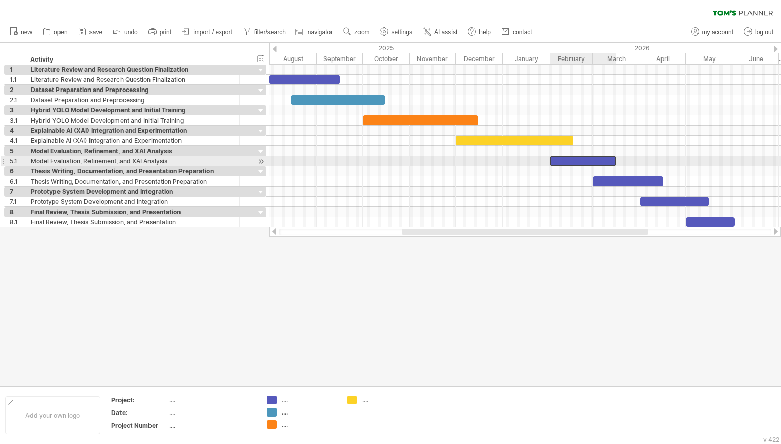
click at [565, 161] on div at bounding box center [584, 161] width 66 height 10
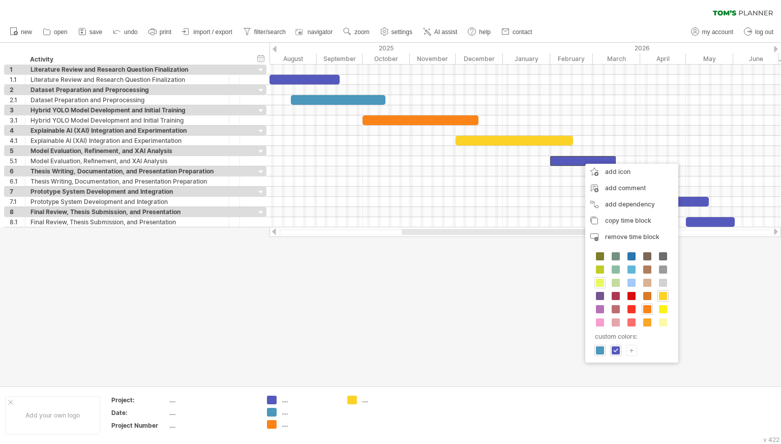
click at [605, 284] on div at bounding box center [600, 282] width 11 height 11
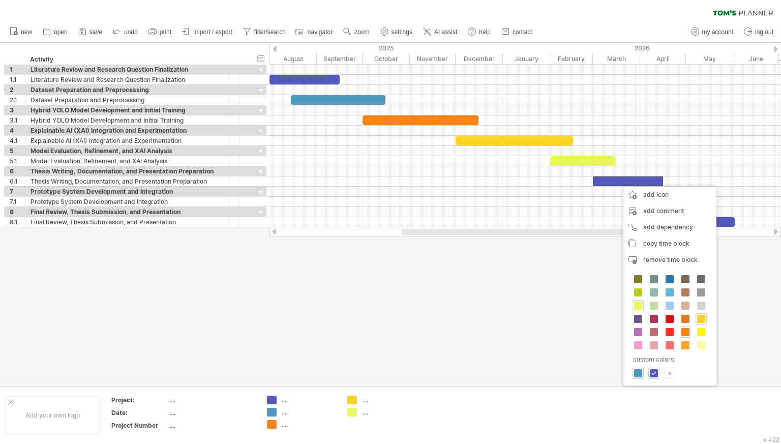
click at [665, 368] on div "+" at bounding box center [669, 373] width 11 height 11
type input "*******"
drag, startPoint x: 730, startPoint y: 382, endPoint x: 746, endPoint y: 394, distance: 20.5
click at [746, 394] on div at bounding box center [720, 386] width 95 height 52
click at [689, 430] on span "select" at bounding box center [690, 430] width 19 height 8
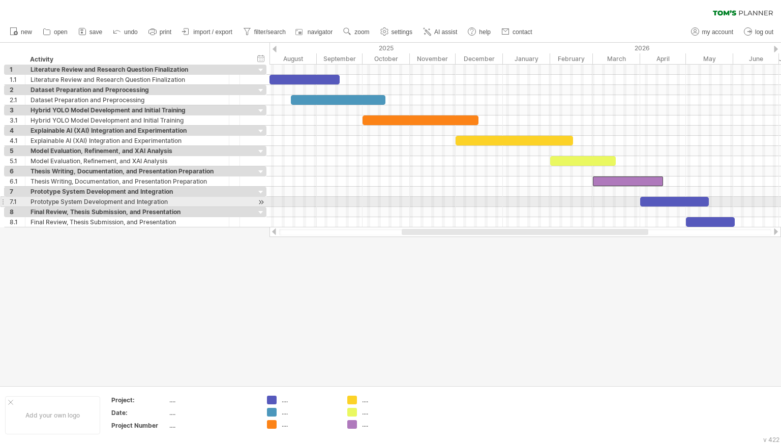
click at [679, 202] on div at bounding box center [675, 202] width 69 height 10
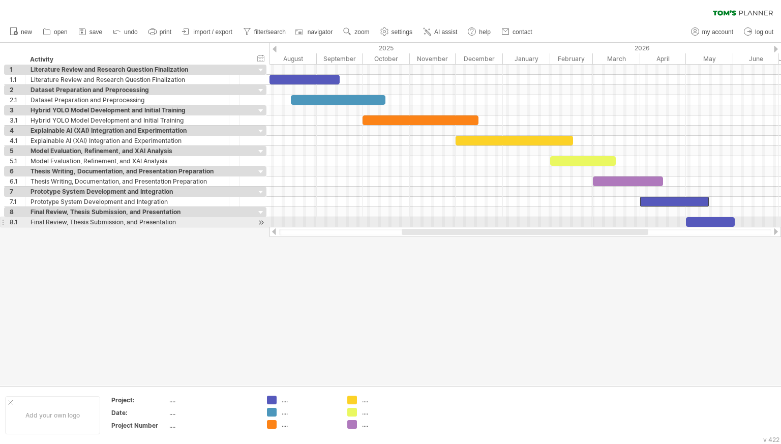
click at [695, 221] on div at bounding box center [710, 222] width 49 height 10
click at [698, 220] on div at bounding box center [710, 222] width 49 height 10
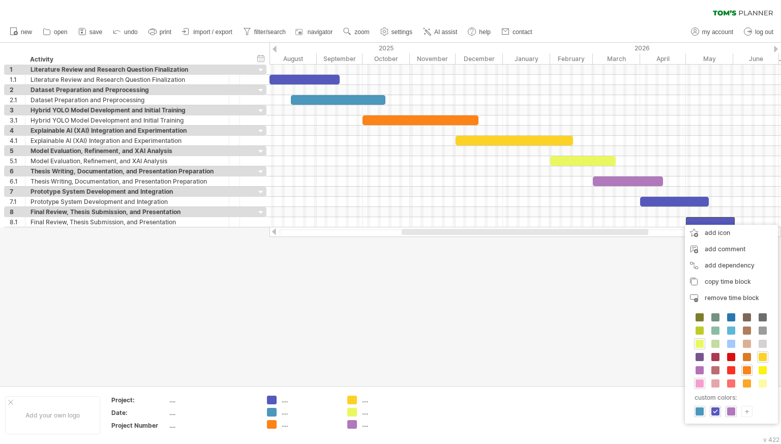
click at [694, 381] on div at bounding box center [699, 383] width 11 height 11
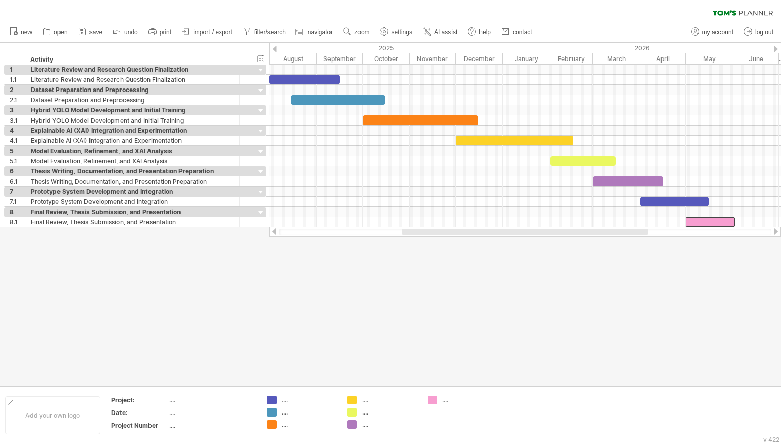
click at [622, 343] on div at bounding box center [390, 214] width 781 height 343
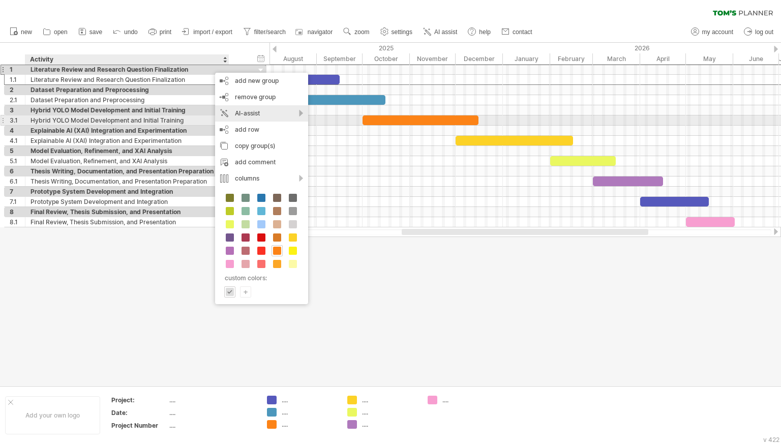
click at [286, 117] on div "AI-assist" at bounding box center [261, 113] width 93 height 16
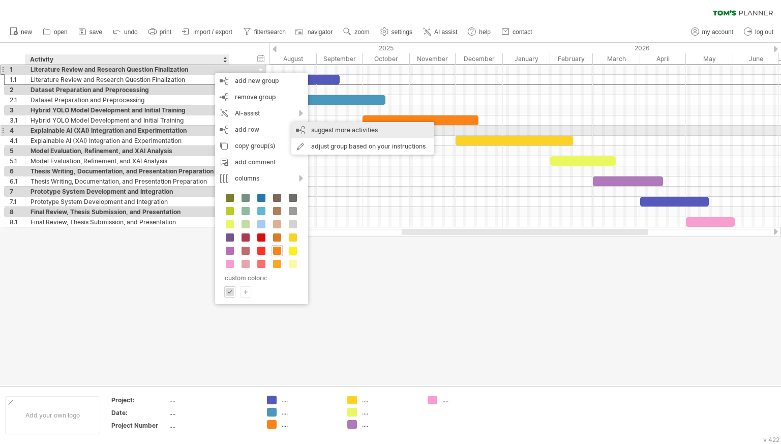
click at [298, 128] on div "suggest more activities" at bounding box center [363, 130] width 143 height 16
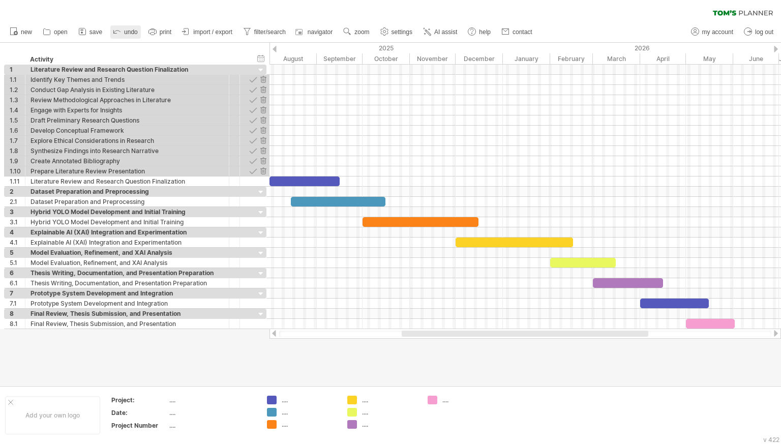
click at [138, 34] on span "undo" at bounding box center [131, 31] width 14 height 7
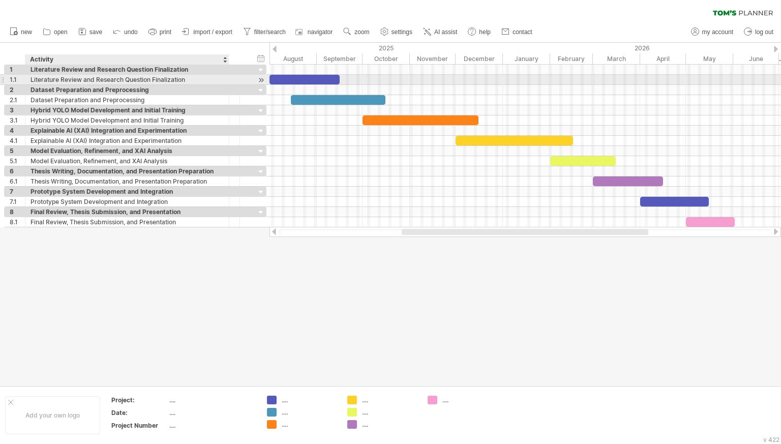
click at [195, 77] on div "Literature Review and Research Question Finalization" at bounding box center [127, 80] width 193 height 10
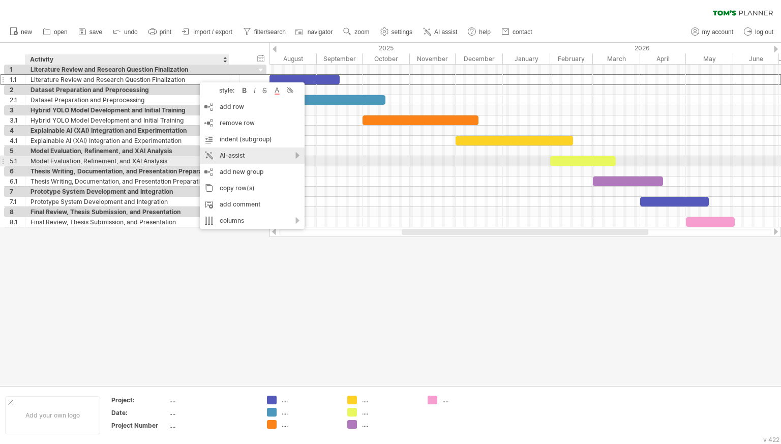
click at [225, 158] on div "AI-assist" at bounding box center [252, 156] width 105 height 16
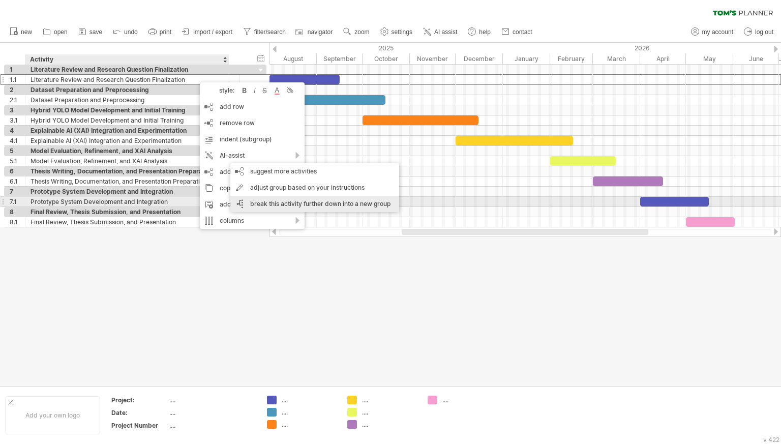
click at [270, 205] on div "break this activity further down into a new group" at bounding box center [314, 204] width 169 height 16
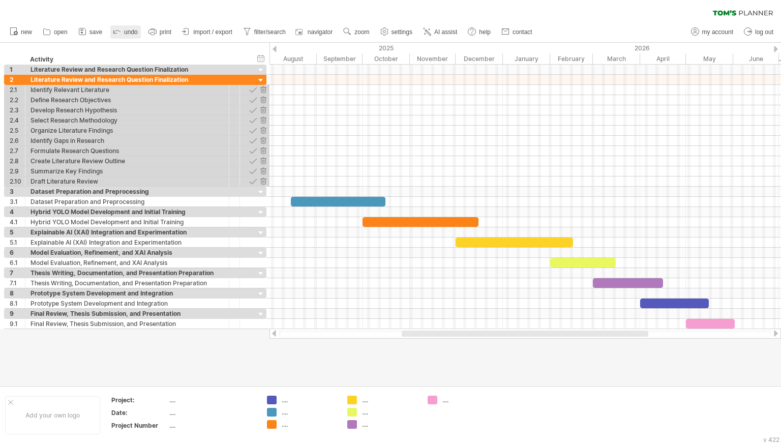
click at [126, 28] on link "undo" at bounding box center [125, 31] width 31 height 13
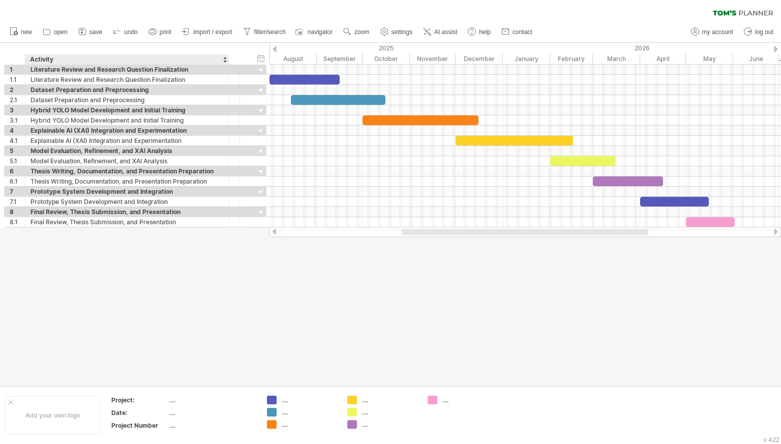
click at [223, 259] on div at bounding box center [390, 214] width 781 height 343
click at [197, 70] on div "Literature Review and Research Question Finalization" at bounding box center [127, 70] width 193 height 10
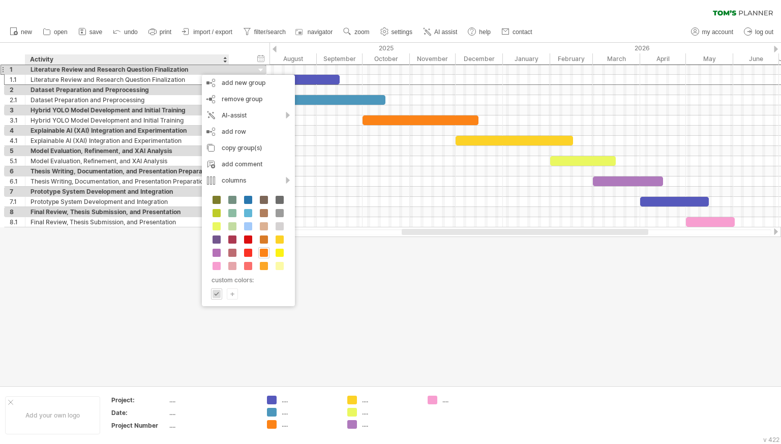
click at [236, 292] on div "+" at bounding box center [232, 294] width 10 height 10
type input "*******"
drag, startPoint x: 304, startPoint y: 339, endPoint x: 305, endPoint y: 314, distance: 25.0
click at [305, 315] on div "Close" at bounding box center [297, 341] width 102 height 52
click at [271, 385] on span "select" at bounding box center [263, 386] width 19 height 8
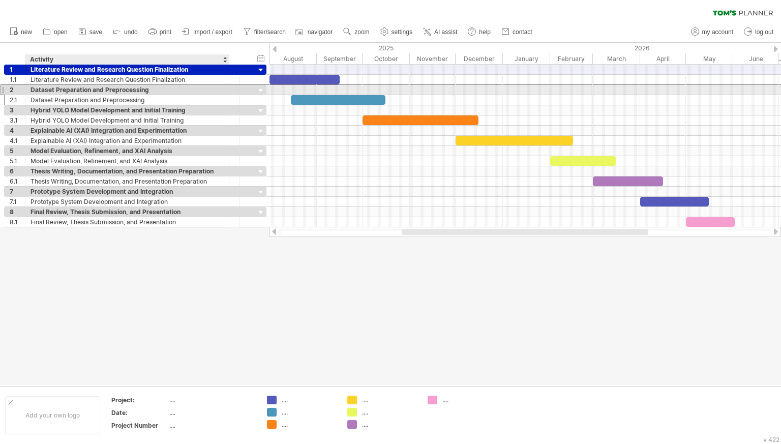
click at [207, 88] on div "Dataset Preparation and Preprocessing" at bounding box center [127, 90] width 193 height 10
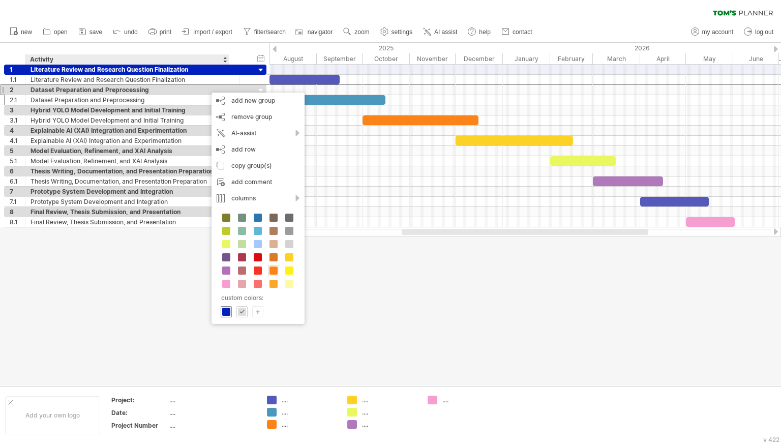
click at [228, 309] on span at bounding box center [226, 312] width 8 height 8
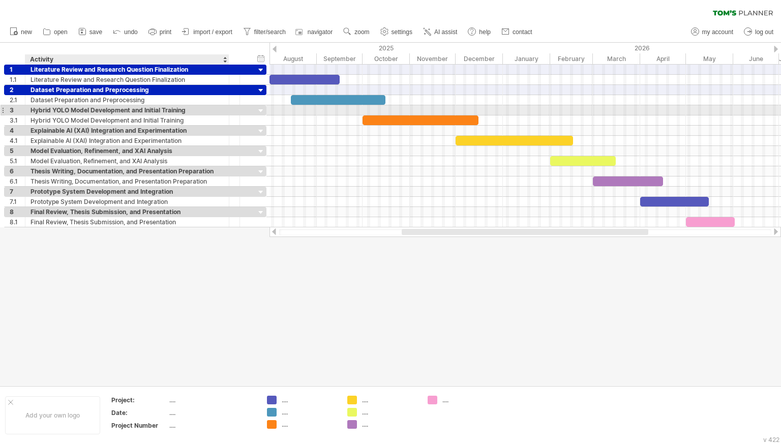
click at [193, 111] on div "Hybrid YOLO Model Development and Initial Training" at bounding box center [127, 110] width 193 height 10
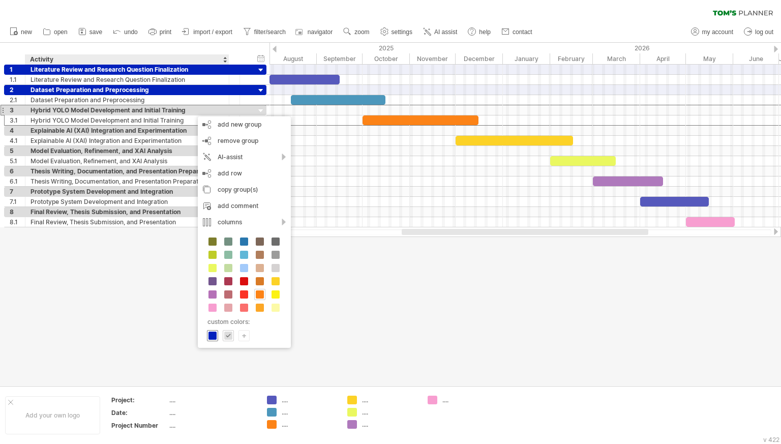
click at [211, 339] on div at bounding box center [212, 335] width 11 height 11
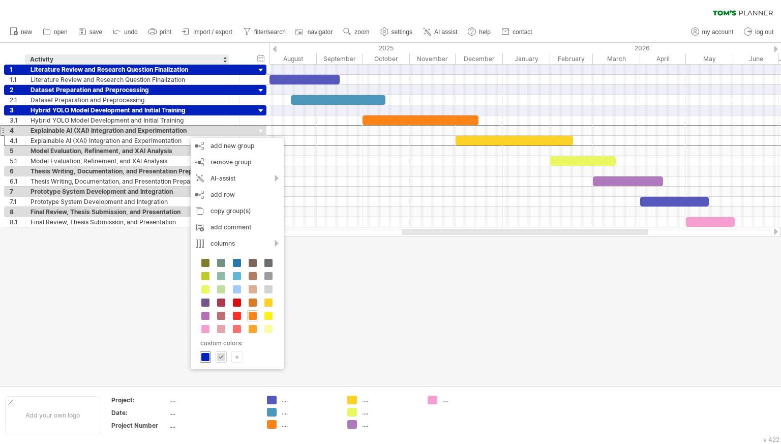
click at [206, 354] on span at bounding box center [205, 357] width 8 height 8
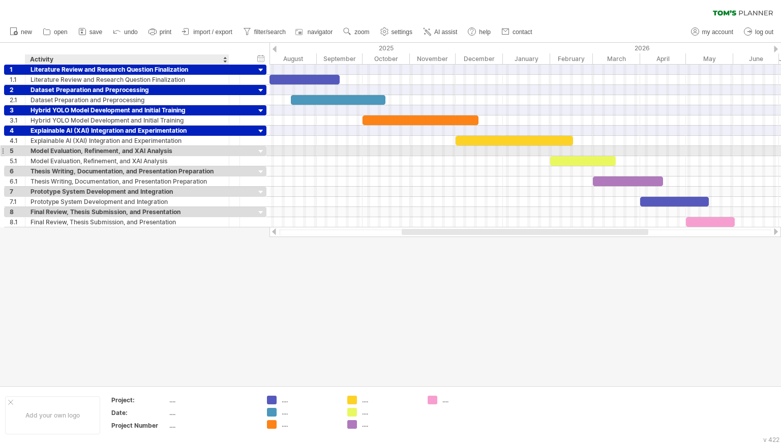
click at [199, 151] on div "Model Evaluation, Refinement, and XAI Analysis" at bounding box center [127, 151] width 193 height 10
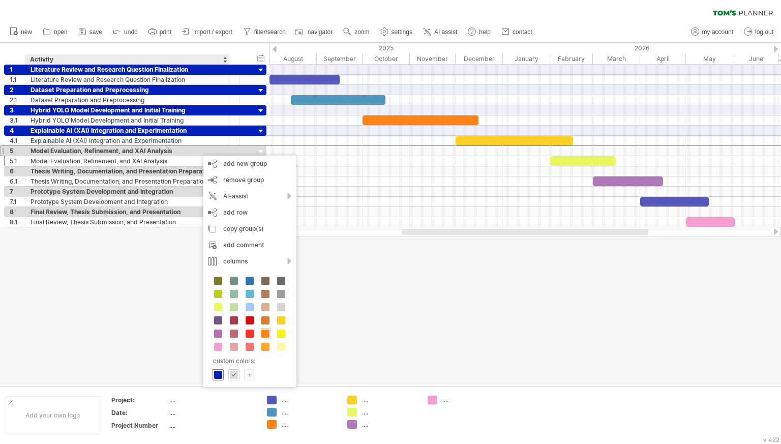
click at [222, 373] on span at bounding box center [218, 375] width 8 height 8
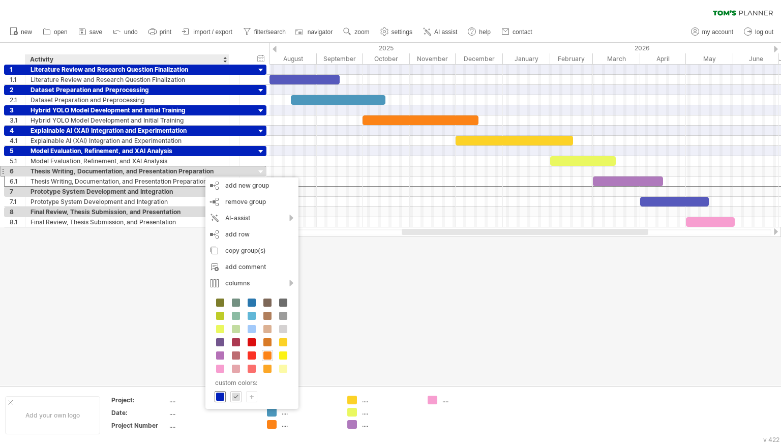
click at [219, 398] on span at bounding box center [220, 397] width 8 height 8
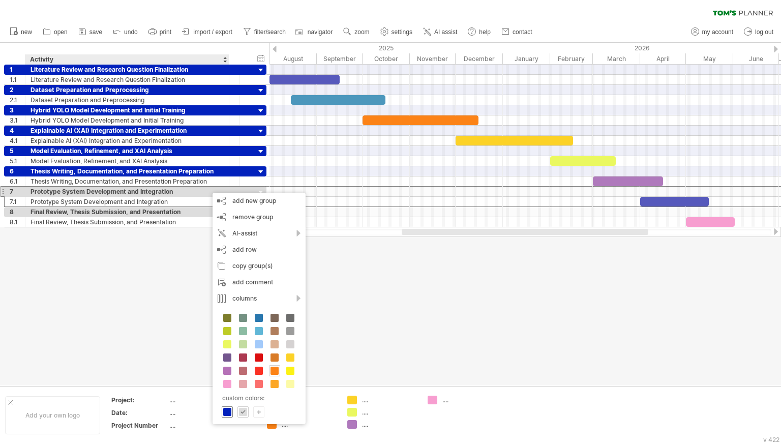
click at [222, 411] on div at bounding box center [227, 412] width 11 height 11
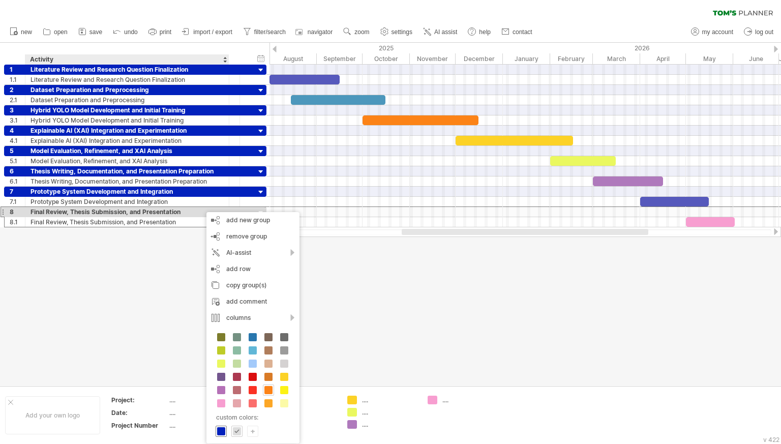
click at [224, 428] on span at bounding box center [221, 431] width 8 height 8
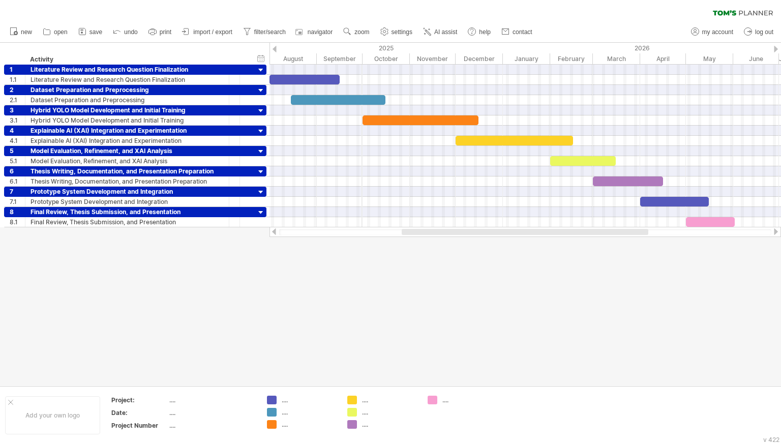
click at [363, 56] on div "October" at bounding box center [386, 58] width 47 height 11
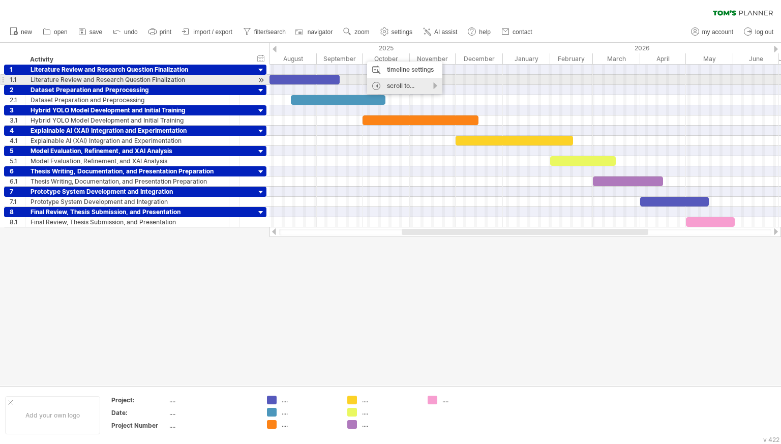
click at [380, 84] on div "scroll to..." at bounding box center [404, 86] width 75 height 16
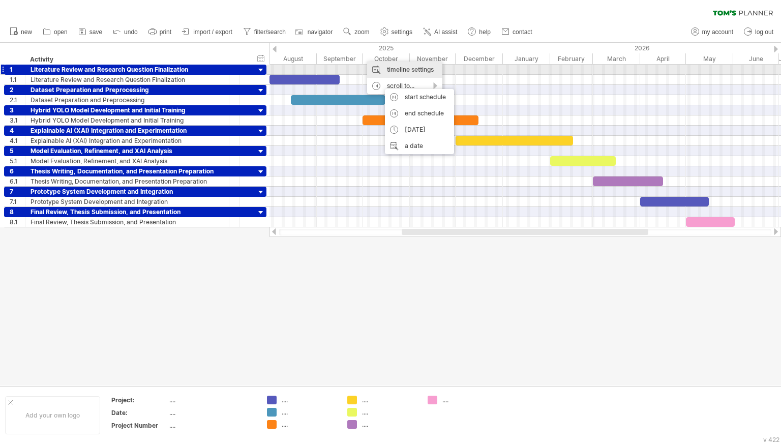
click at [391, 71] on div "timeline settings" at bounding box center [404, 70] width 75 height 16
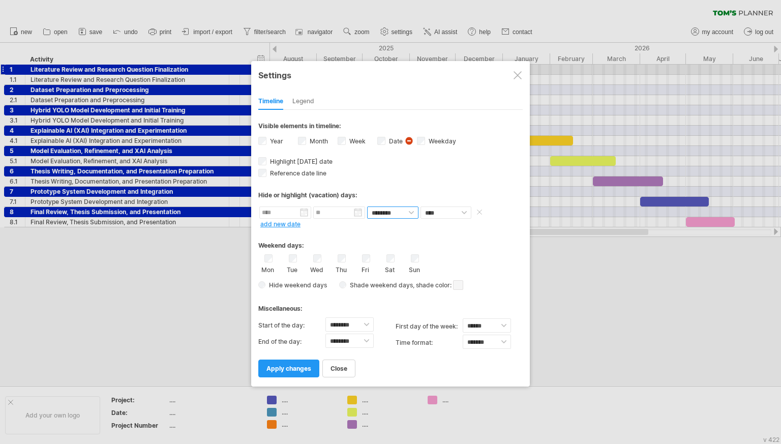
click at [383, 213] on select "******** ********" at bounding box center [392, 213] width 51 height 12
click at [281, 371] on link "apply changes" at bounding box center [288, 369] width 61 height 18
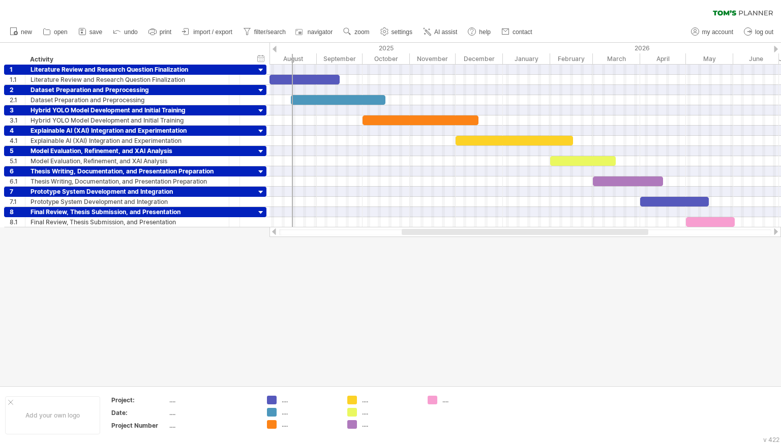
drag, startPoint x: 331, startPoint y: 234, endPoint x: 310, endPoint y: 240, distance: 21.2
click at [310, 240] on div "Trying to reach plan.tomsplanner.com Connected again... 0% clear filter new 1" at bounding box center [390, 222] width 781 height 444
click at [390, 34] on use at bounding box center [385, 31] width 10 height 10
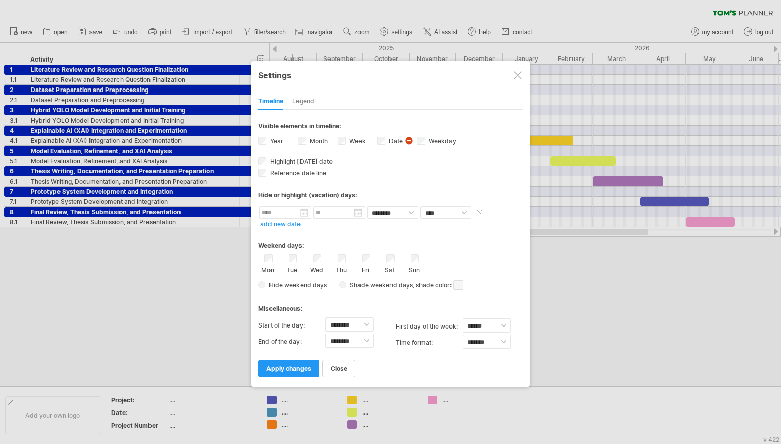
click at [292, 208] on input "text" at bounding box center [285, 213] width 52 height 12
click at [336, 250] on link "1" at bounding box center [336, 253] width 5 height 10
type input "********"
click at [339, 215] on input "********" at bounding box center [339, 213] width 52 height 12
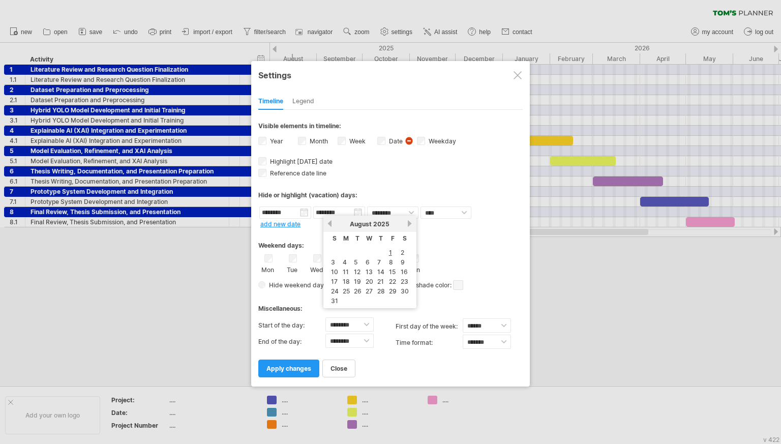
click at [408, 224] on link "next" at bounding box center [411, 224] width 8 height 8
click at [409, 223] on link "next" at bounding box center [411, 224] width 8 height 8
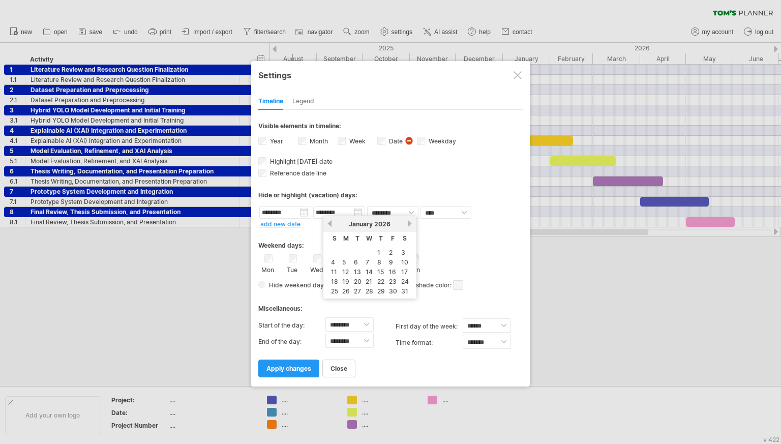
click at [409, 223] on link "next" at bounding box center [411, 224] width 8 height 8
click at [411, 224] on link "next" at bounding box center [411, 224] width 8 height 8
click at [345, 254] on link "1" at bounding box center [344, 253] width 5 height 10
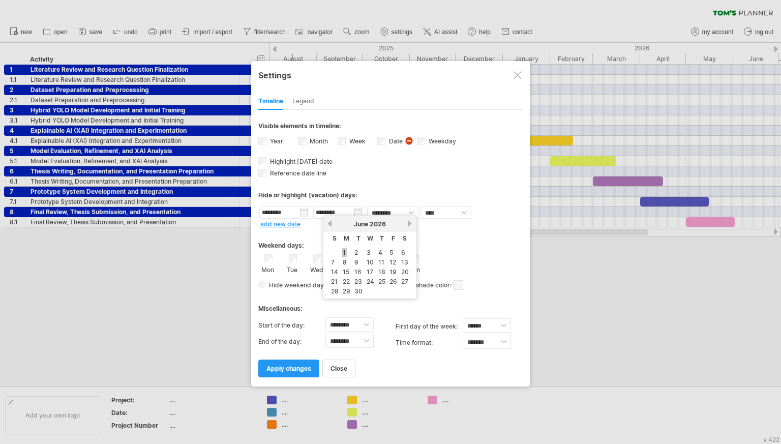
type input "********"
click at [397, 212] on select "******** ********" at bounding box center [392, 213] width 51 height 12
select select "*"
click at [367, 207] on select "******** ********" at bounding box center [392, 213] width 51 height 12
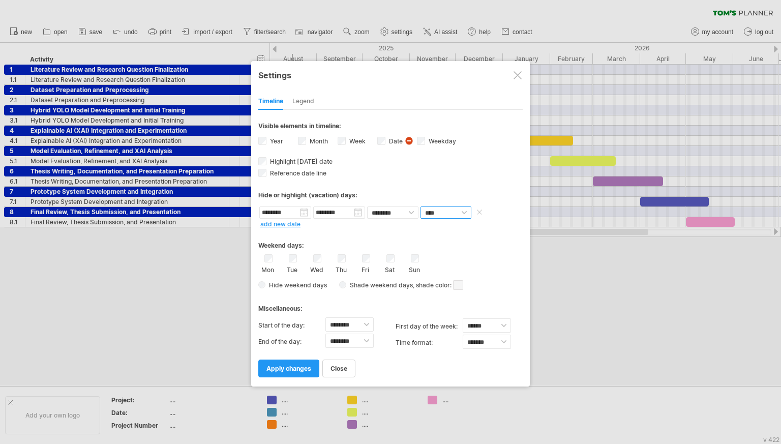
click at [440, 213] on select "**** *****" at bounding box center [446, 213] width 51 height 12
select select "*"
click at [421, 207] on select "**** *****" at bounding box center [446, 213] width 51 height 12
click at [269, 365] on span "apply changes" at bounding box center [289, 369] width 45 height 8
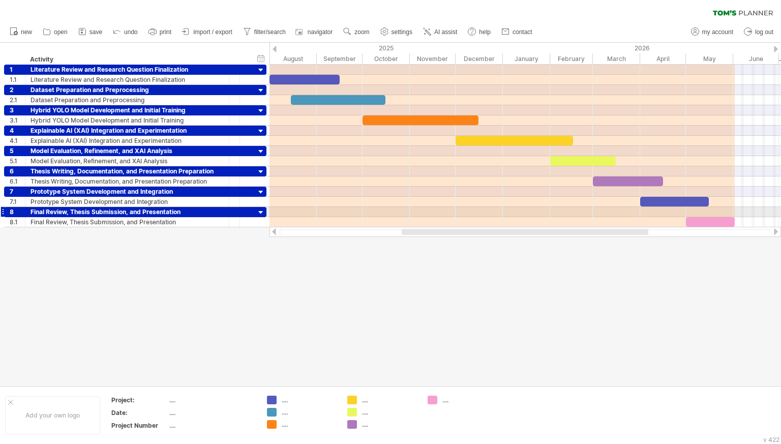
click at [326, 209] on div at bounding box center [526, 212] width 512 height 10
click at [312, 277] on div at bounding box center [390, 214] width 781 height 343
click at [413, 34] on span "settings" at bounding box center [402, 31] width 21 height 7
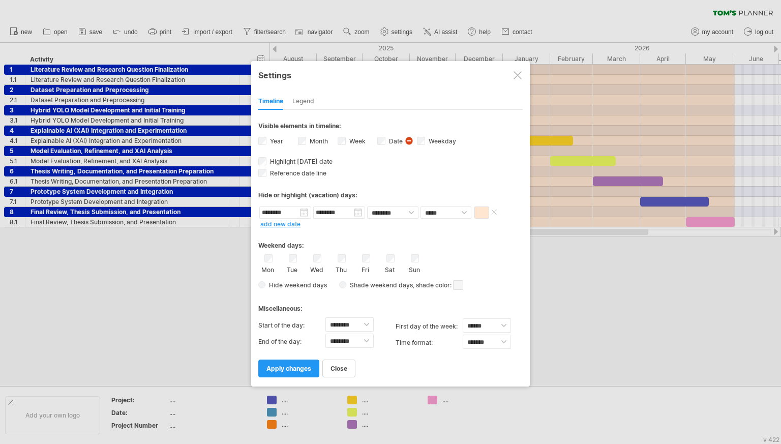
click at [484, 209] on span at bounding box center [482, 213] width 15 height 12
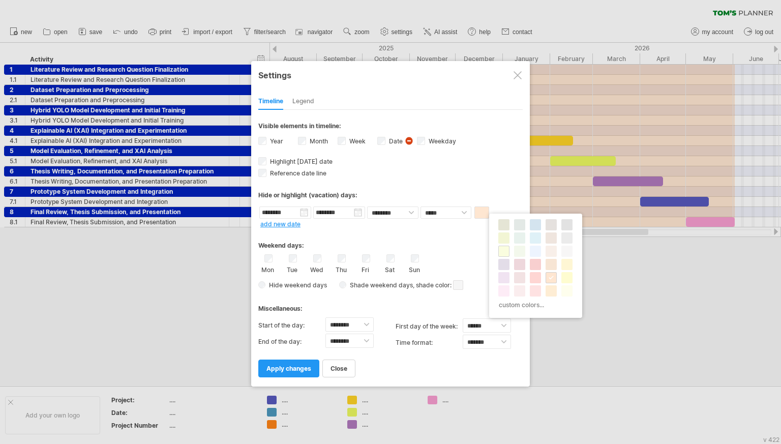
click at [502, 251] on span at bounding box center [504, 251] width 8 height 8
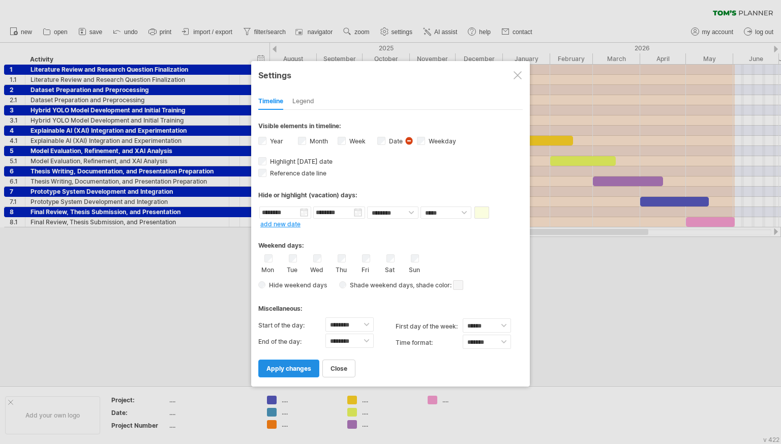
click at [297, 367] on span "apply changes" at bounding box center [289, 369] width 45 height 8
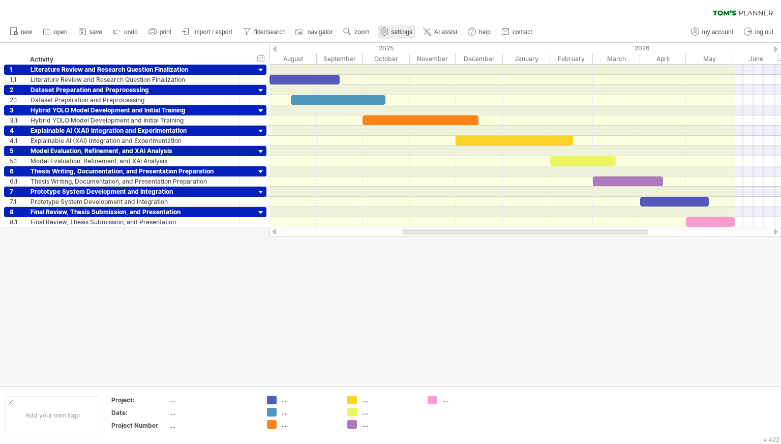
click at [416, 36] on link "settings" at bounding box center [397, 31] width 38 height 13
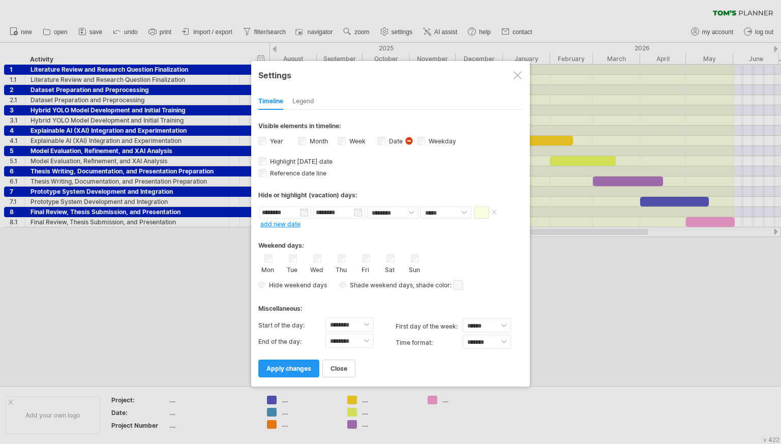
click at [483, 209] on span at bounding box center [482, 213] width 15 height 12
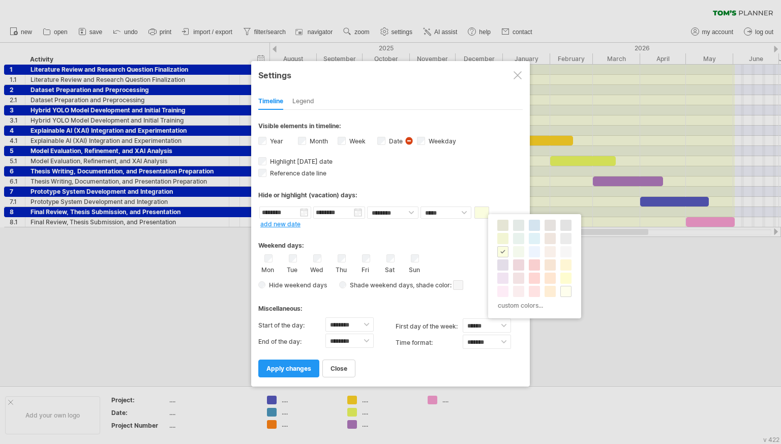
click at [564, 288] on span at bounding box center [566, 291] width 8 height 8
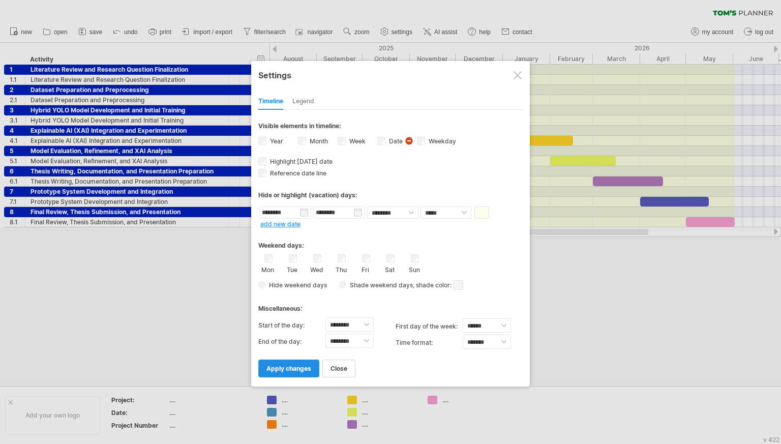
click at [302, 361] on link "apply changes" at bounding box center [288, 369] width 61 height 18
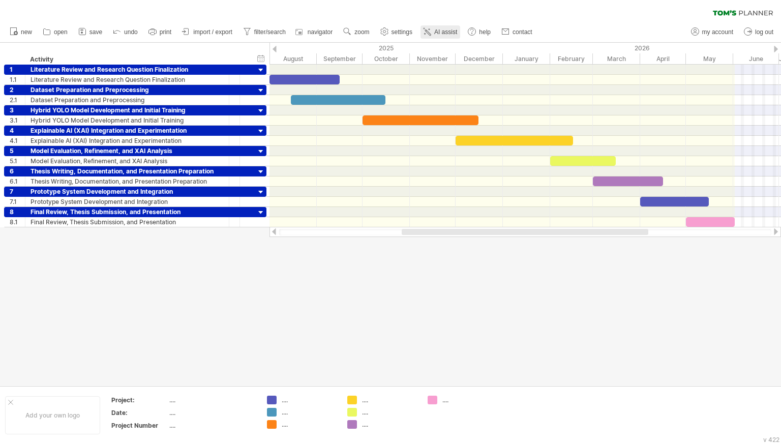
click at [432, 32] on icon at bounding box center [427, 31] width 10 height 10
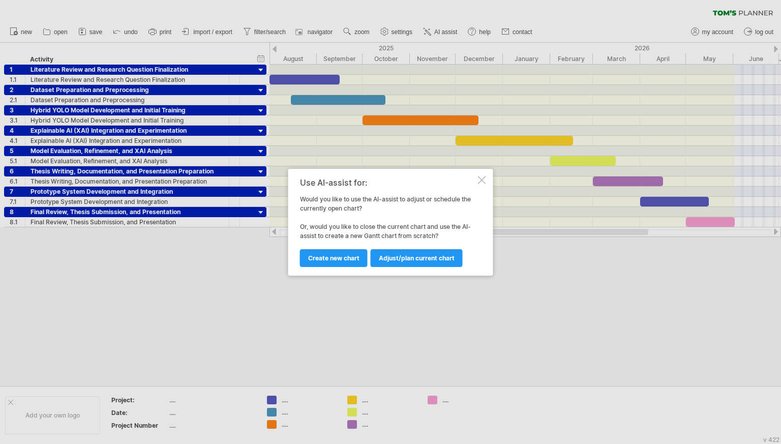
click at [481, 178] on div at bounding box center [482, 180] width 8 height 8
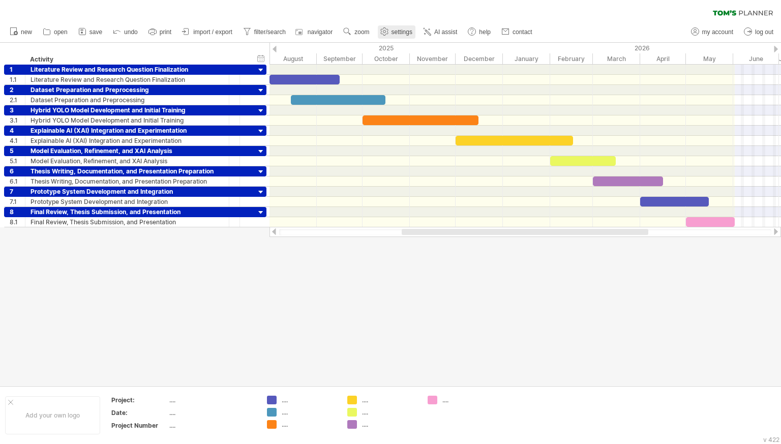
click at [390, 33] on use at bounding box center [385, 31] width 10 height 10
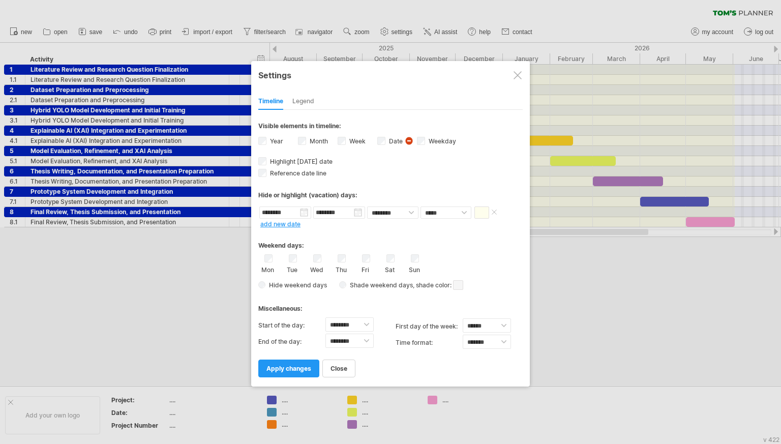
click at [486, 213] on span at bounding box center [482, 213] width 15 height 12
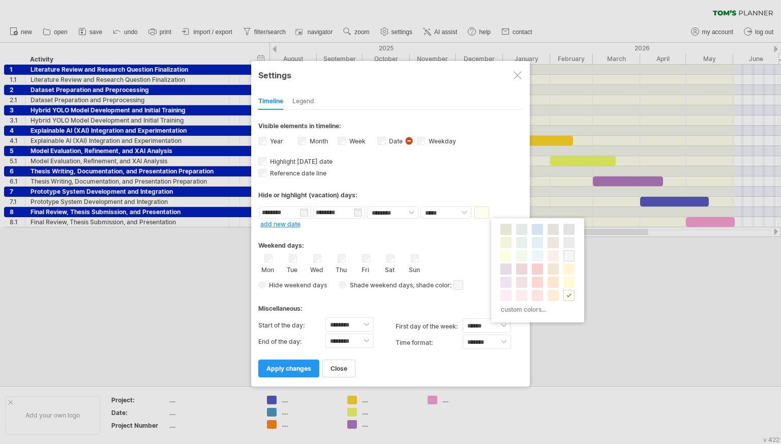
click at [570, 260] on div at bounding box center [569, 255] width 11 height 11
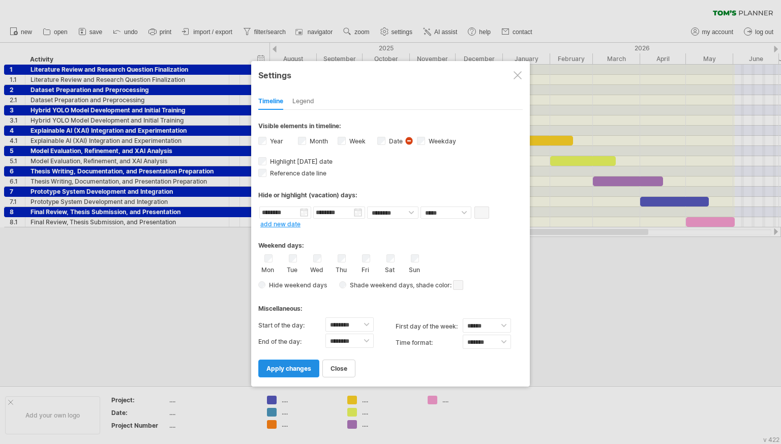
click at [318, 370] on link "apply changes" at bounding box center [288, 369] width 61 height 18
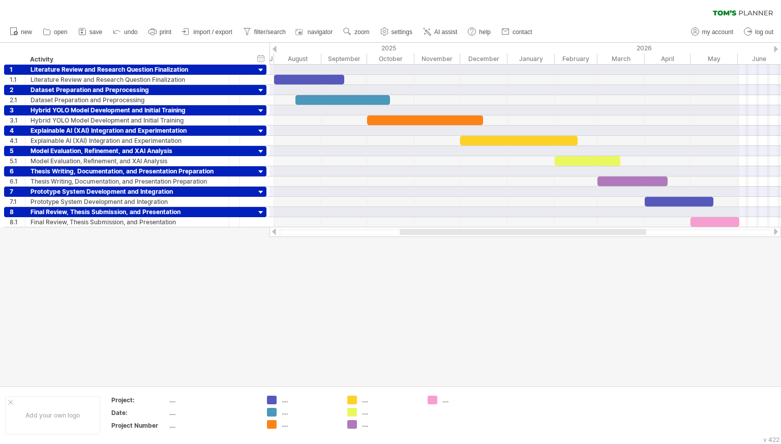
click at [640, 233] on div at bounding box center [523, 232] width 247 height 6
click at [314, 55] on div "August" at bounding box center [297, 58] width 47 height 11
click at [394, 61] on div "October" at bounding box center [390, 58] width 47 height 11
click at [393, 58] on div "October" at bounding box center [390, 58] width 47 height 11
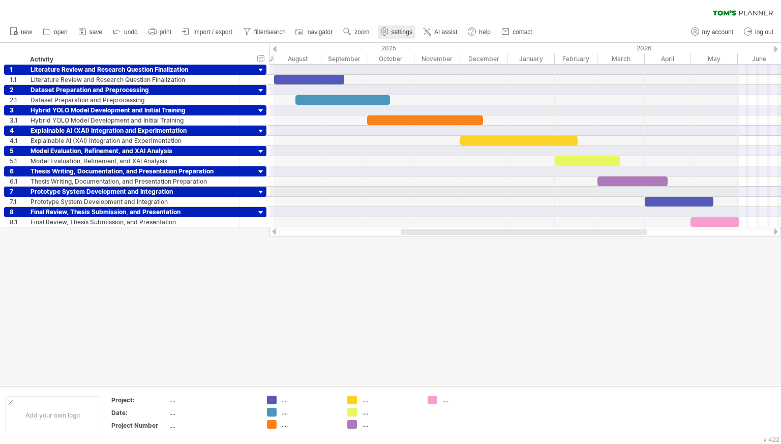
click at [409, 30] on link "settings" at bounding box center [397, 31] width 38 height 13
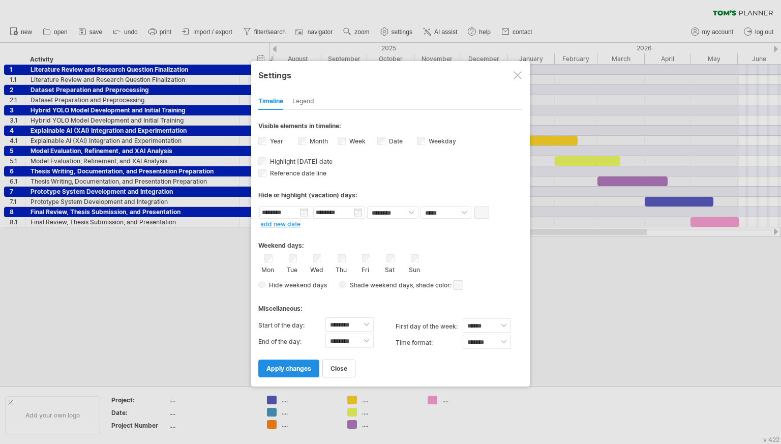
click at [289, 365] on span "apply changes" at bounding box center [289, 369] width 45 height 8
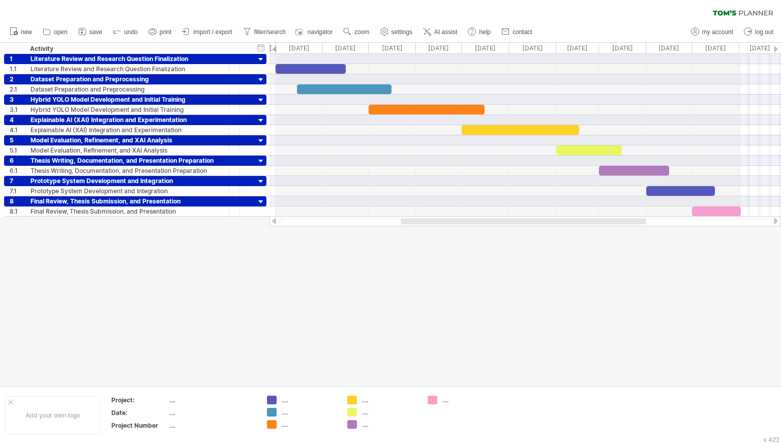
click at [412, 223] on div at bounding box center [524, 221] width 246 height 6
click at [273, 45] on div "Aug 2025" at bounding box center [296, 48] width 47 height 11
click at [390, 31] on use at bounding box center [385, 31] width 10 height 10
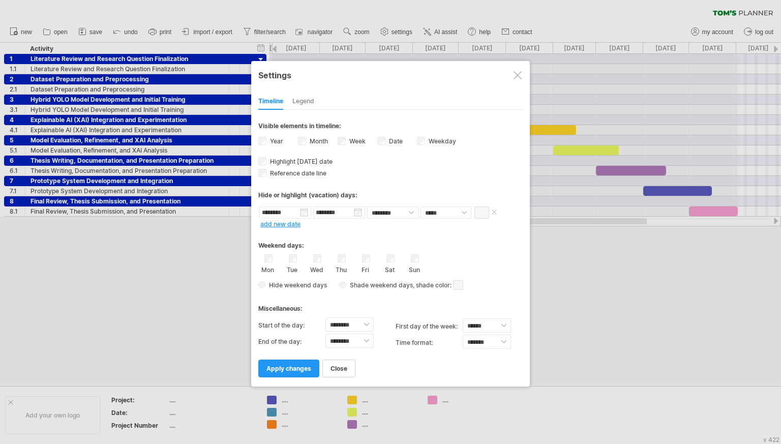
click at [358, 211] on input "********" at bounding box center [339, 213] width 52 height 12
click at [356, 292] on link "30" at bounding box center [359, 291] width 10 height 10
type input "********"
click at [310, 366] on link "apply changes" at bounding box center [288, 369] width 61 height 18
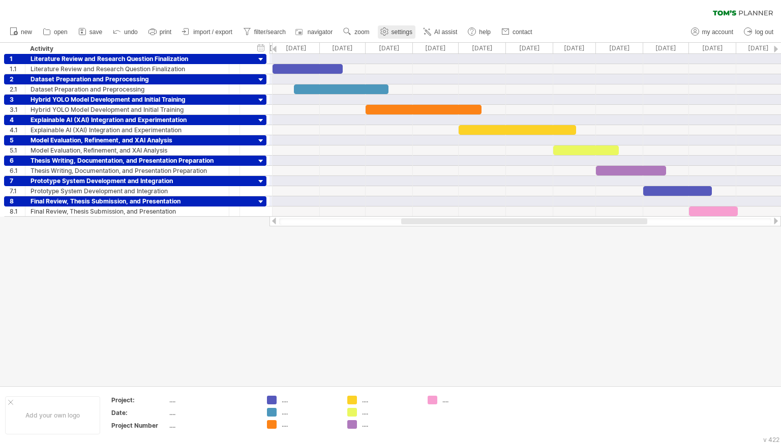
click at [388, 33] on icon at bounding box center [385, 32] width 8 height 8
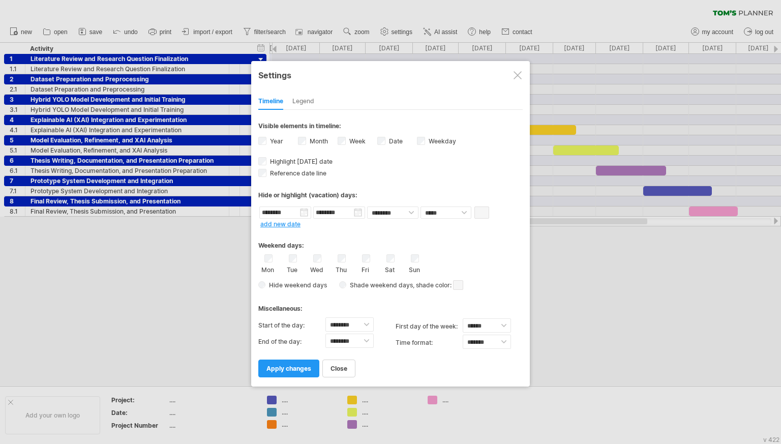
click at [285, 223] on link "add new date" at bounding box center [280, 224] width 40 height 8
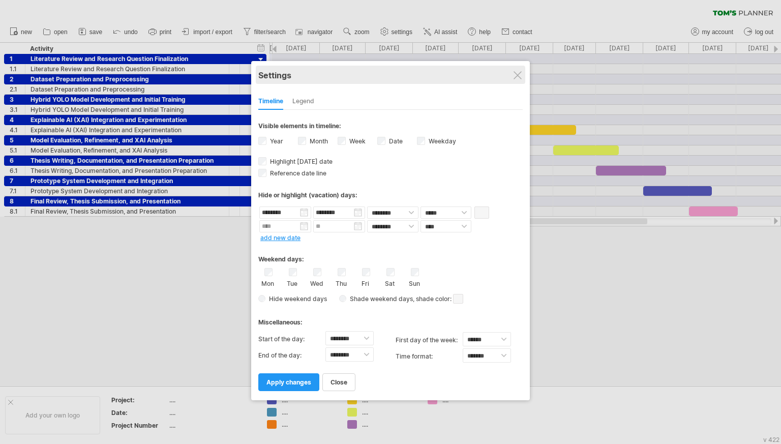
click at [520, 71] on div "Settings" at bounding box center [390, 75] width 265 height 18
click at [517, 78] on div at bounding box center [518, 75] width 8 height 8
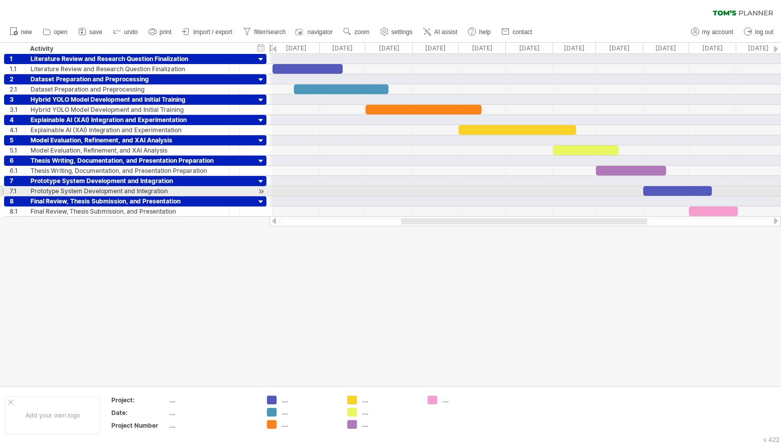
click at [321, 192] on div at bounding box center [526, 191] width 512 height 10
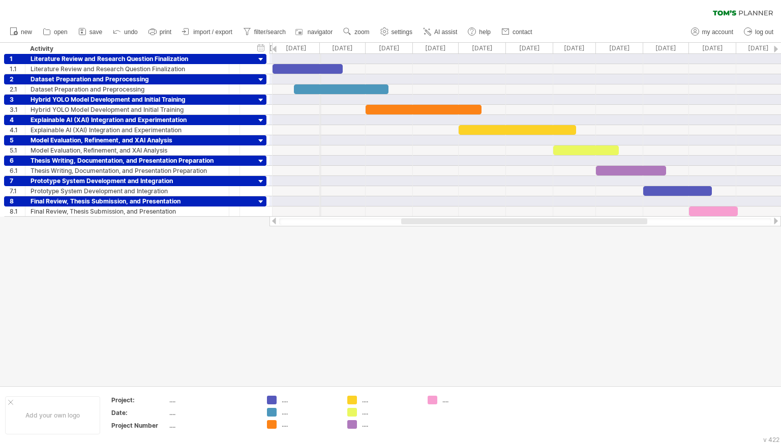
click at [321, 46] on div "Sep 2025" at bounding box center [343, 48] width 46 height 11
click at [319, 47] on div "Aug 2025" at bounding box center [296, 48] width 47 height 11
click at [359, 81] on div "scroll to..." at bounding box center [361, 77] width 75 height 16
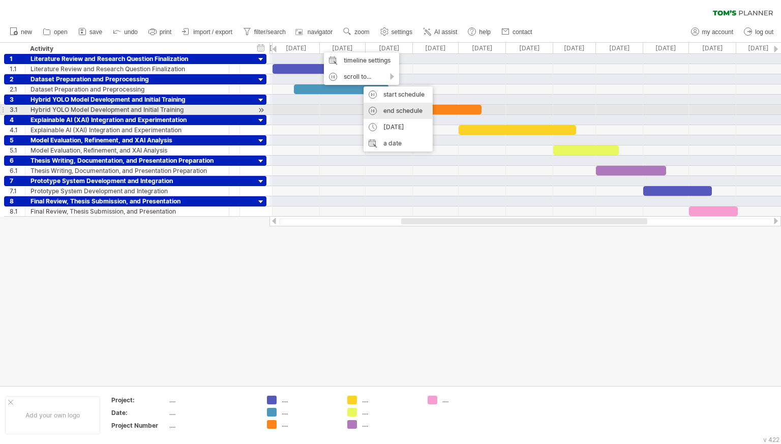
click at [381, 110] on div "end schedule" at bounding box center [398, 111] width 69 height 16
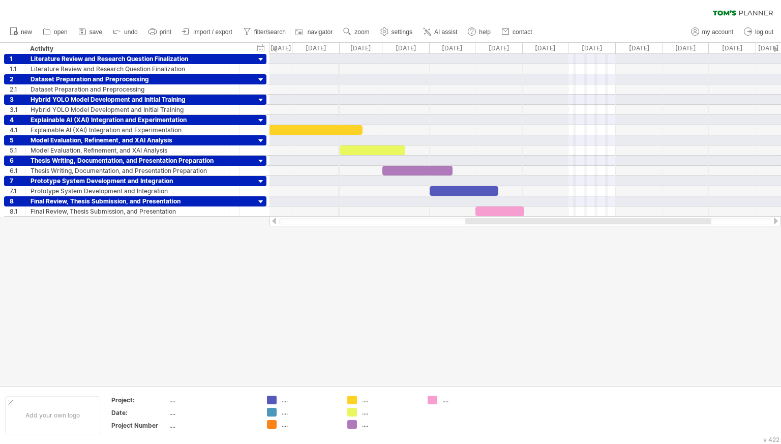
click at [339, 46] on div "Jan 2026" at bounding box center [316, 48] width 47 height 11
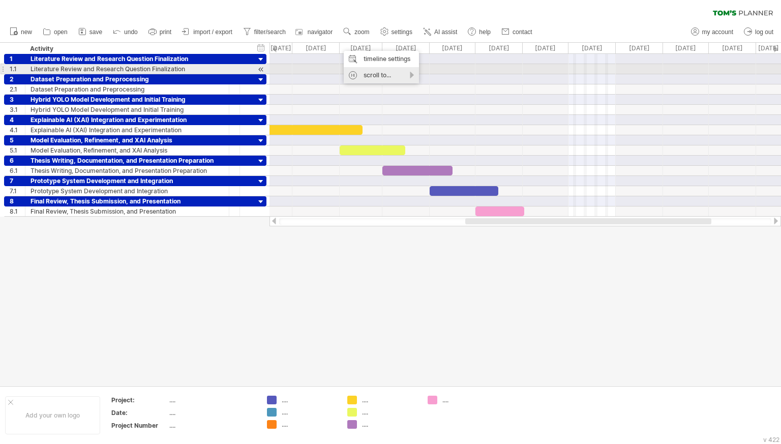
click at [359, 69] on div "scroll to..." at bounding box center [381, 75] width 75 height 16
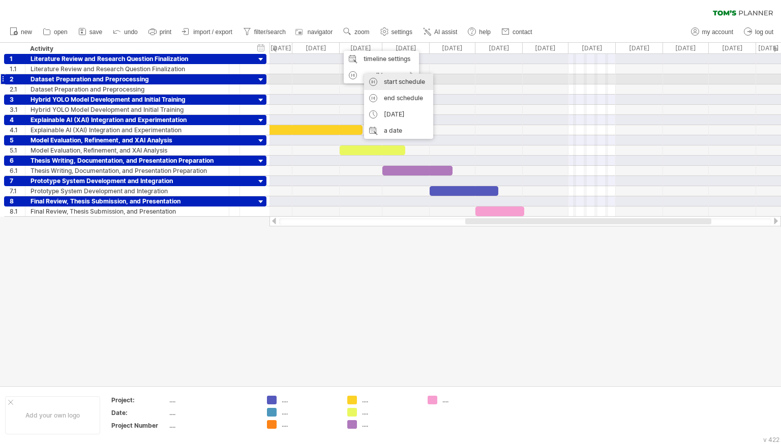
click at [386, 80] on div "start schedule" at bounding box center [398, 82] width 69 height 16
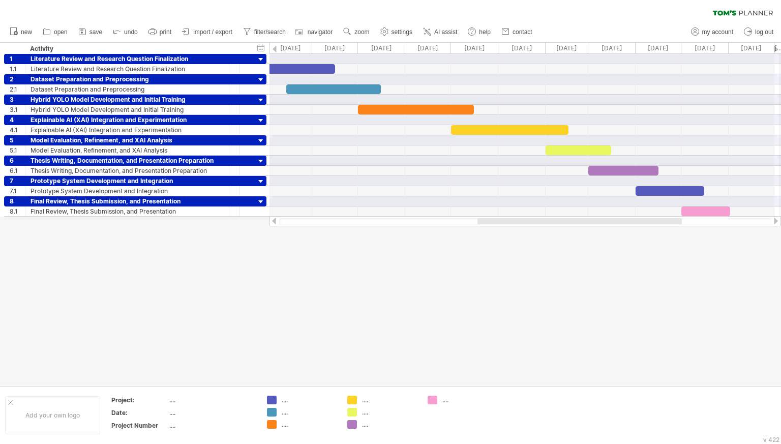
drag, startPoint x: 479, startPoint y: 223, endPoint x: 579, endPoint y: 220, distance: 100.3
click at [579, 220] on div at bounding box center [580, 221] width 205 height 6
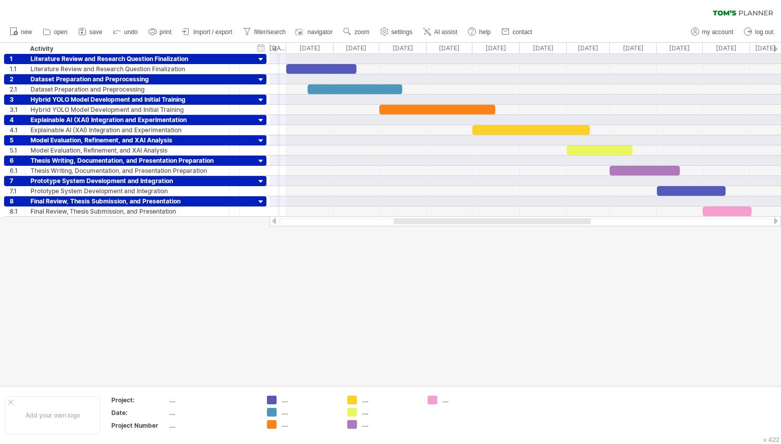
drag, startPoint x: 416, startPoint y: 221, endPoint x: 359, endPoint y: 183, distance: 68.9
click at [405, 223] on div at bounding box center [492, 221] width 197 height 6
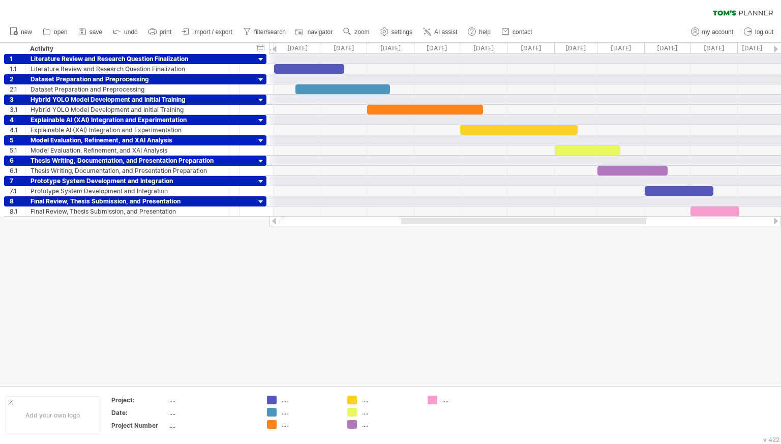
drag, startPoint x: 287, startPoint y: 47, endPoint x: 273, endPoint y: 52, distance: 14.6
click at [273, 52] on div "Jul 2025" at bounding box center [250, 48] width 47 height 11
click at [375, 285] on div at bounding box center [390, 214] width 781 height 343
click at [267, 44] on div "Trying to reach plan.tomsplanner.com Connected again... 0% clear filter new 1" at bounding box center [390, 222] width 781 height 444
click at [270, 55] on div "Trying to reach plan.tomsplanner.com Connected again... 0% clear filter new 1" at bounding box center [390, 222] width 781 height 444
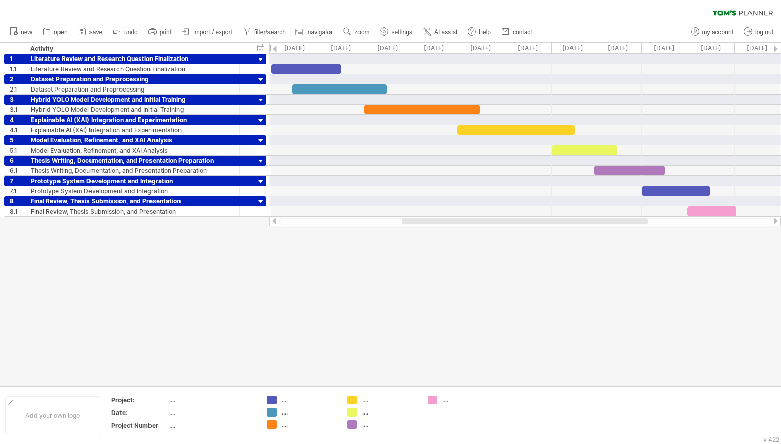
click at [337, 295] on div at bounding box center [390, 214] width 781 height 343
click at [270, 49] on div "Aug 2025" at bounding box center [293, 48] width 47 height 11
click at [390, 27] on use at bounding box center [385, 31] width 10 height 10
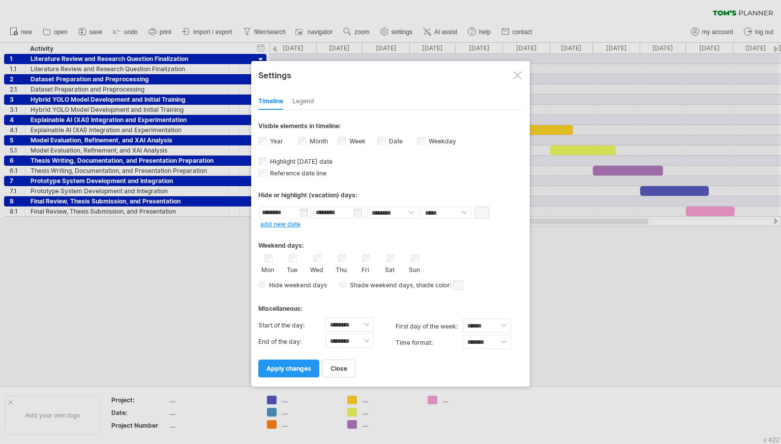
click at [518, 75] on div at bounding box center [518, 75] width 8 height 8
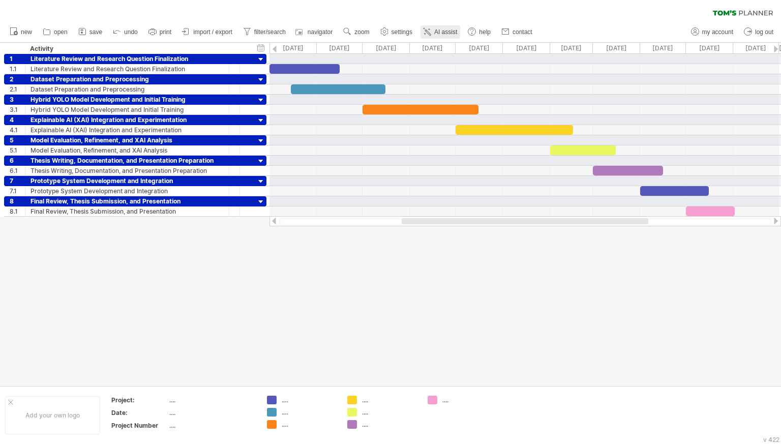
click at [457, 28] on span "AI assist" at bounding box center [446, 31] width 23 height 7
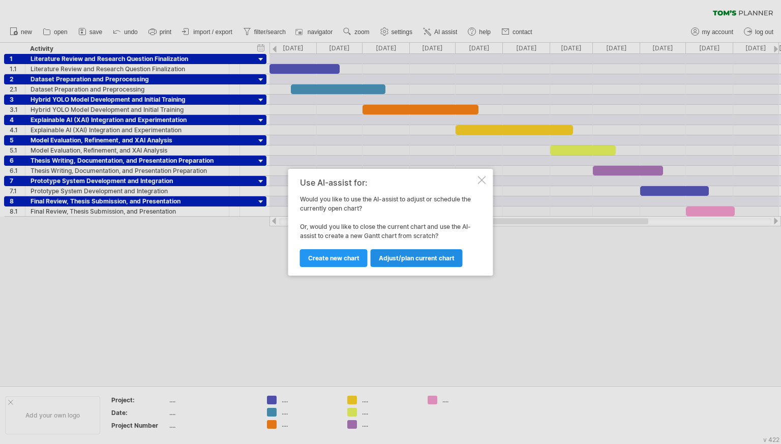
click at [413, 253] on link "Adjust/plan current chart" at bounding box center [417, 258] width 92 height 18
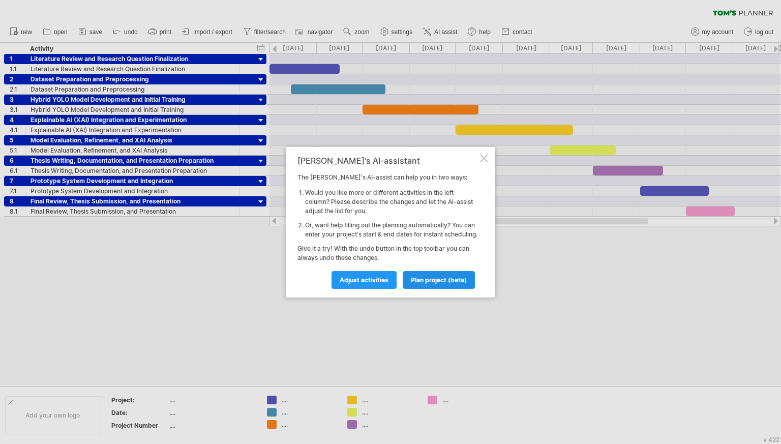
click at [418, 284] on span "plan project (beta)" at bounding box center [439, 280] width 56 height 8
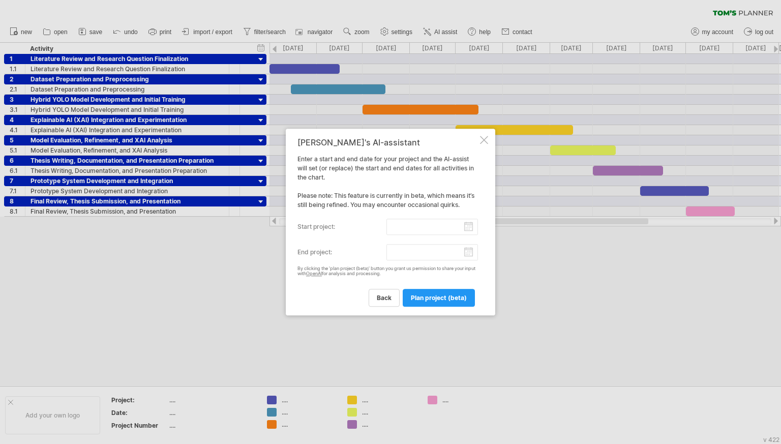
click at [435, 226] on input "start project:" at bounding box center [433, 227] width 92 height 16
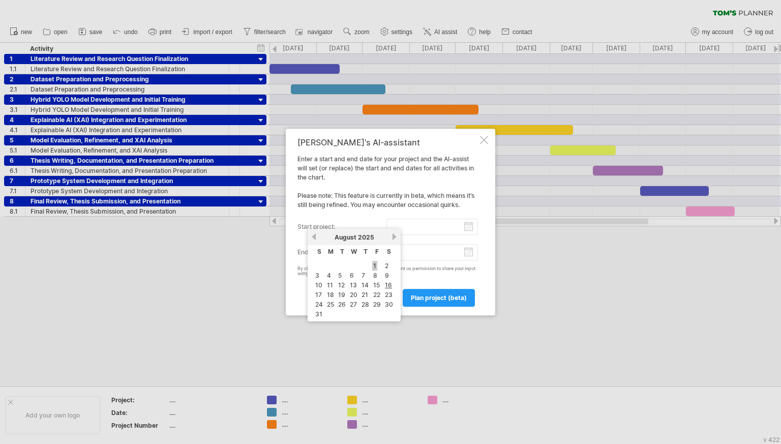
click at [376, 263] on link "1" at bounding box center [374, 266] width 5 height 10
type input "********"
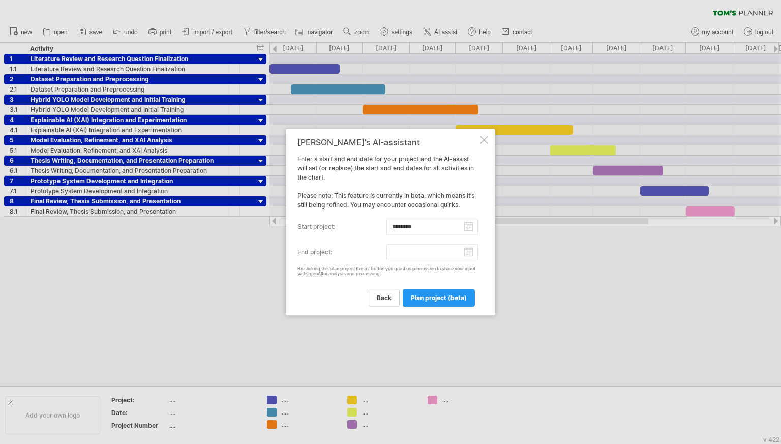
click at [408, 255] on input "end project:" at bounding box center [433, 252] width 92 height 16
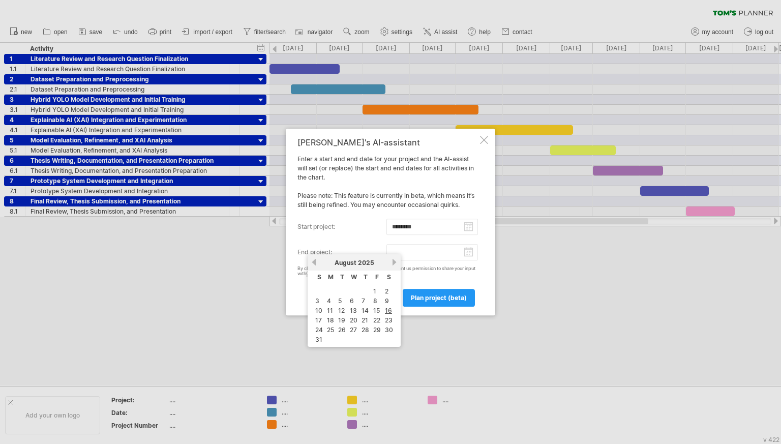
click at [393, 261] on link "next" at bounding box center [395, 262] width 8 height 8
click at [393, 261] on link "next" at bounding box center [394, 262] width 8 height 8
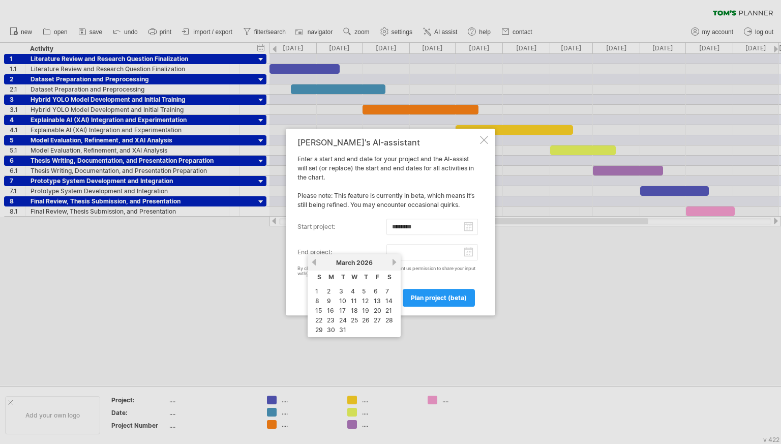
click at [393, 261] on link "next" at bounding box center [395, 262] width 8 height 8
click at [314, 262] on link "previous" at bounding box center [314, 262] width 8 height 8
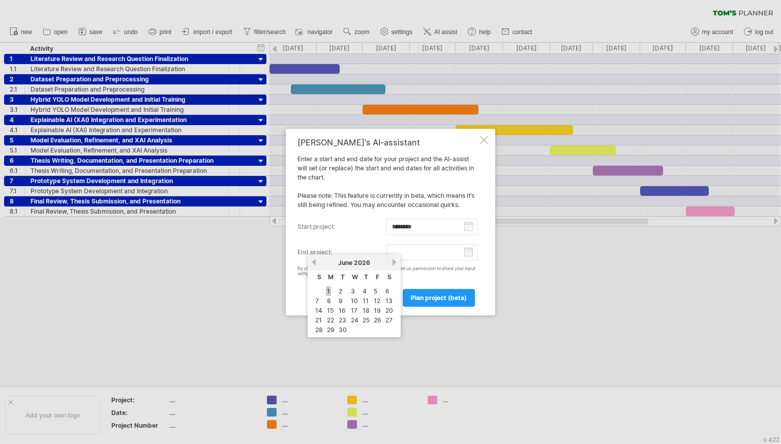
click at [328, 291] on link "1" at bounding box center [328, 291] width 5 height 10
type input "********"
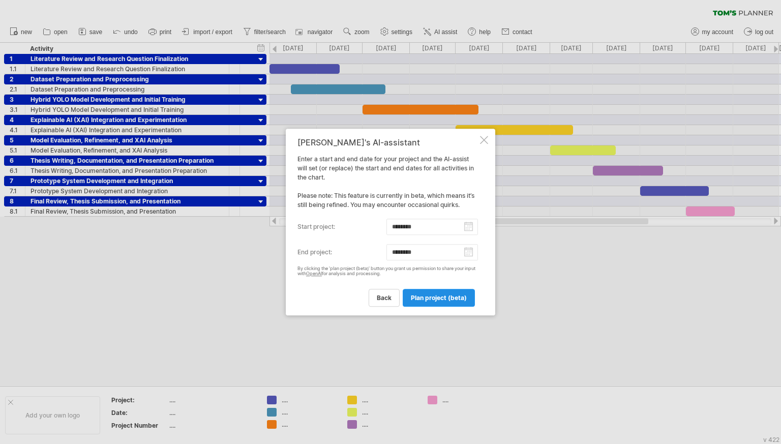
click at [408, 296] on link "plan project (beta)" at bounding box center [439, 298] width 72 height 18
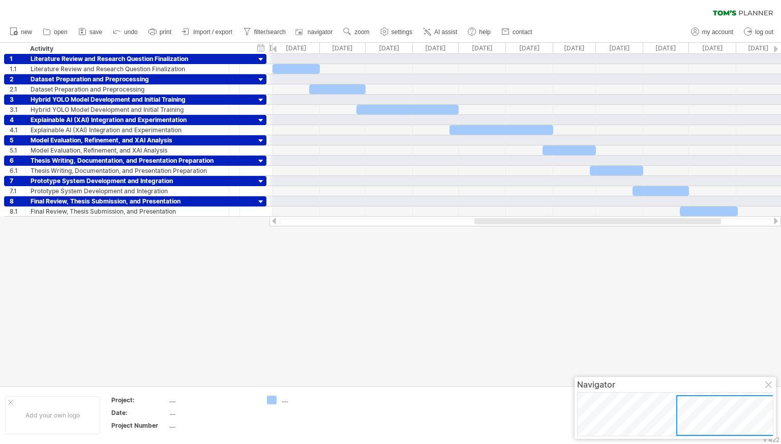
drag, startPoint x: 429, startPoint y: 222, endPoint x: 513, endPoint y: 220, distance: 83.5
click at [513, 220] on div at bounding box center [598, 221] width 247 height 6
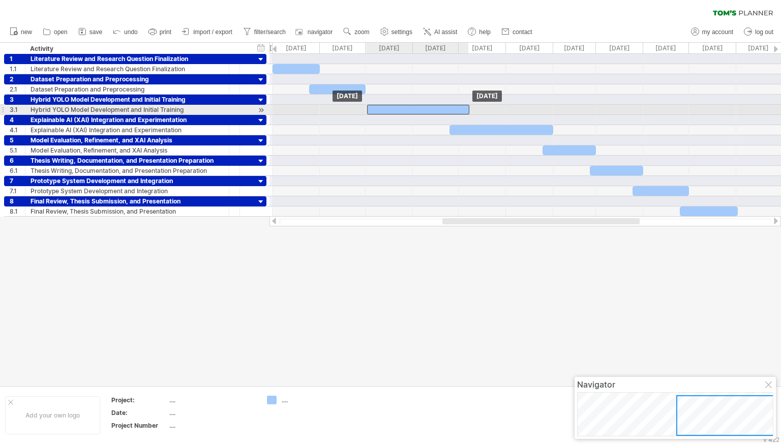
drag, startPoint x: 365, startPoint y: 106, endPoint x: 375, endPoint y: 106, distance: 10.7
click at [375, 106] on div at bounding box center [418, 110] width 102 height 10
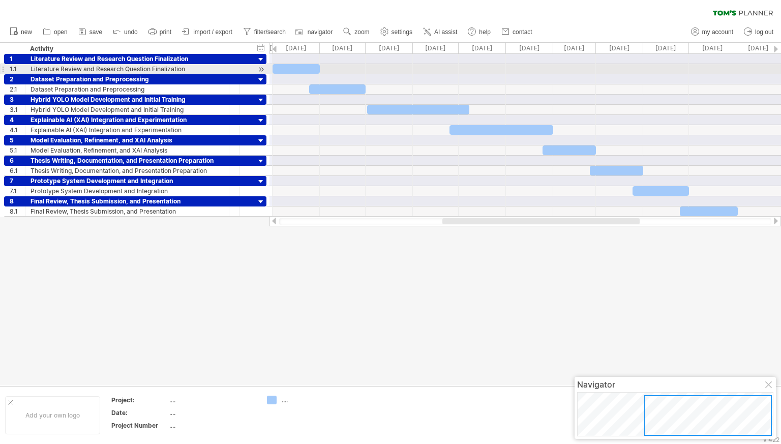
click at [290, 65] on div at bounding box center [296, 69] width 47 height 10
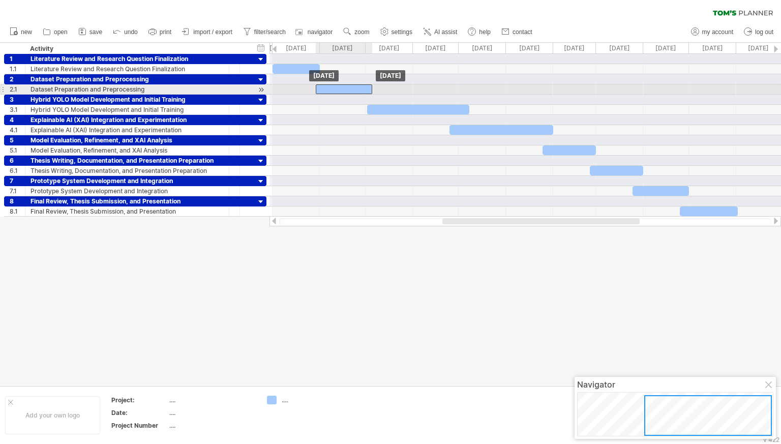
drag, startPoint x: 329, startPoint y: 87, endPoint x: 336, endPoint y: 87, distance: 7.1
click at [336, 87] on div at bounding box center [344, 89] width 56 height 10
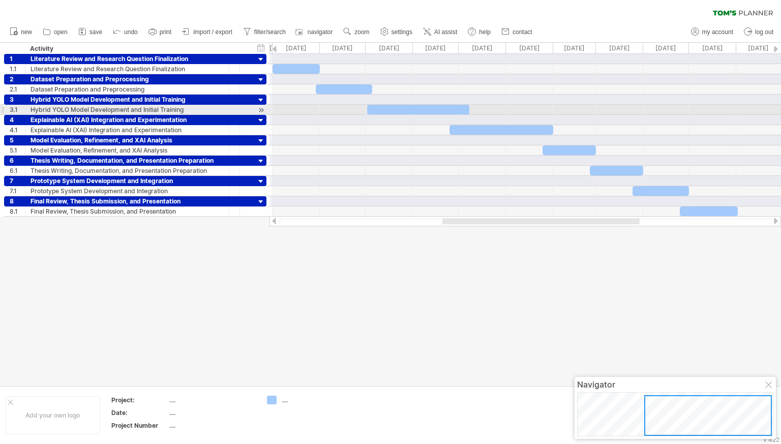
click at [437, 108] on div at bounding box center [418, 110] width 102 height 10
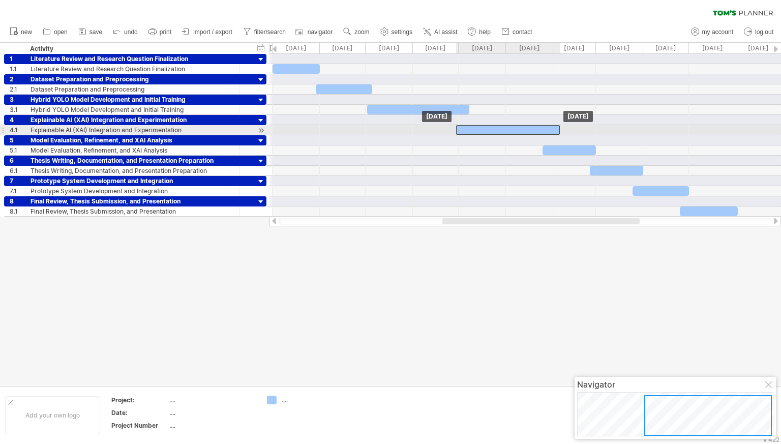
drag, startPoint x: 457, startPoint y: 126, endPoint x: 465, endPoint y: 126, distance: 7.1
click at [465, 126] on div at bounding box center [508, 130] width 104 height 10
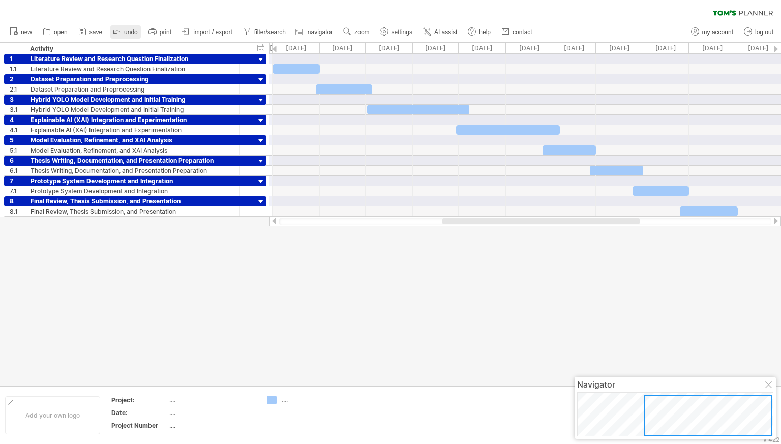
click at [122, 32] on icon at bounding box center [117, 31] width 10 height 10
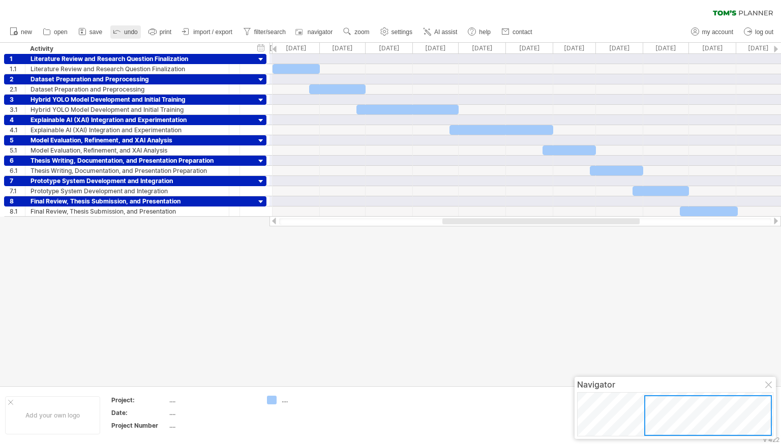
click at [122, 32] on icon at bounding box center [117, 31] width 10 height 10
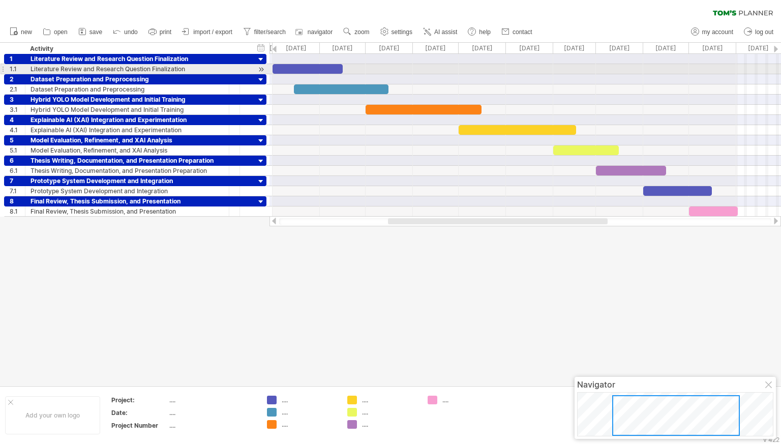
click at [333, 70] on div at bounding box center [308, 69] width 70 height 10
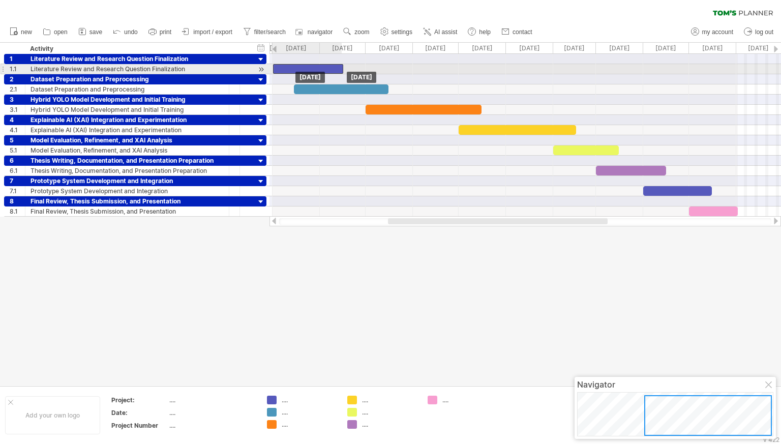
click at [340, 68] on div at bounding box center [308, 69] width 70 height 10
click at [339, 68] on div at bounding box center [308, 69] width 70 height 10
click at [330, 69] on div at bounding box center [308, 69] width 70 height 10
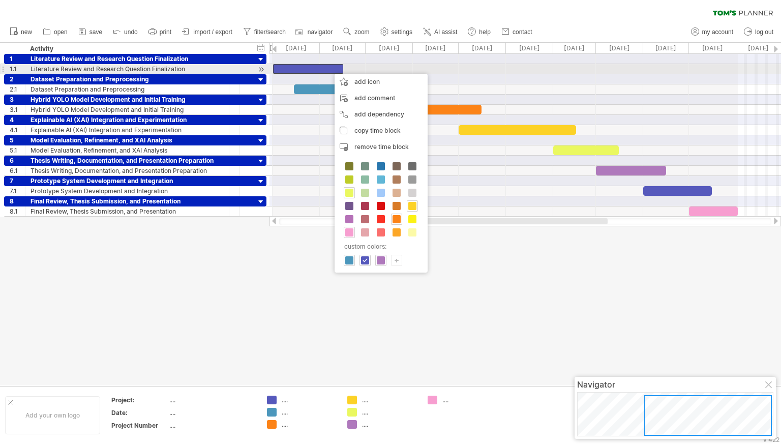
click at [329, 70] on div at bounding box center [308, 69] width 70 height 10
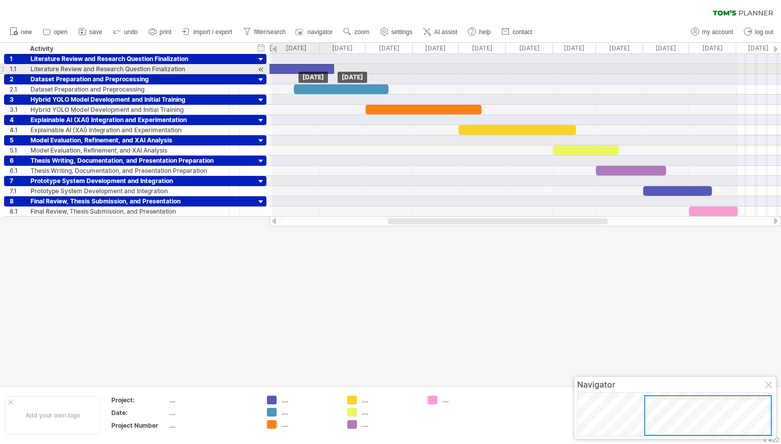
drag, startPoint x: 329, startPoint y: 70, endPoint x: 321, endPoint y: 70, distance: 8.1
click at [321, 70] on div at bounding box center [299, 69] width 70 height 10
click at [333, 68] on span at bounding box center [334, 69] width 4 height 10
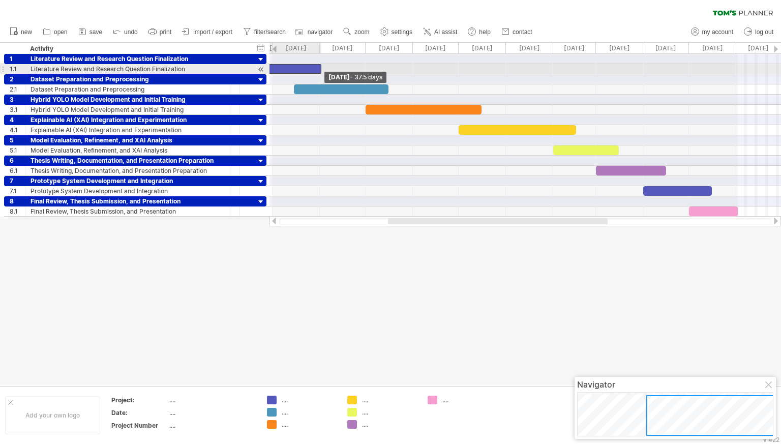
drag, startPoint x: 333, startPoint y: 68, endPoint x: 320, endPoint y: 70, distance: 12.9
click at [320, 70] on span at bounding box center [322, 69] width 4 height 10
drag, startPoint x: 309, startPoint y: 70, endPoint x: 318, endPoint y: 70, distance: 9.2
click at [318, 70] on div at bounding box center [301, 69] width 57 height 10
click at [272, 71] on span at bounding box center [274, 69] width 4 height 10
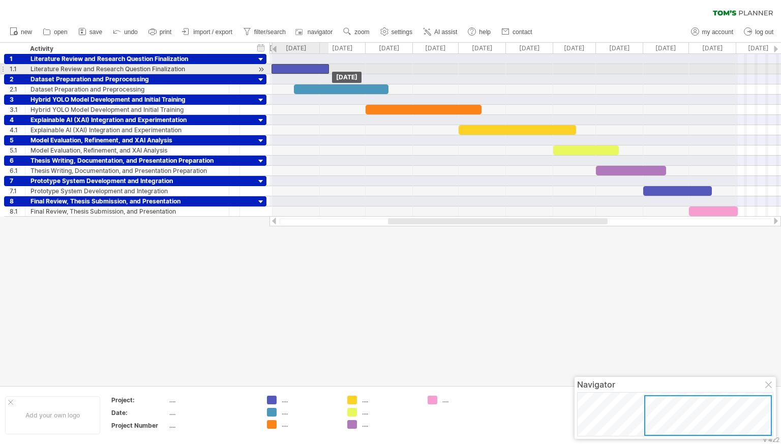
click at [295, 66] on div at bounding box center [300, 69] width 57 height 10
drag, startPoint x: 329, startPoint y: 67, endPoint x: 323, endPoint y: 67, distance: 5.6
click at [323, 67] on span at bounding box center [324, 69] width 4 height 10
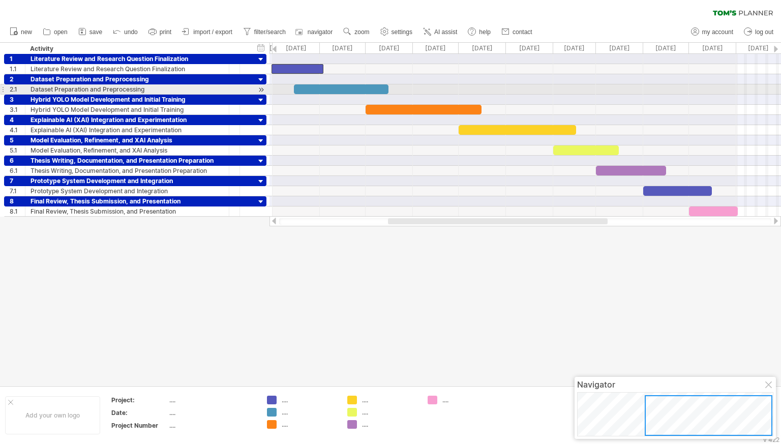
click at [358, 86] on div at bounding box center [341, 89] width 95 height 10
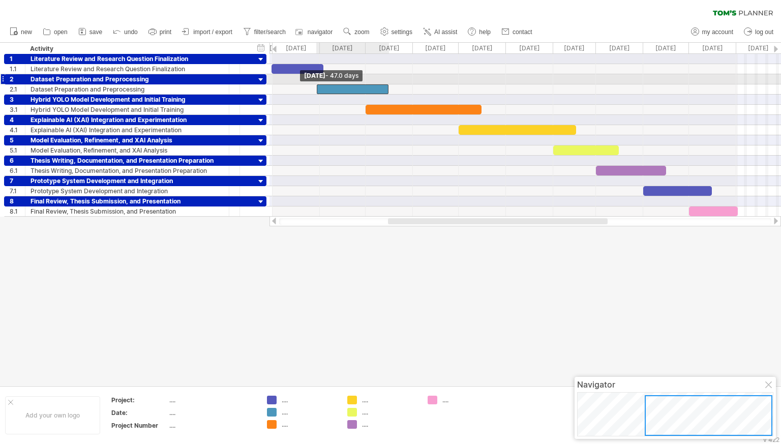
drag, startPoint x: 295, startPoint y: 85, endPoint x: 317, endPoint y: 81, distance: 23.2
click at [317, 81] on div "Wednesday 15 October Saturday 30 August - 47.0 days" at bounding box center [526, 135] width 512 height 163
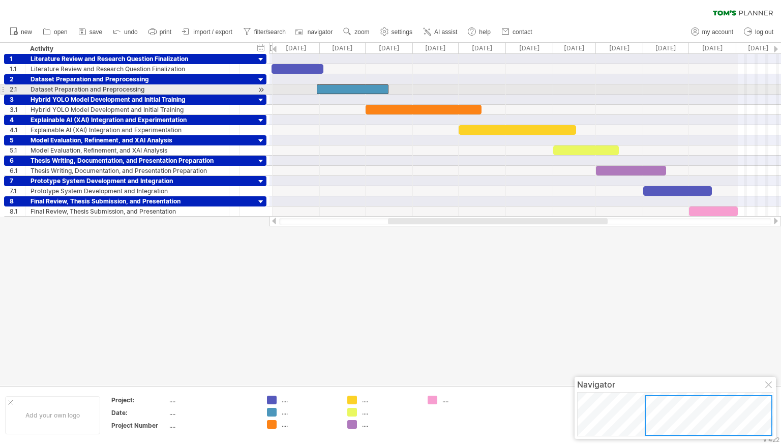
click at [371, 88] on div at bounding box center [353, 89] width 72 height 10
drag, startPoint x: 389, startPoint y: 88, endPoint x: 366, endPoint y: 90, distance: 22.5
click at [366, 90] on span at bounding box center [367, 89] width 4 height 10
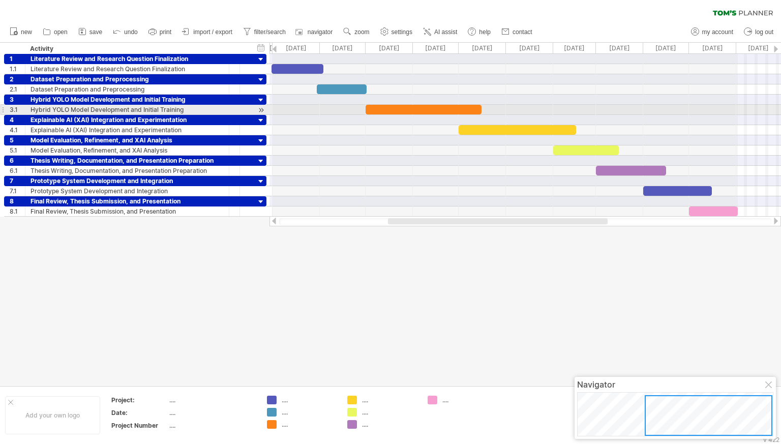
click at [472, 107] on div at bounding box center [424, 110] width 116 height 10
drag, startPoint x: 480, startPoint y: 106, endPoint x: 458, endPoint y: 107, distance: 21.4
click at [458, 107] on span at bounding box center [460, 110] width 4 height 10
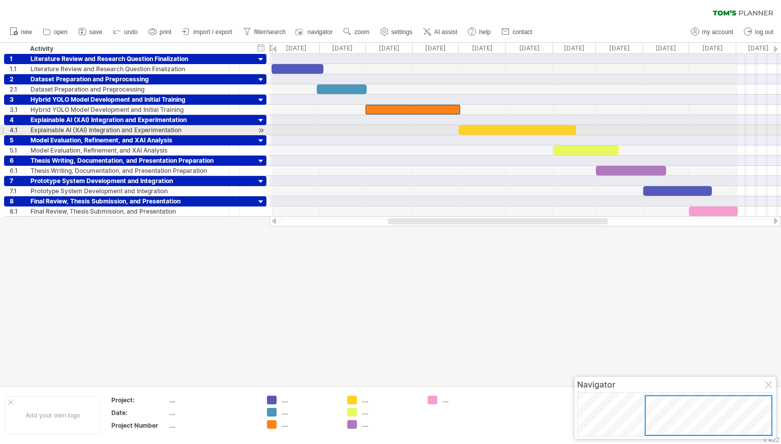
click at [461, 129] on div at bounding box center [518, 130] width 118 height 10
click at [565, 129] on div at bounding box center [518, 130] width 118 height 10
click at [573, 128] on div at bounding box center [518, 130] width 118 height 10
drag, startPoint x: 575, startPoint y: 127, endPoint x: 552, endPoint y: 130, distance: 23.1
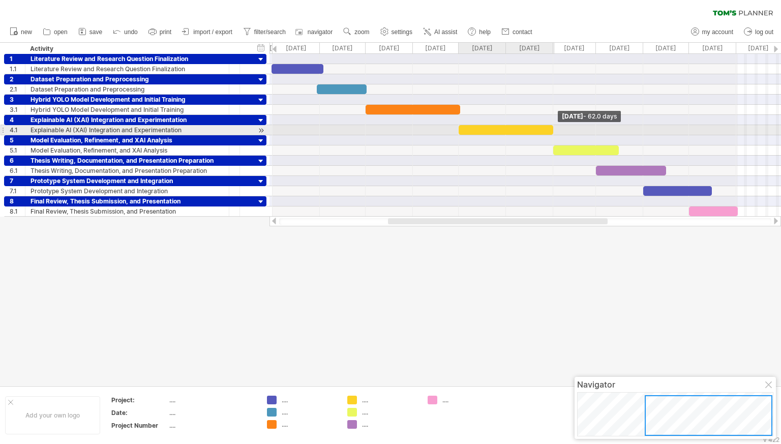
click at [552, 130] on span at bounding box center [554, 130] width 4 height 10
click at [531, 127] on div at bounding box center [506, 130] width 95 height 10
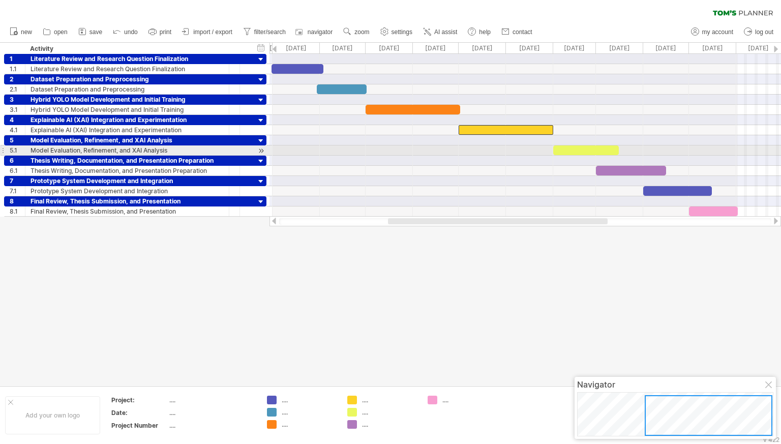
click at [587, 151] on div at bounding box center [587, 151] width 66 height 10
click at [564, 147] on div at bounding box center [587, 151] width 66 height 10
click at [601, 149] on div at bounding box center [587, 151] width 66 height 10
drag, startPoint x: 617, startPoint y: 150, endPoint x: 596, endPoint y: 155, distance: 21.5
click at [596, 155] on div "Sunday 01 March - 28.5 days Sunday 01 February" at bounding box center [526, 135] width 512 height 163
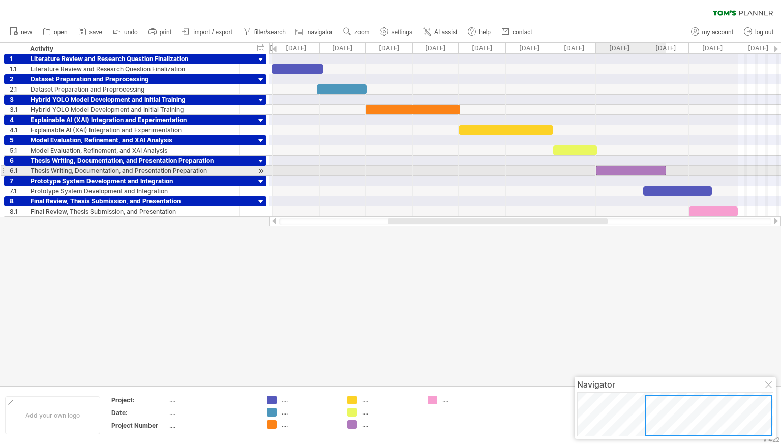
click at [616, 171] on div at bounding box center [631, 171] width 70 height 10
drag, startPoint x: 665, startPoint y: 169, endPoint x: 648, endPoint y: 169, distance: 17.8
click at [648, 169] on span at bounding box center [649, 171] width 4 height 10
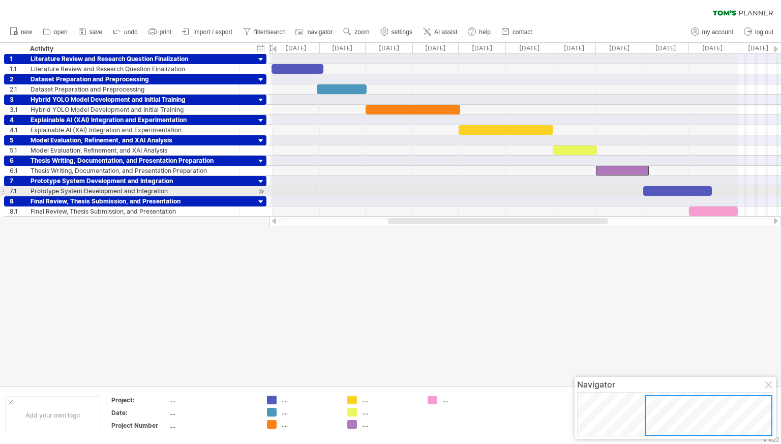
click at [667, 193] on div at bounding box center [678, 191] width 69 height 10
drag, startPoint x: 713, startPoint y: 187, endPoint x: 693, endPoint y: 189, distance: 19.9
click at [693, 189] on span at bounding box center [692, 191] width 4 height 10
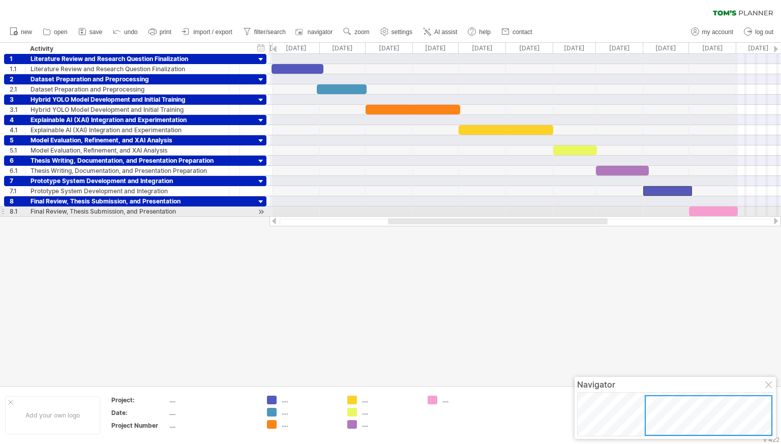
click at [701, 208] on div at bounding box center [713, 212] width 49 height 10
click at [736, 208] on span at bounding box center [738, 212] width 4 height 10
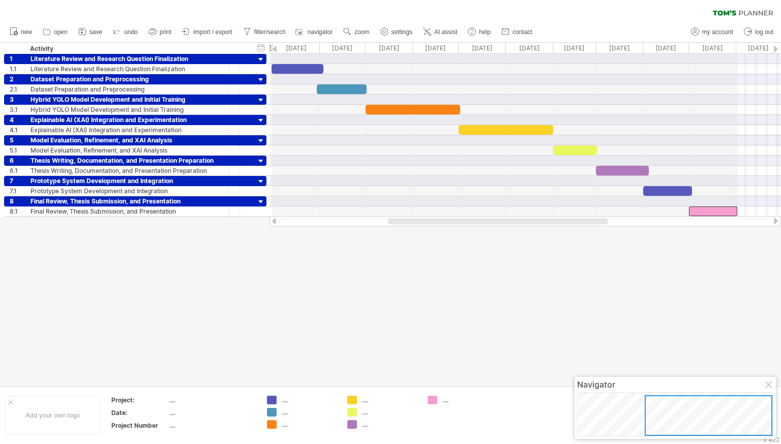
click at [731, 266] on div at bounding box center [390, 214] width 781 height 343
click at [409, 32] on link "settings" at bounding box center [397, 31] width 38 height 13
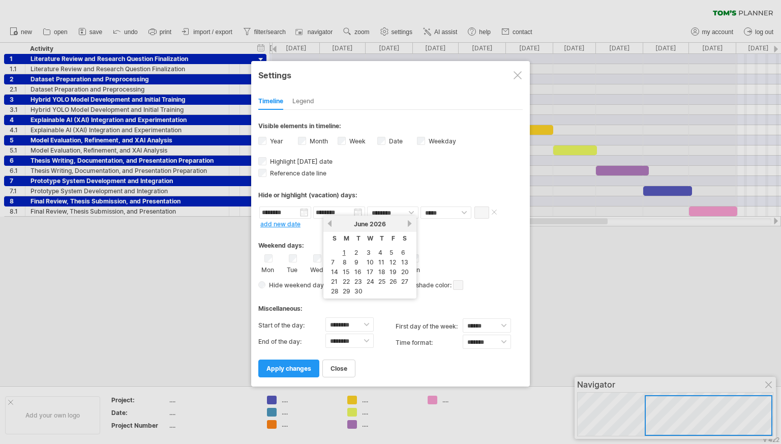
click at [324, 212] on input "********" at bounding box center [339, 213] width 52 height 12
click at [360, 292] on link "30" at bounding box center [359, 291] width 10 height 10
type input "********"
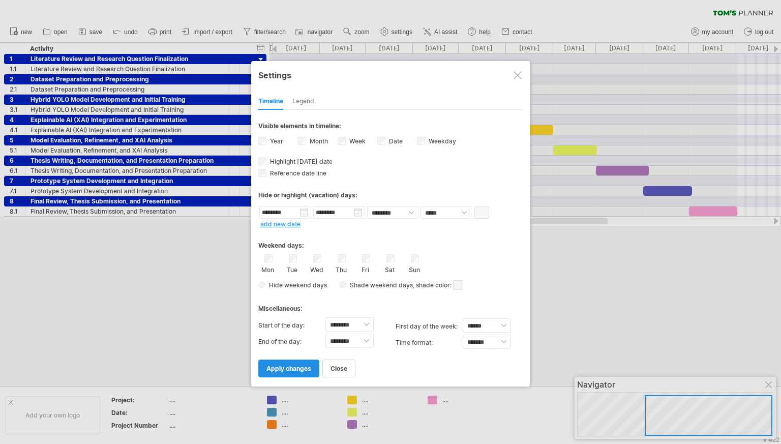
click at [300, 372] on link "apply changes" at bounding box center [288, 369] width 61 height 18
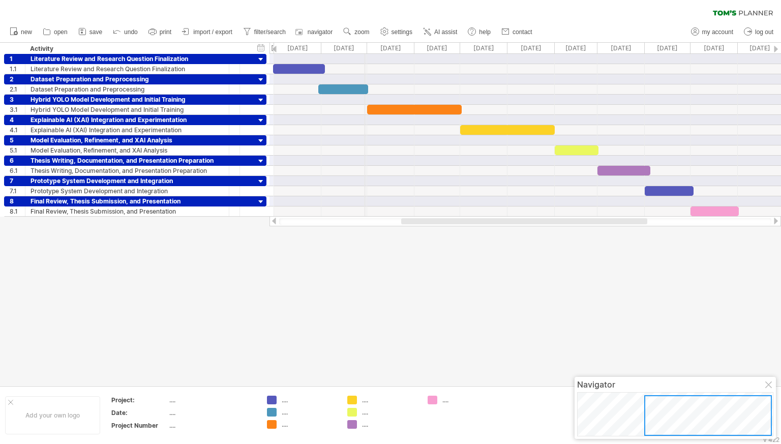
click at [365, 45] on div "Sep 2025" at bounding box center [345, 48] width 46 height 11
click at [272, 46] on div "Trying to reach plan.tomsplanner.com Connected again... 0% clear filter new 1" at bounding box center [390, 222] width 781 height 444
click at [272, 43] on div "Aug 2025" at bounding box center [294, 48] width 47 height 11
click at [288, 257] on div at bounding box center [390, 214] width 781 height 343
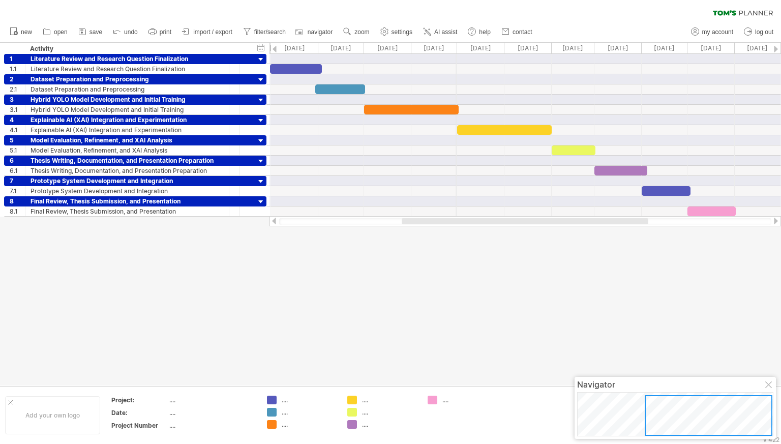
click at [456, 45] on div "Nov 2025" at bounding box center [435, 48] width 46 height 11
click at [471, 57] on div "timeline settings" at bounding box center [499, 59] width 75 height 16
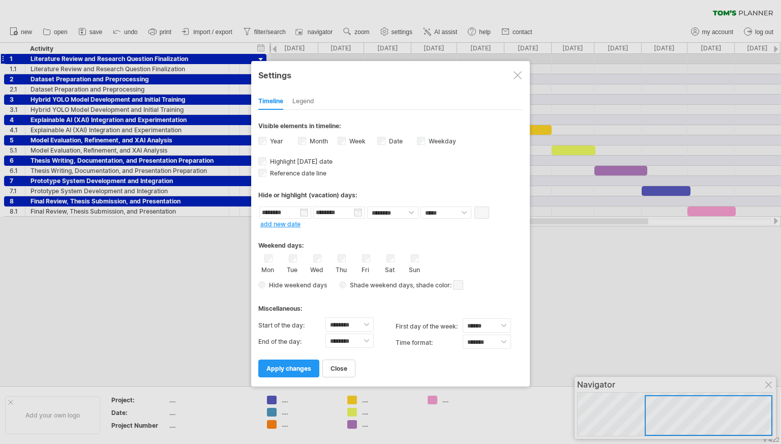
click at [516, 77] on div at bounding box center [518, 75] width 8 height 8
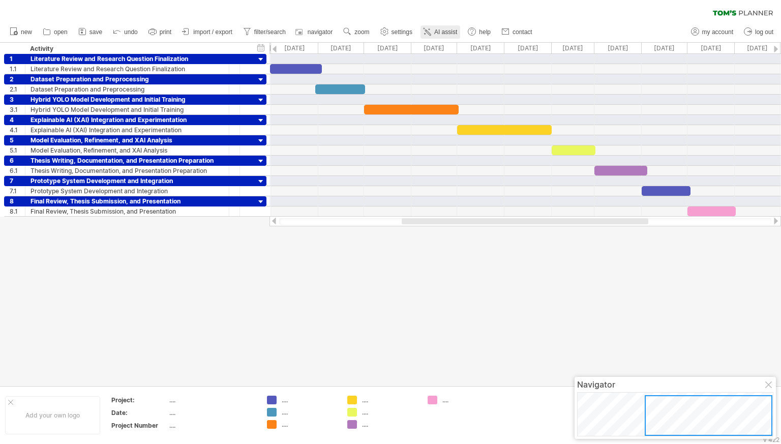
click at [459, 38] on link "AI assist" at bounding box center [441, 31] width 40 height 13
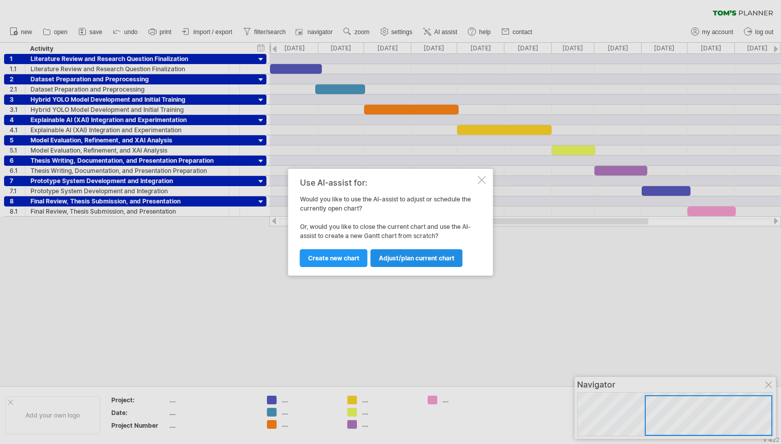
click at [424, 257] on span "Adjust/plan current chart" at bounding box center [417, 258] width 76 height 8
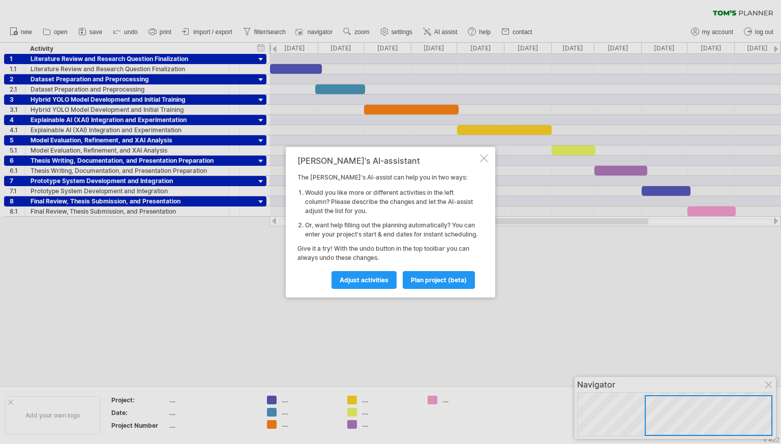
click at [483, 157] on div at bounding box center [484, 158] width 8 height 8
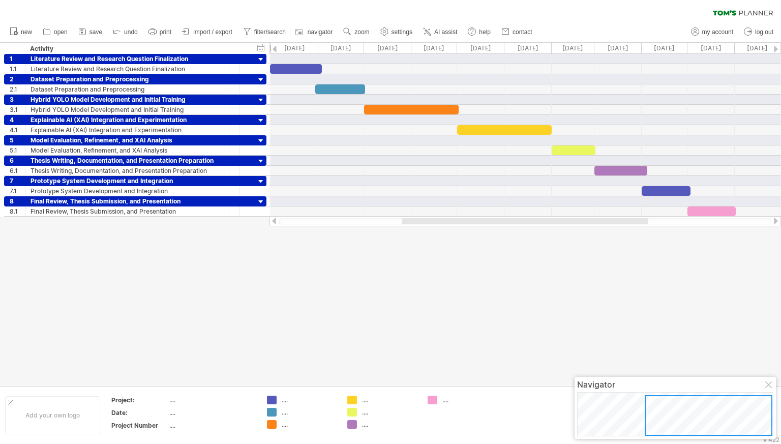
click at [767, 383] on div at bounding box center [770, 386] width 8 height 8
